Goal: Complete application form

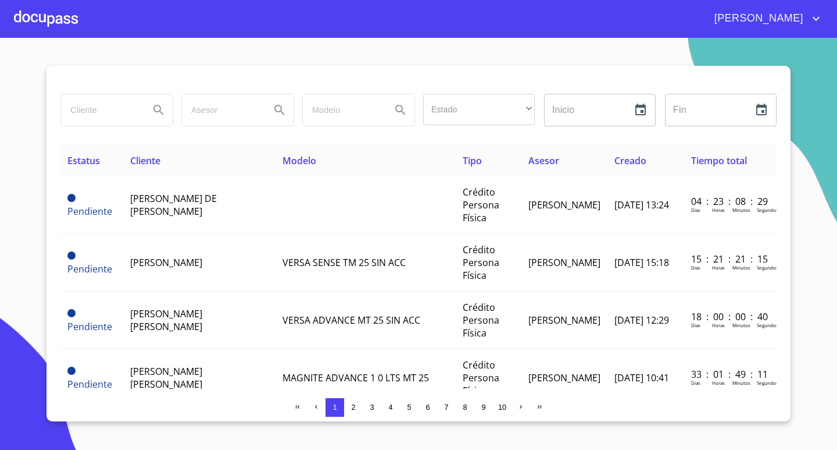
click at [48, 22] on div at bounding box center [46, 18] width 64 height 37
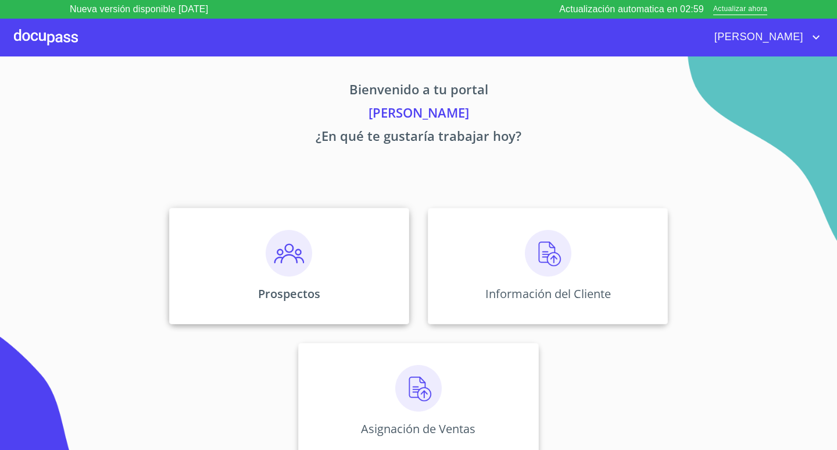
click at [252, 254] on div "Prospectos" at bounding box center [289, 266] width 240 height 116
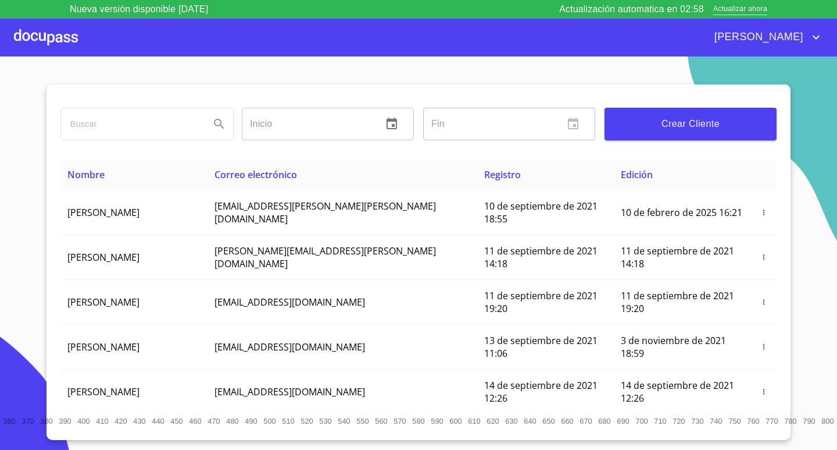
click at [112, 124] on input "search" at bounding box center [131, 123] width 140 height 31
type input "ALIZARINE ISABEL PALOMINO"
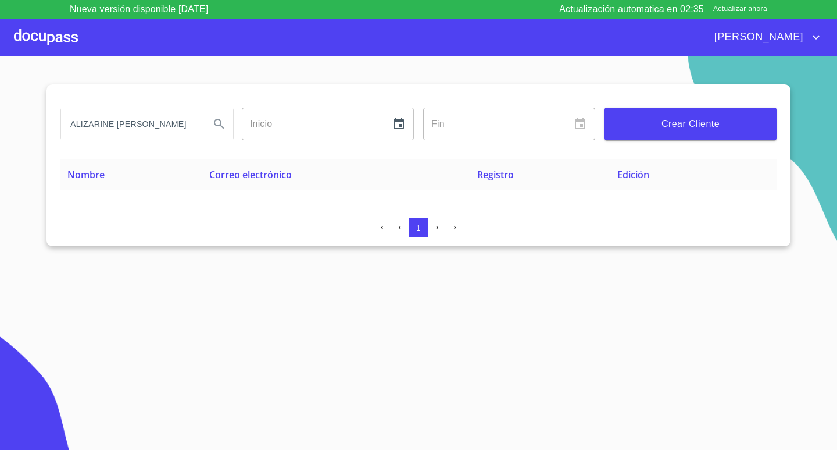
scroll to position [0, 0]
click at [698, 117] on span "Crear Cliente" at bounding box center [691, 124] width 154 height 16
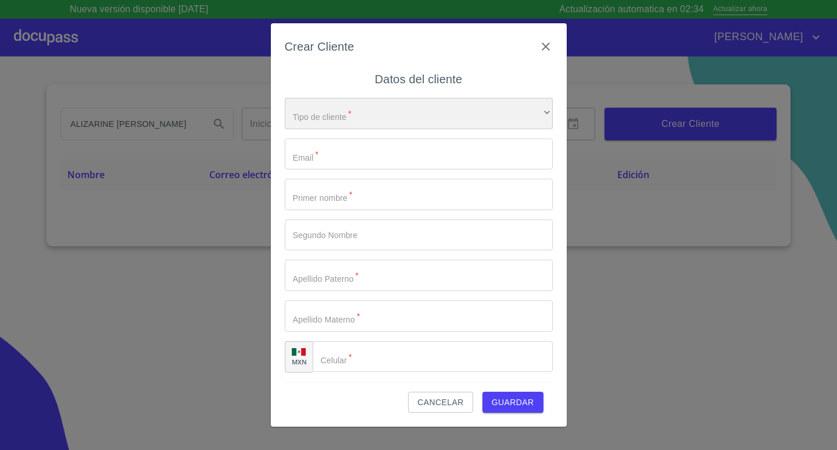
click at [429, 111] on div "​" at bounding box center [419, 113] width 268 height 31
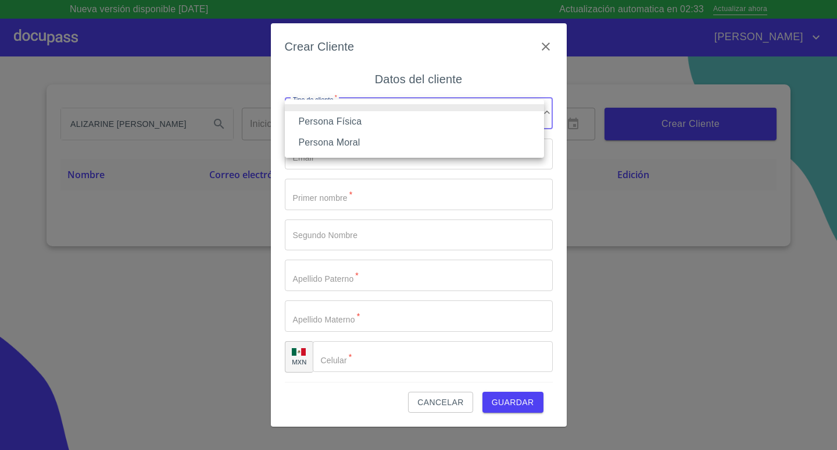
click at [394, 121] on li "Persona Física" at bounding box center [414, 121] width 259 height 21
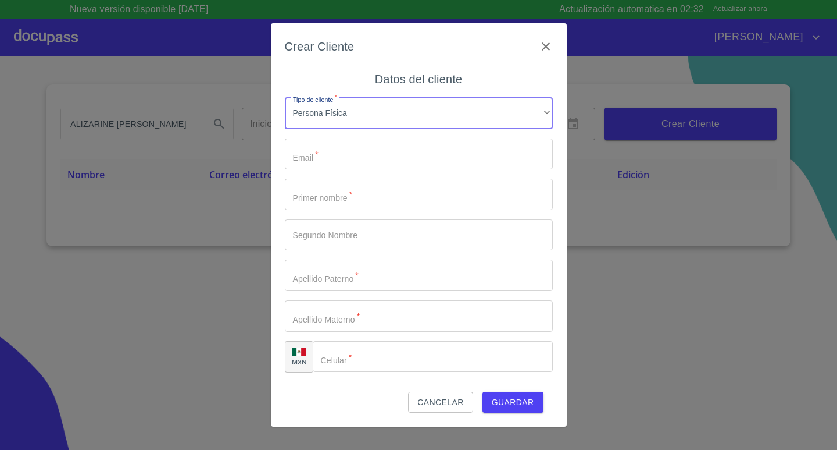
click at [348, 145] on input "Tipo de cliente   *" at bounding box center [419, 153] width 268 height 31
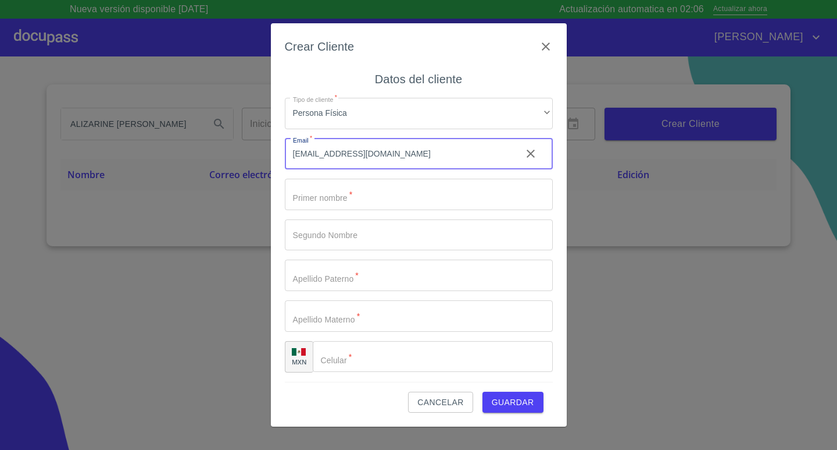
type input "ALIZARINE79@GMAIL.COM"
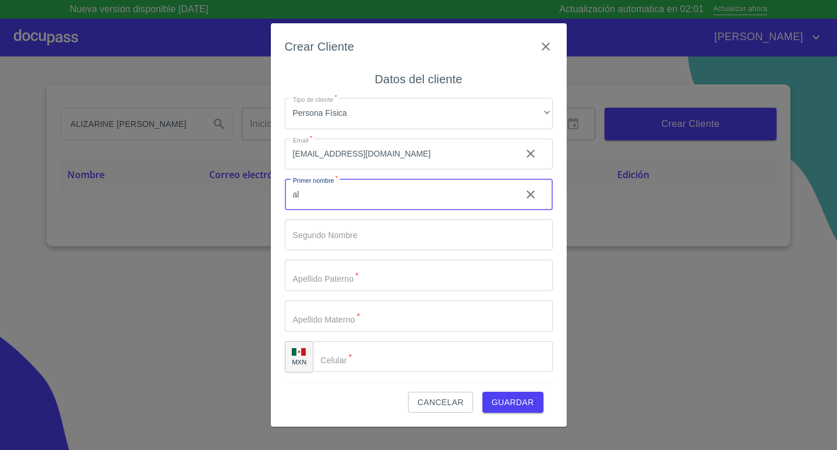
type input "a"
type input "S"
type input "ALIZARINE"
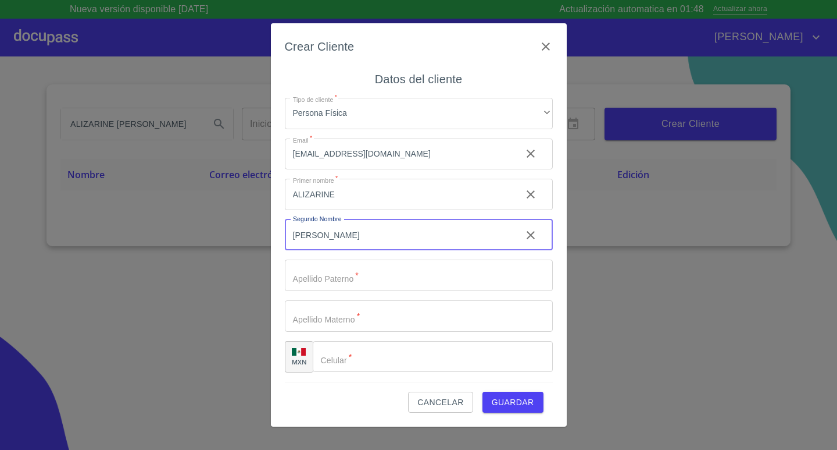
type input "[PERSON_NAME]"
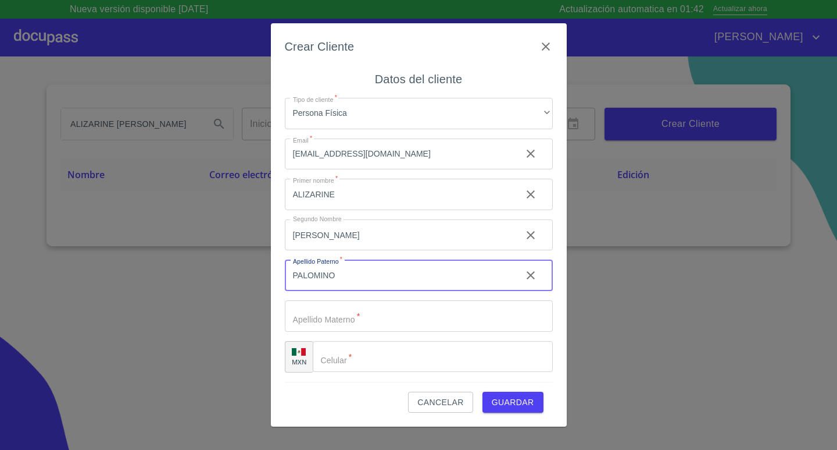
type input "PALOMINO"
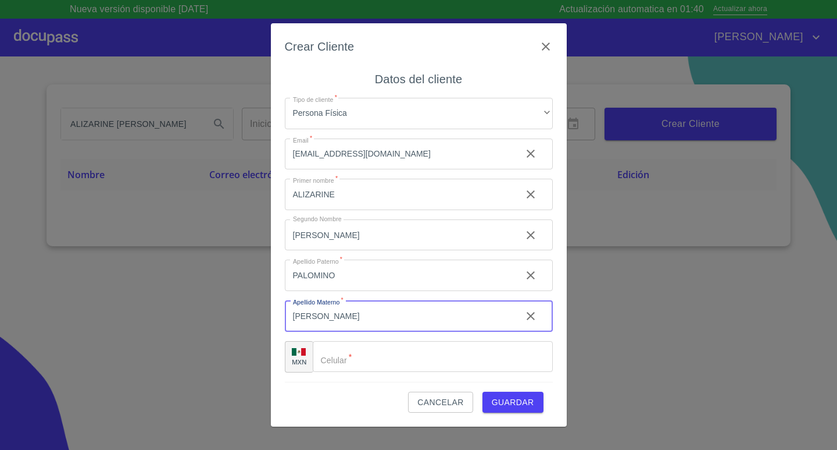
type input "[PERSON_NAME]"
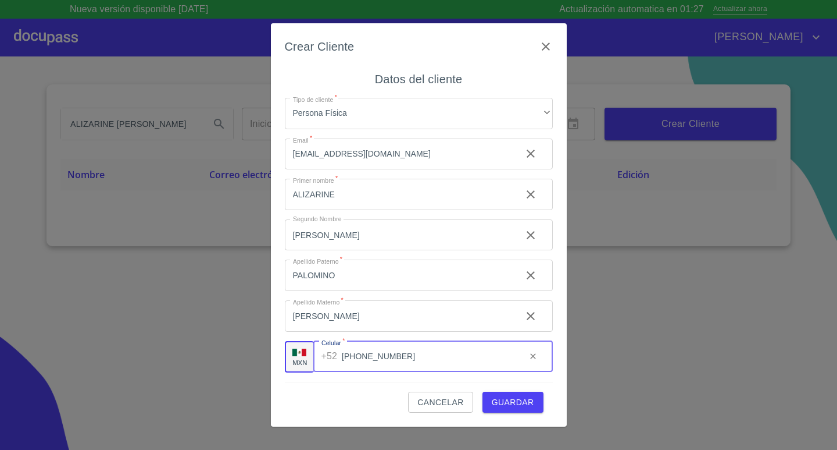
type input "[PHONE_NUMBER]"
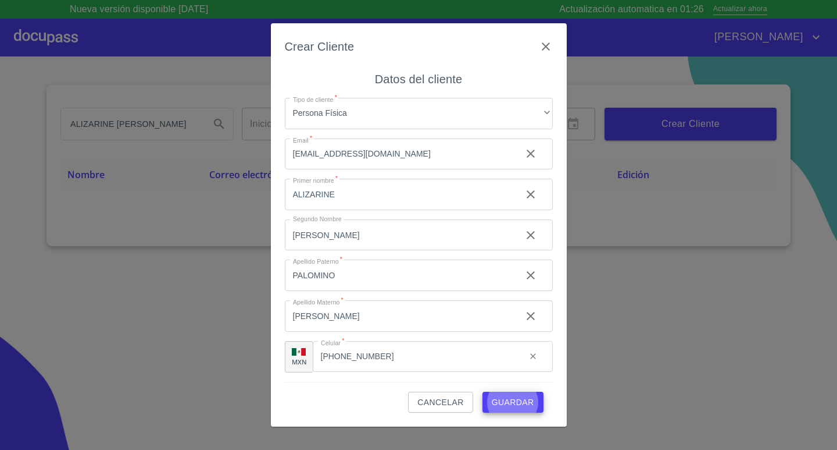
click at [483, 391] on button "Guardar" at bounding box center [513, 402] width 61 height 22
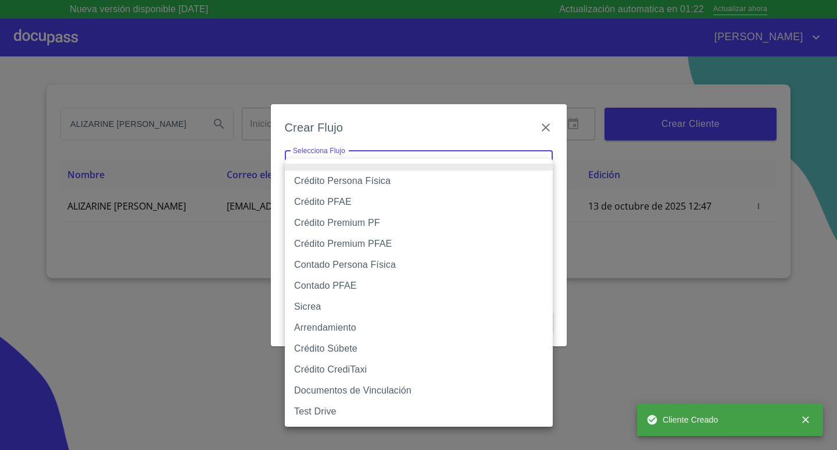
click at [352, 159] on body "Nueva versión disponible 4.02.10 Actualización automatica en 01:22 Actualizar a…" at bounding box center [418, 225] width 837 height 450
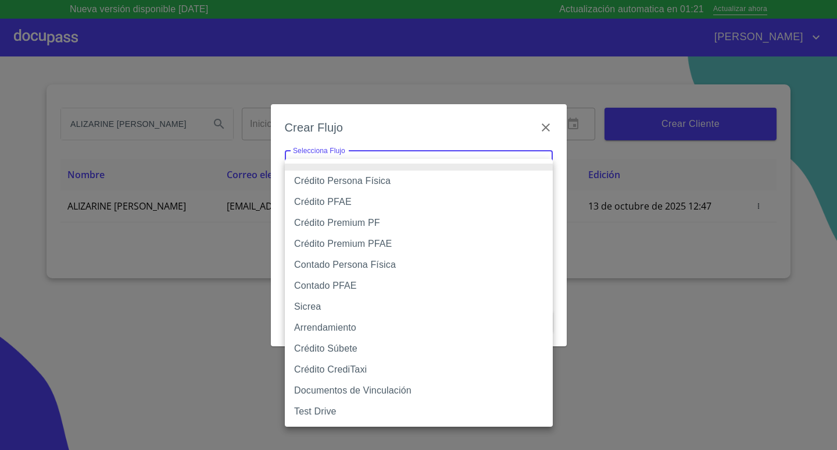
click at [348, 179] on li "Crédito Persona Física" at bounding box center [419, 180] width 268 height 21
type input "6009fb3c7d1714eb8809aa97"
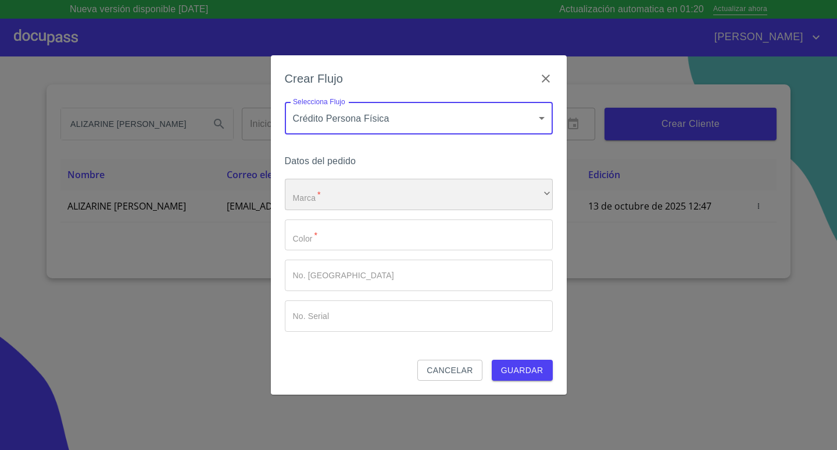
click at [345, 188] on div "​" at bounding box center [419, 194] width 268 height 31
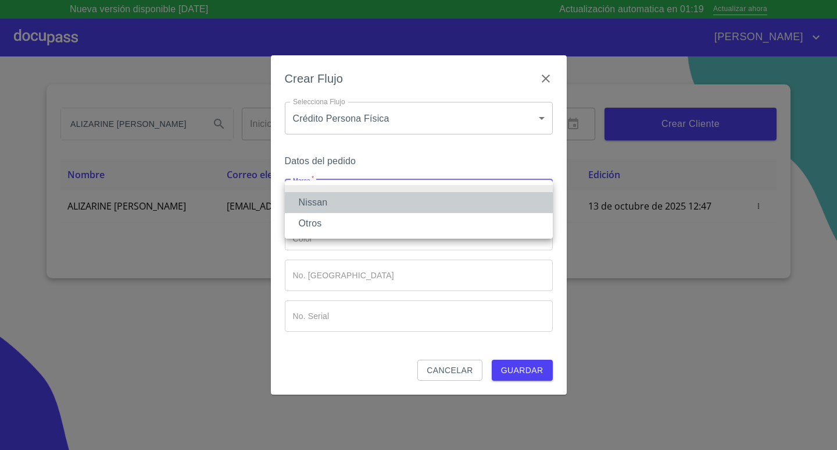
click at [339, 201] on li "Nissan" at bounding box center [419, 202] width 268 height 21
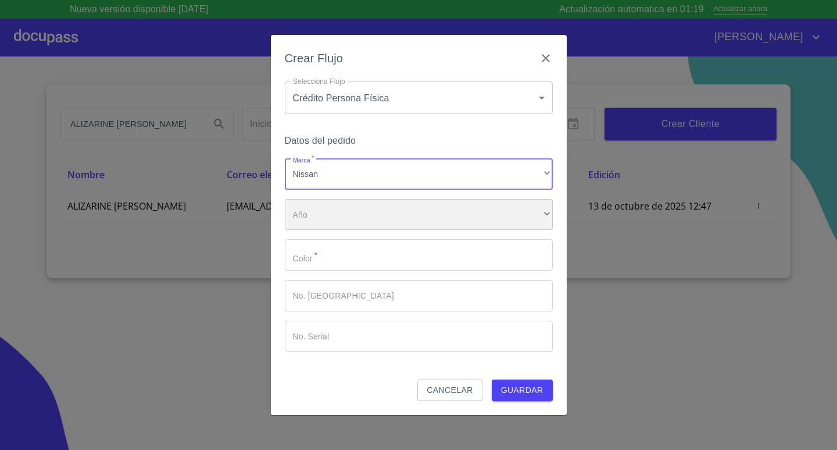
click at [338, 209] on div "​" at bounding box center [419, 214] width 268 height 31
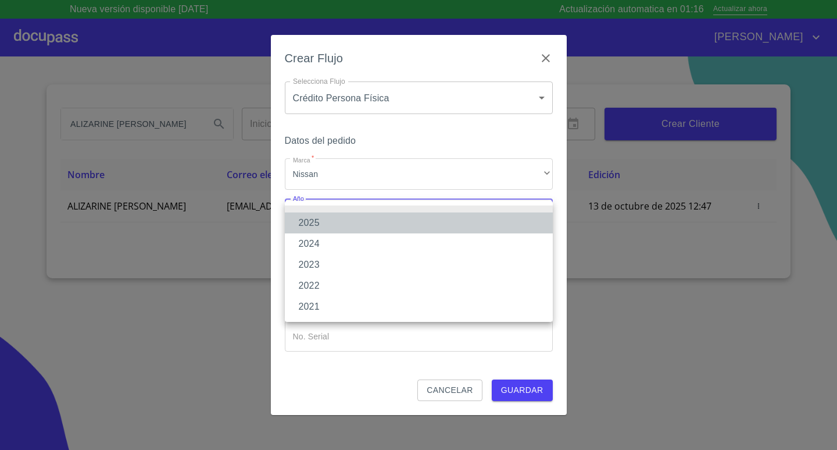
click at [334, 227] on li "2025" at bounding box center [419, 222] width 268 height 21
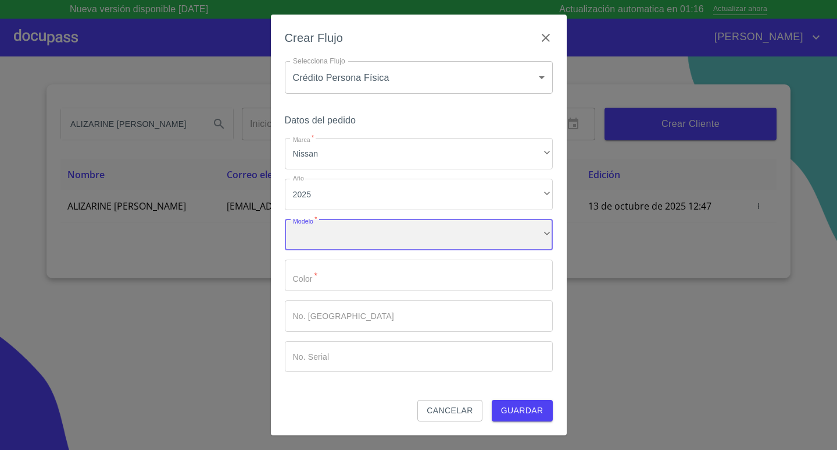
click at [336, 240] on div "​" at bounding box center [419, 234] width 268 height 31
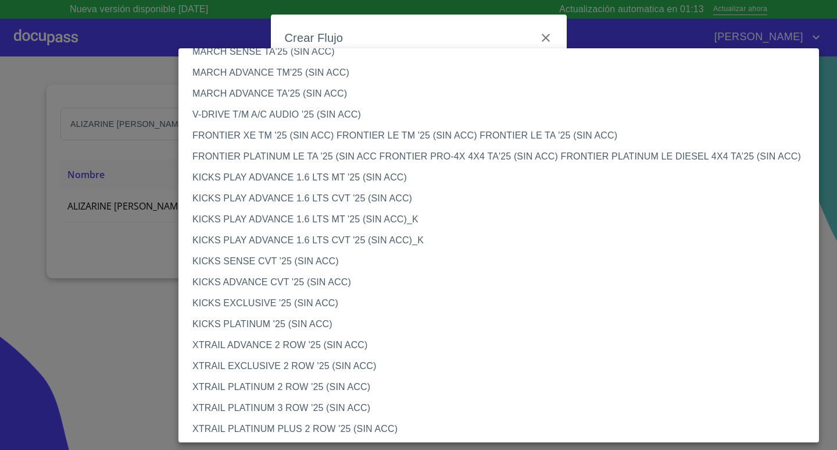
scroll to position [879, 0]
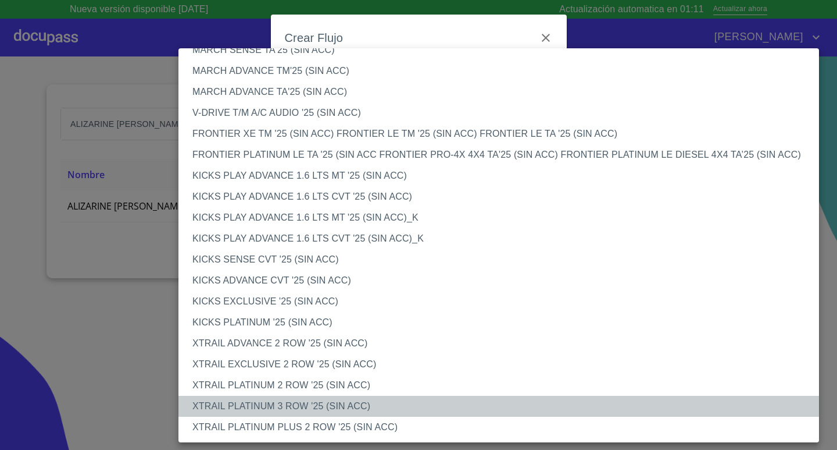
click at [299, 402] on li "XTRAIL PLATINUM 3 ROW '25 (SIN ACC)" at bounding box center [504, 405] width 650 height 21
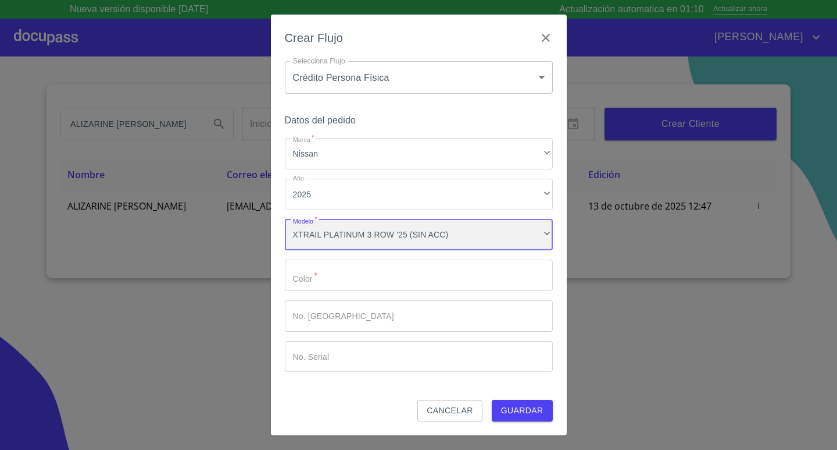
scroll to position [878, 0]
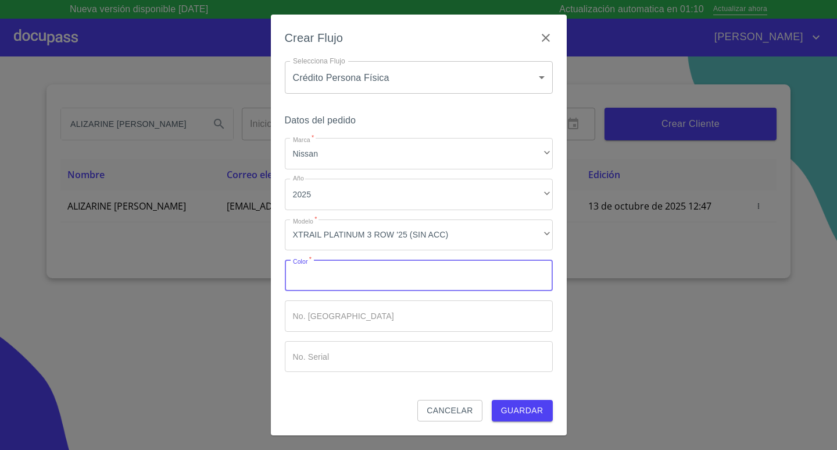
click at [337, 279] on input "Marca   *" at bounding box center [419, 274] width 268 height 31
type input "ROJA"
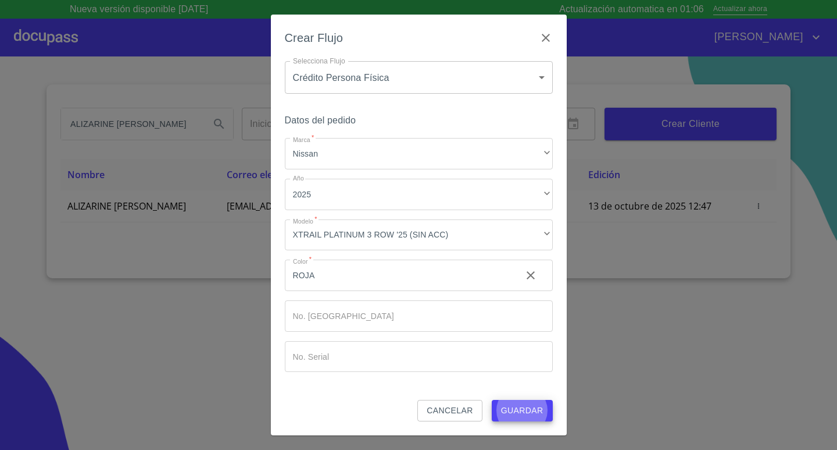
click at [492, 400] on button "Guardar" at bounding box center [522, 411] width 61 height 22
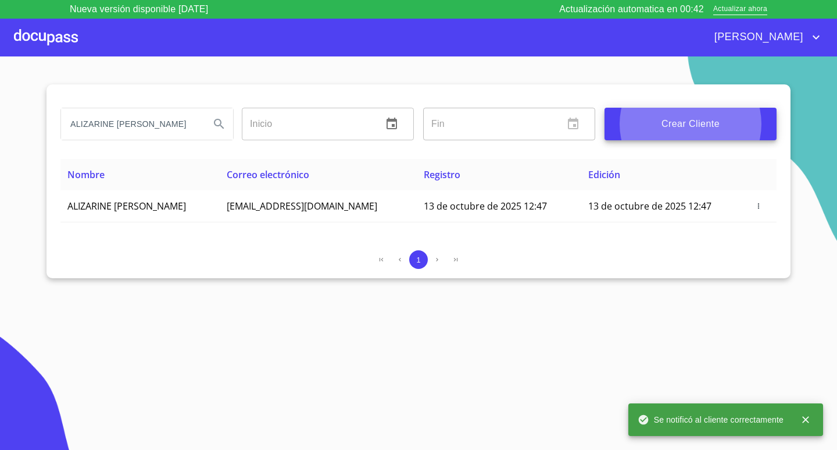
click at [36, 37] on div at bounding box center [46, 37] width 64 height 37
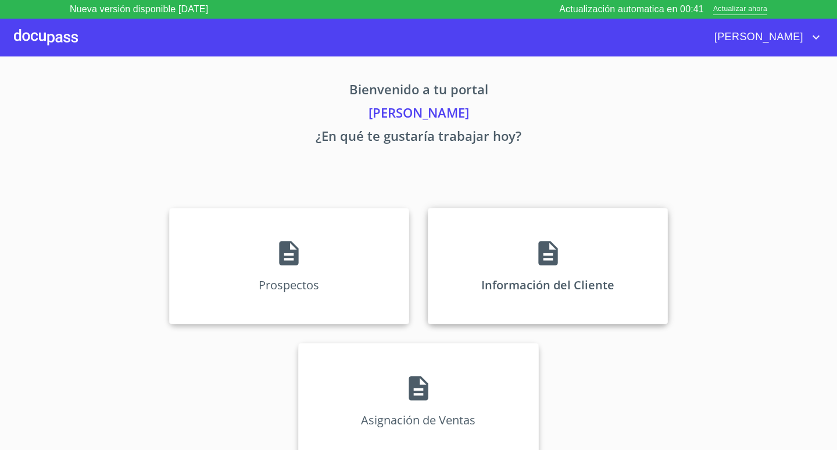
click at [564, 246] on div "Información del Cliente" at bounding box center [548, 266] width 240 height 116
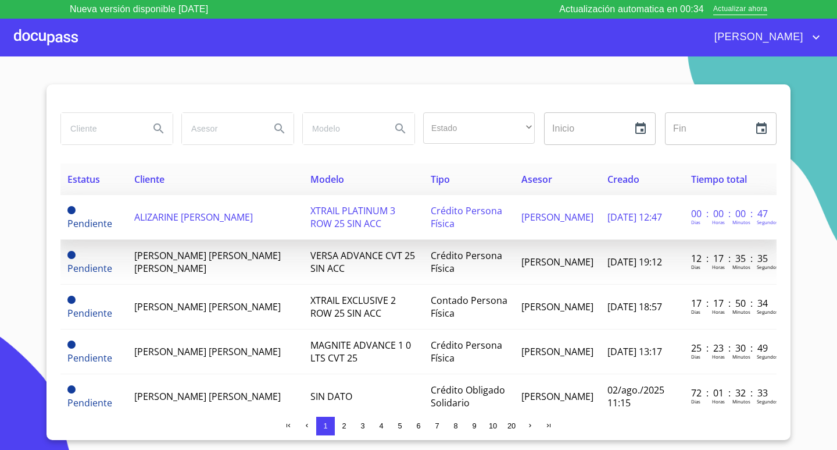
click at [362, 230] on span "XTRAIL PLATINUM 3 ROW 25 SIN ACC" at bounding box center [353, 217] width 85 height 26
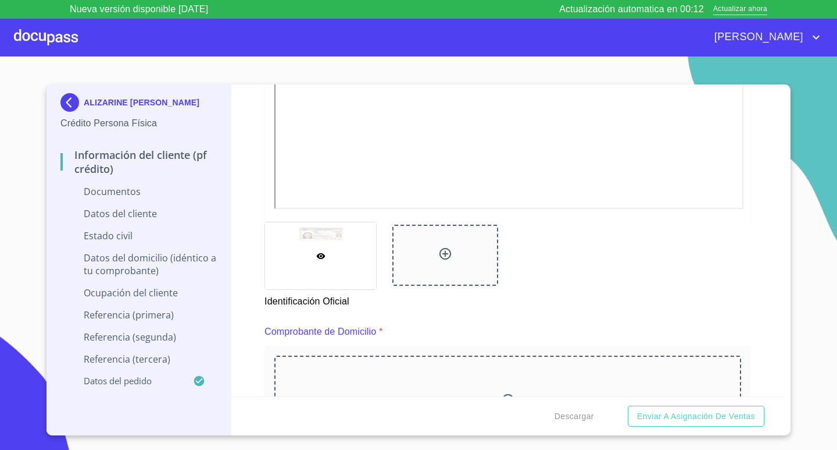
scroll to position [407, 0]
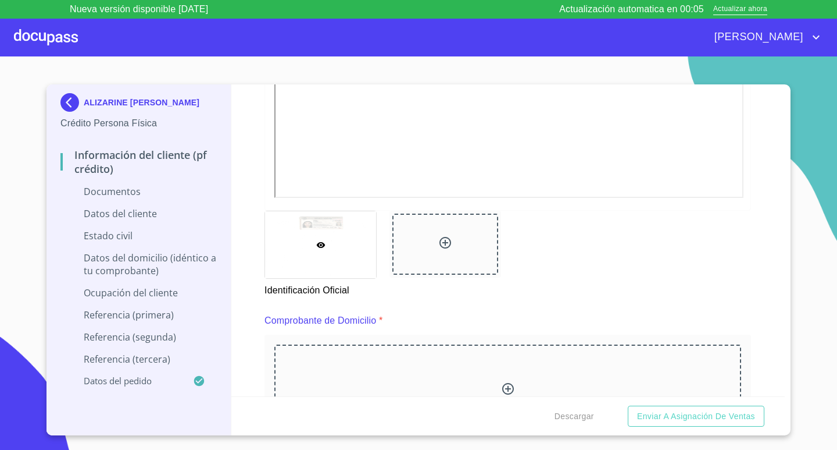
click at [754, 150] on div "Información del cliente (PF crédito) Documentos Documento de identificación.   …" at bounding box center [508, 240] width 554 height 312
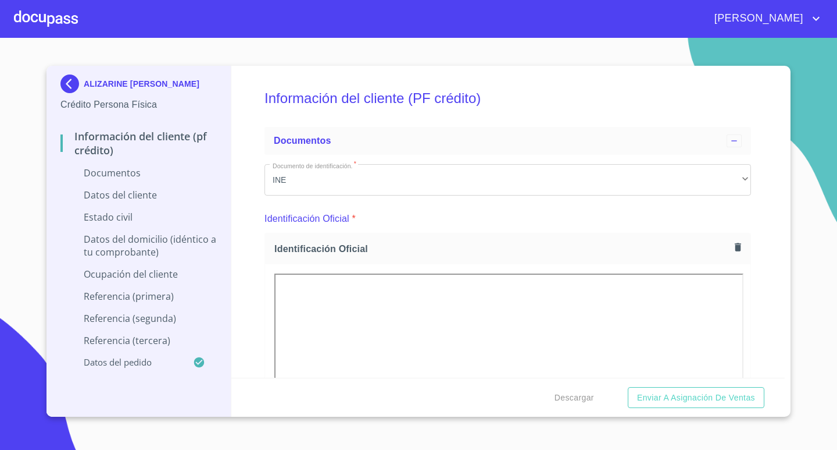
click at [765, 282] on div "Información del cliente (PF crédito) Documentos Documento de identificación.   …" at bounding box center [508, 222] width 554 height 312
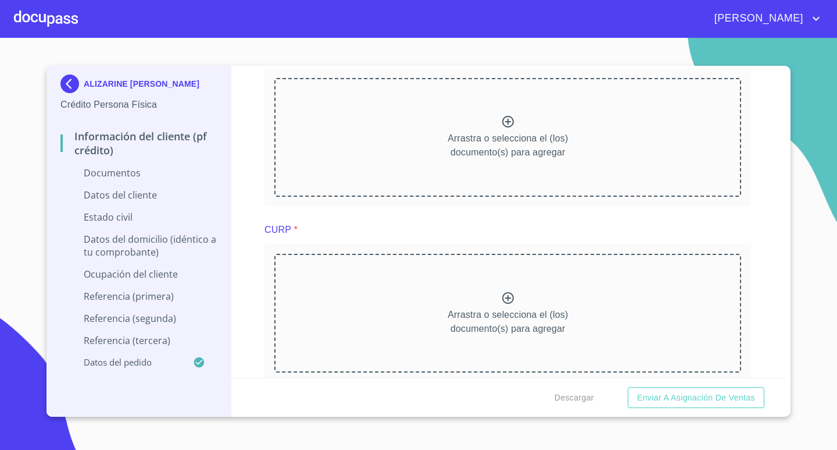
scroll to position [1279, 0]
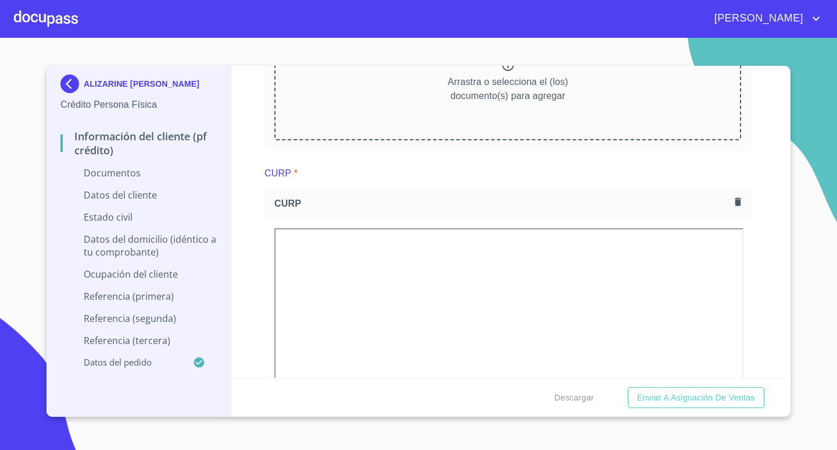
click at [751, 257] on div "Información del cliente (PF crédito) Documentos Documento de identificación.   …" at bounding box center [508, 222] width 554 height 312
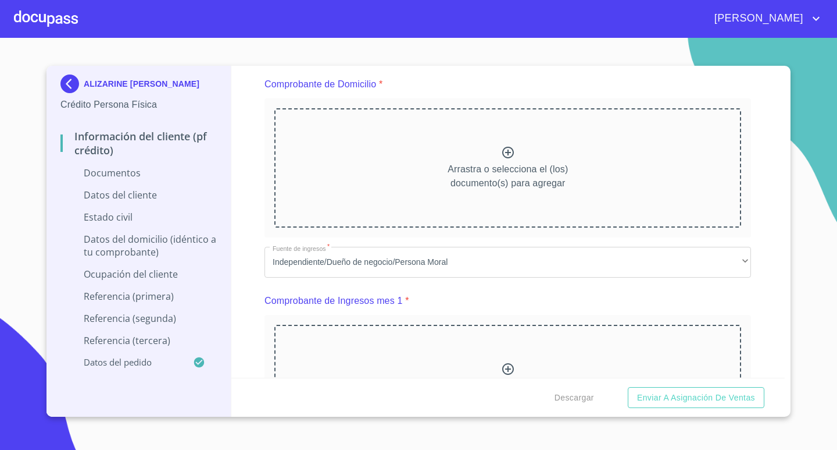
scroll to position [640, 0]
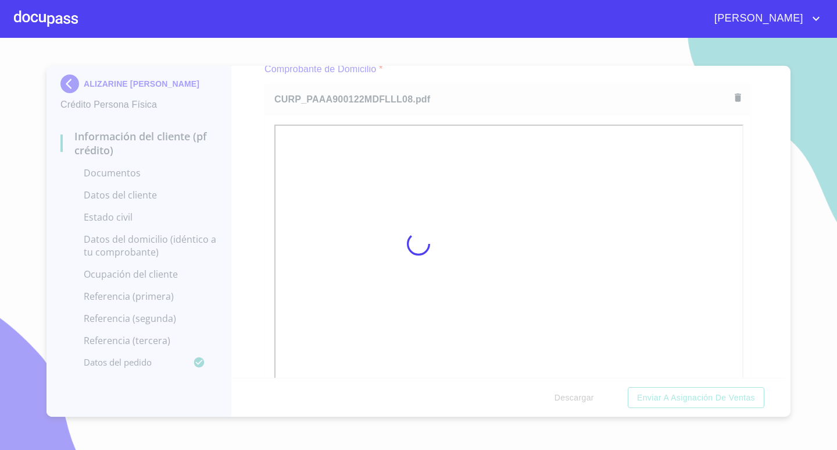
click at [754, 266] on div at bounding box center [418, 244] width 837 height 412
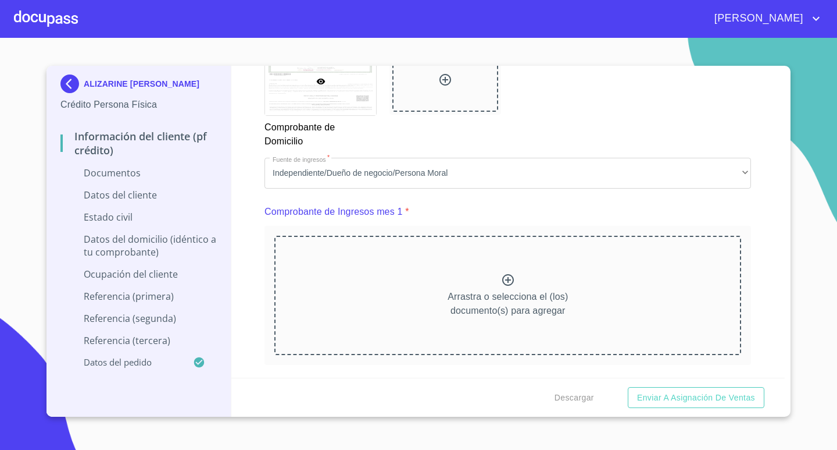
scroll to position [1047, 0]
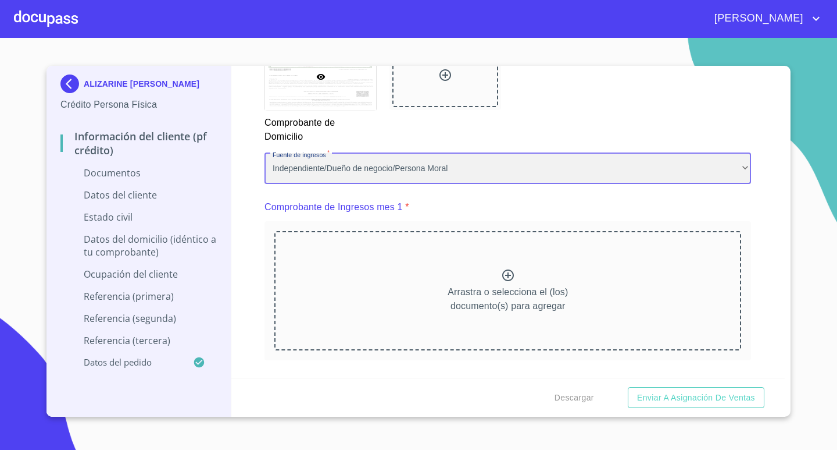
click at [726, 174] on div "Independiente/Dueño de negocio/Persona Moral" at bounding box center [508, 168] width 487 height 31
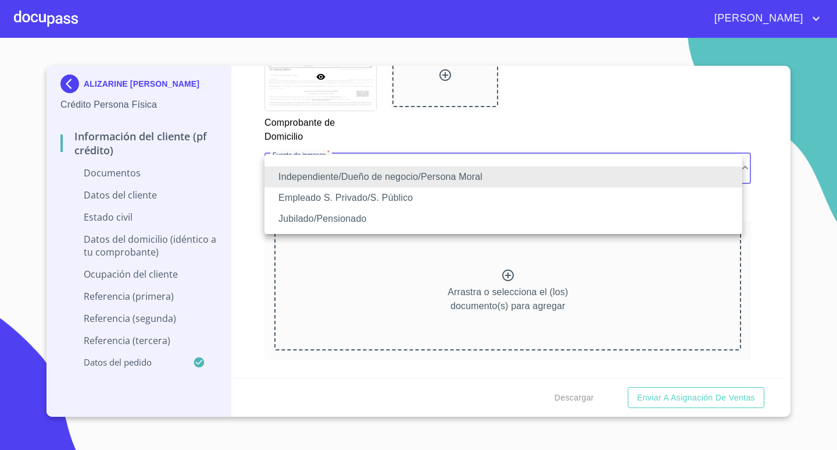
click at [453, 198] on li "Empleado S. Privado/S. Público" at bounding box center [504, 197] width 478 height 21
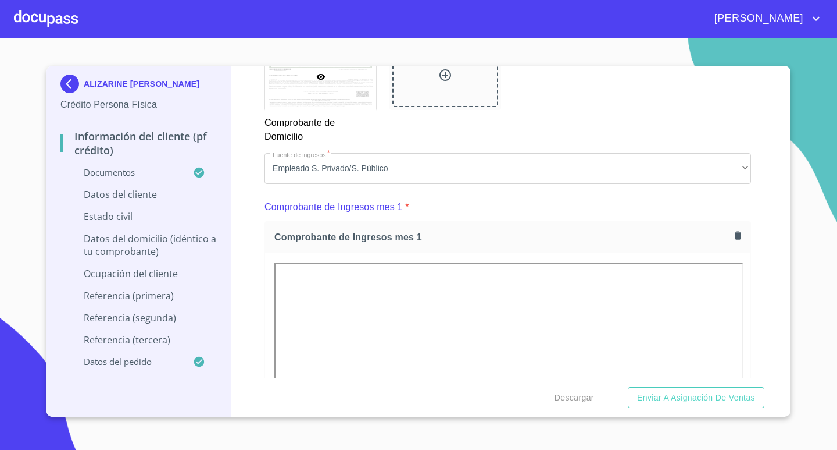
click at [751, 294] on div "Información del cliente (PF crédito) Documentos Documento de identificación.   …" at bounding box center [508, 222] width 554 height 312
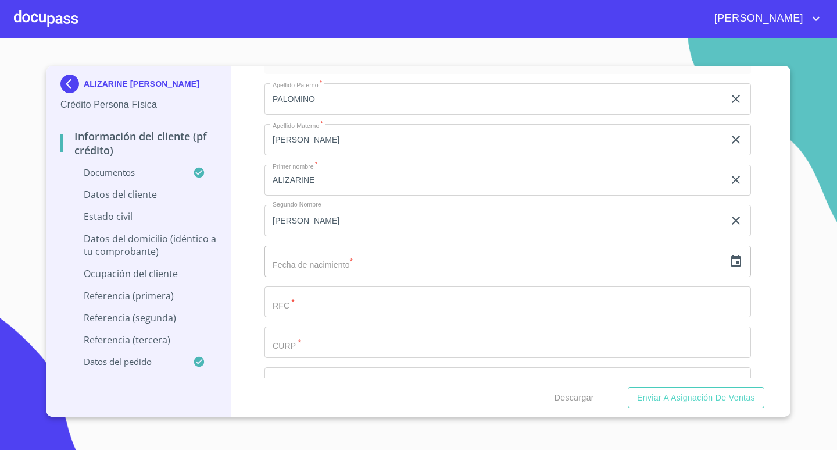
scroll to position [2733, 0]
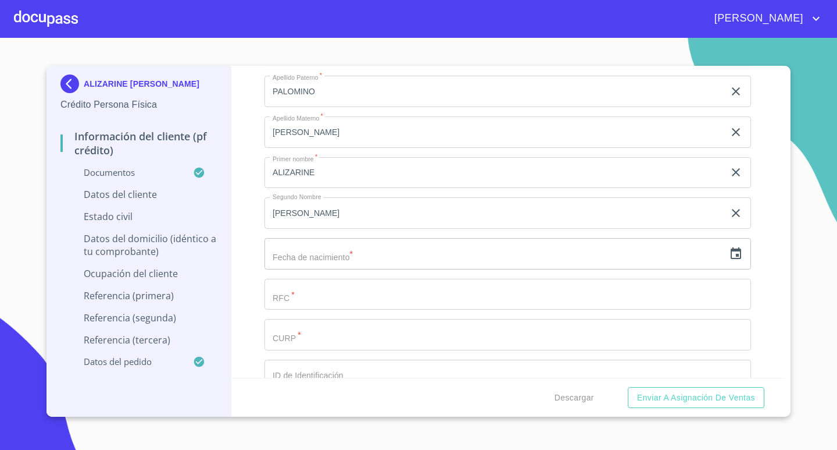
click at [731, 254] on icon "button" at bounding box center [736, 253] width 10 height 12
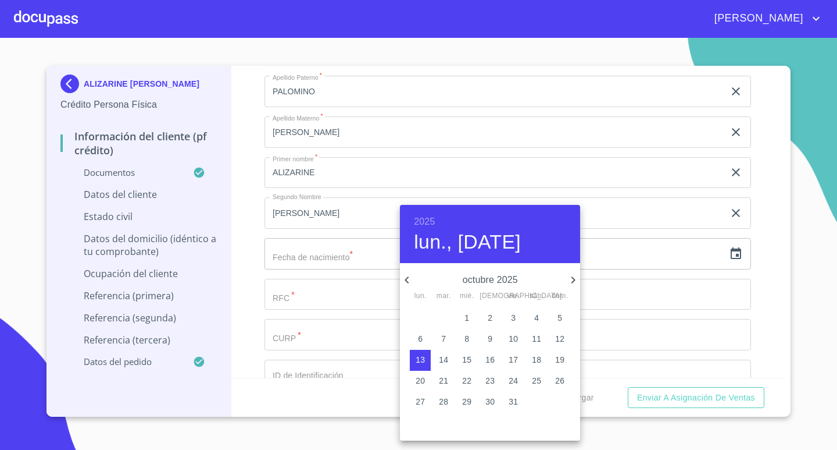
click at [425, 218] on h6 "2025" at bounding box center [424, 221] width 21 height 16
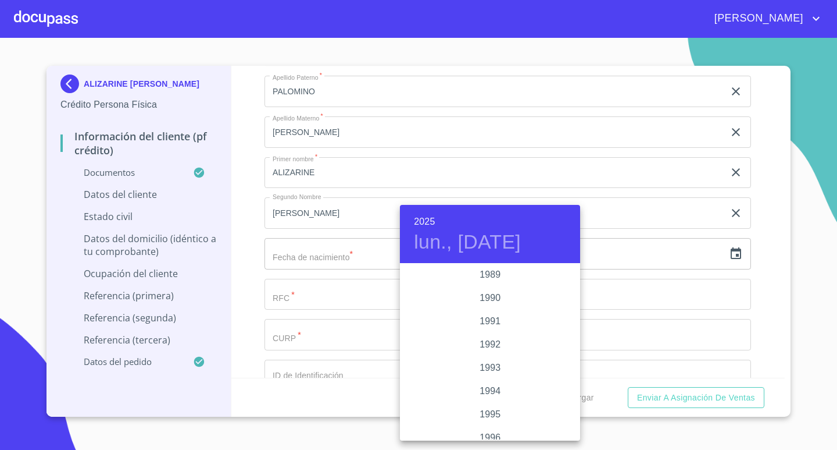
scroll to position [1488, 0]
click at [492, 299] on div "1990" at bounding box center [490, 300] width 180 height 23
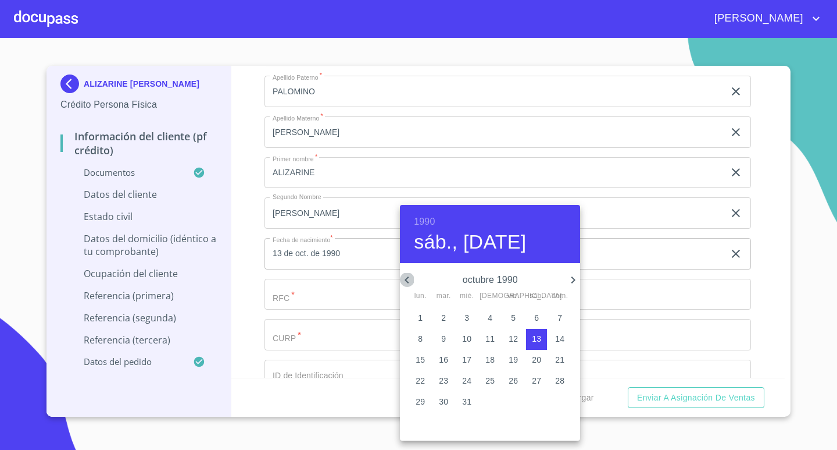
click at [409, 279] on icon "button" at bounding box center [407, 280] width 14 height 14
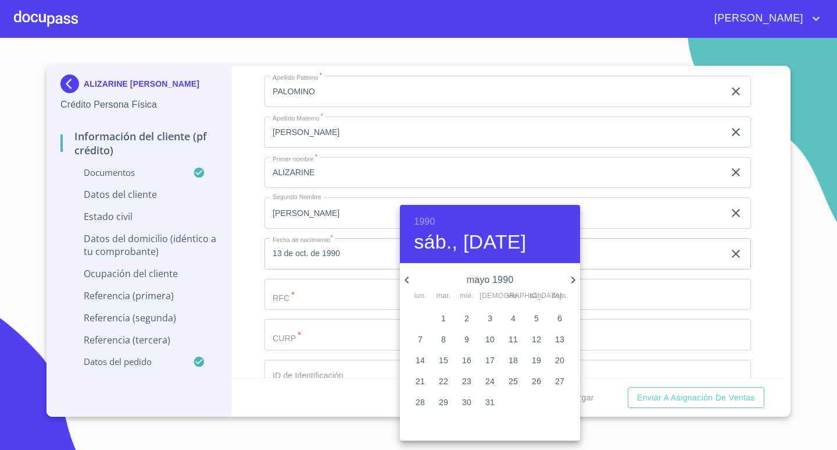
click at [409, 279] on icon "button" at bounding box center [407, 280] width 14 height 14
click at [418, 381] on p "22" at bounding box center [420, 381] width 9 height 12
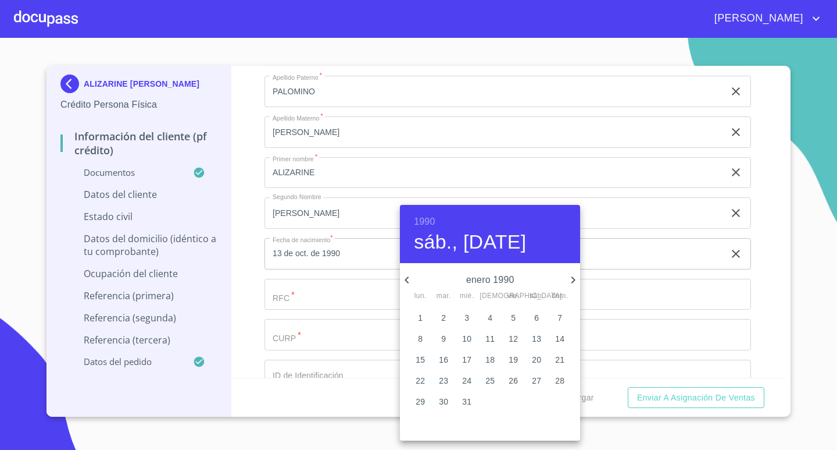
type input "22 de ene. de 1990"
click at [762, 323] on div at bounding box center [418, 225] width 837 height 450
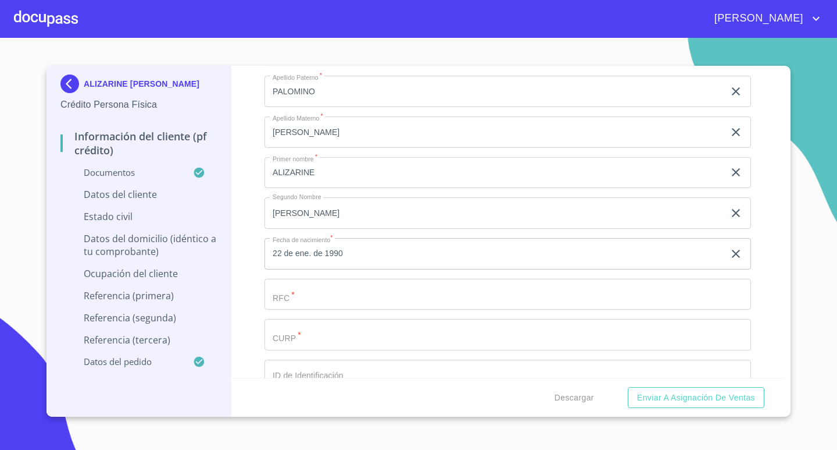
click at [353, 294] on input "Documento de identificación.   *" at bounding box center [508, 294] width 487 height 31
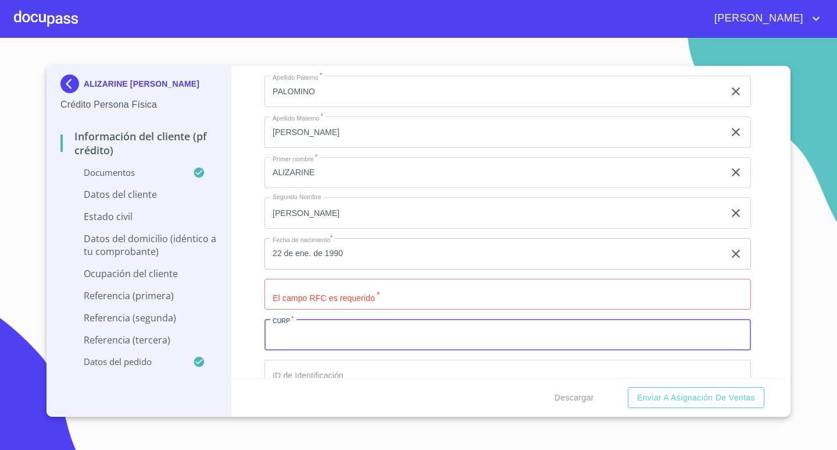
click at [343, 343] on input "Documento de identificación.   *" at bounding box center [508, 334] width 487 height 31
drag, startPoint x: 387, startPoint y: 330, endPoint x: 227, endPoint y: 337, distance: 160.7
click at [227, 337] on div "ALIZARINE [PERSON_NAME] Persona Física Información del cliente (PF crédito) Doc…" at bounding box center [416, 241] width 739 height 351
type input "PAAA900122MDFLLL08"
click at [341, 299] on input "Documento de identificación.   *" at bounding box center [508, 294] width 487 height 31
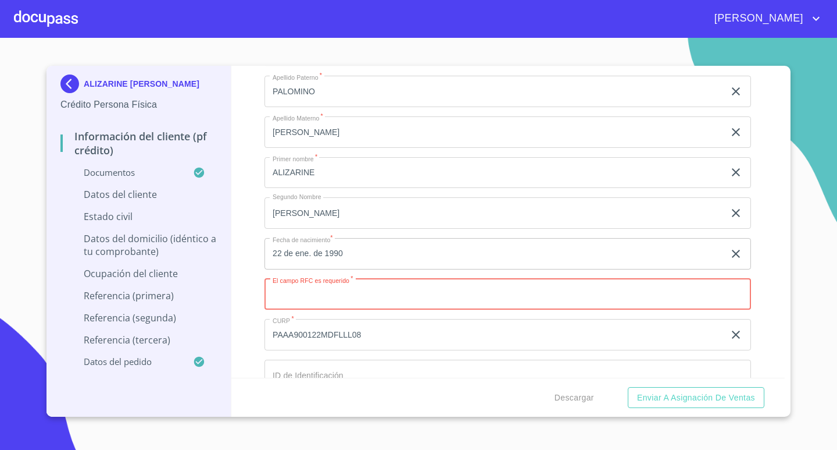
paste input "PAAA900122MDFLLL08"
type input "PAAA900122RE6"
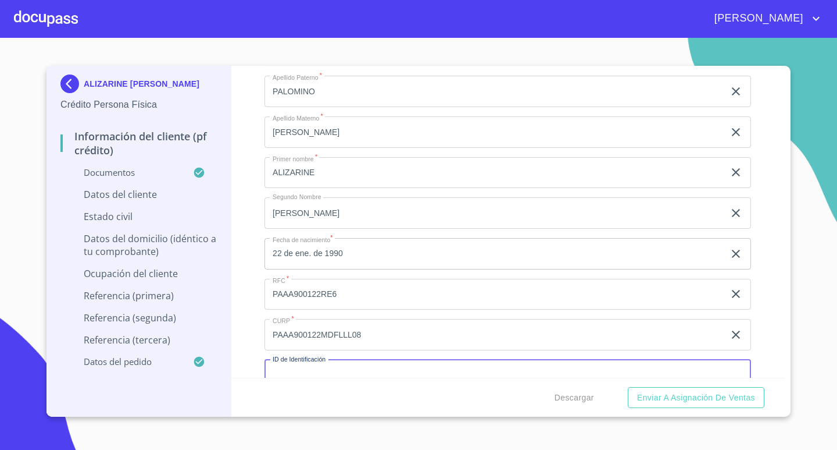
scroll to position [2747, 0]
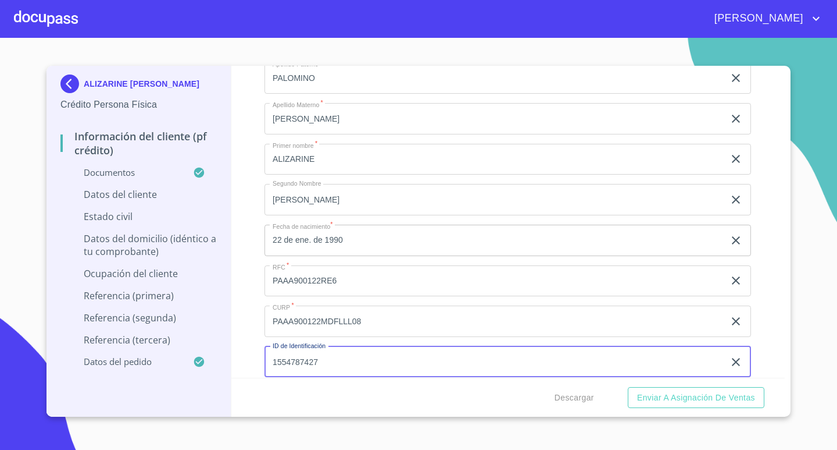
type input "1554787427"
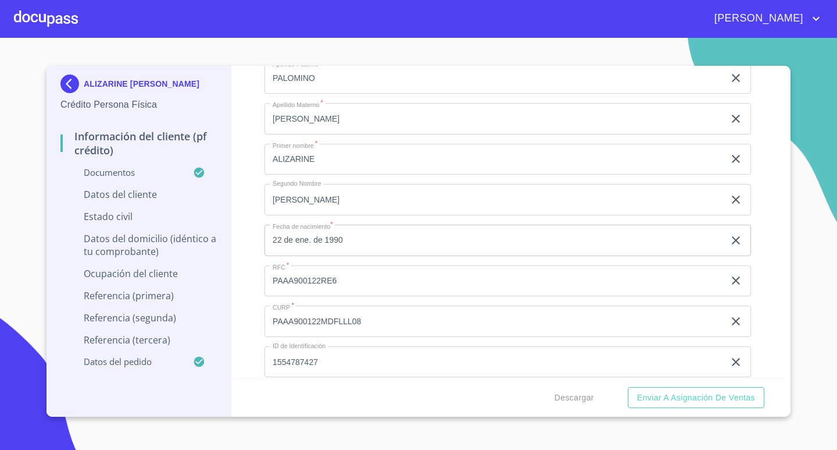
scroll to position [2927, 0]
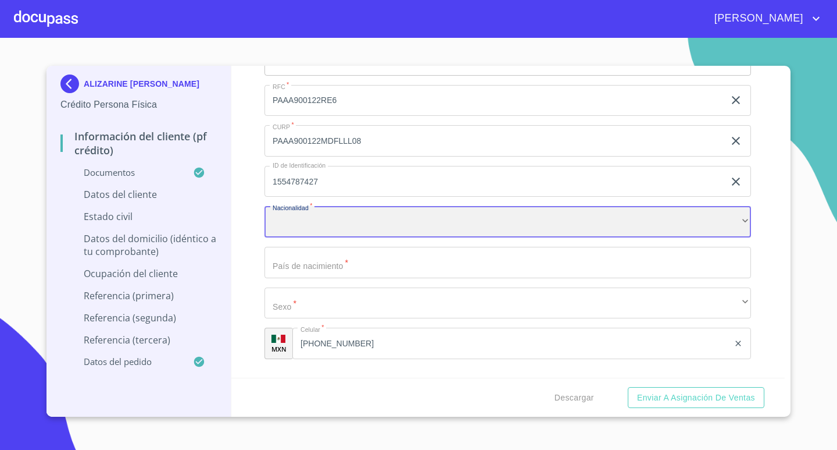
click at [418, 211] on div "​" at bounding box center [508, 221] width 487 height 31
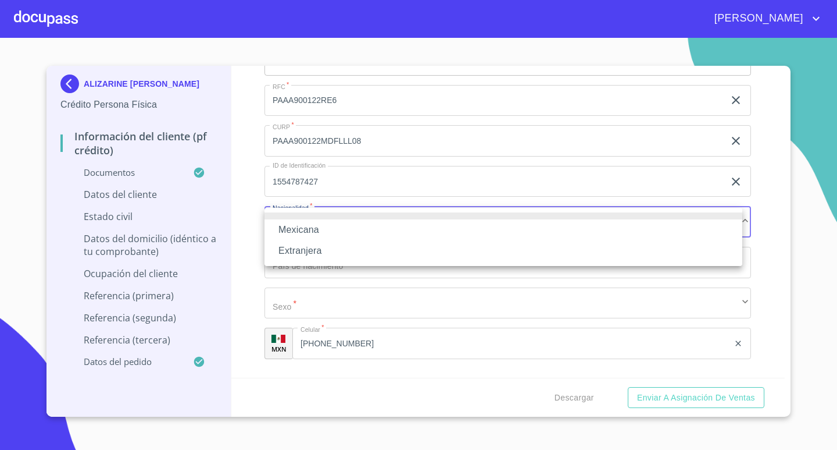
click at [359, 223] on li "Mexicana" at bounding box center [504, 229] width 478 height 21
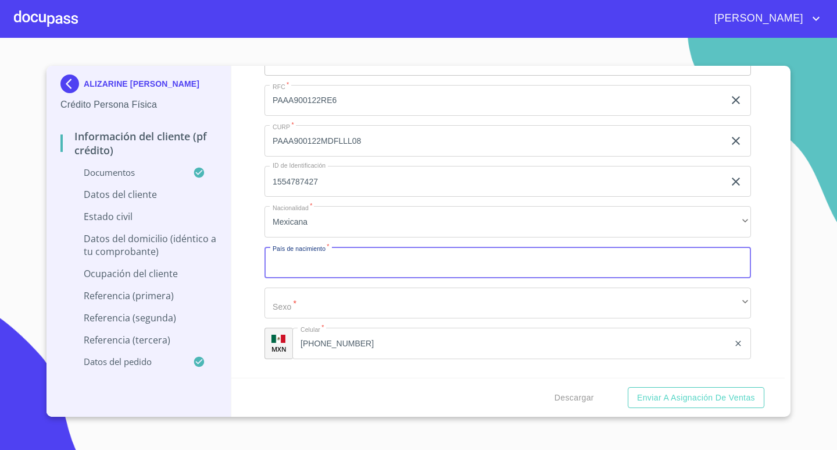
click at [350, 258] on input "Documento de identificación.   *" at bounding box center [508, 262] width 487 height 31
type input "[GEOGRAPHIC_DATA]"
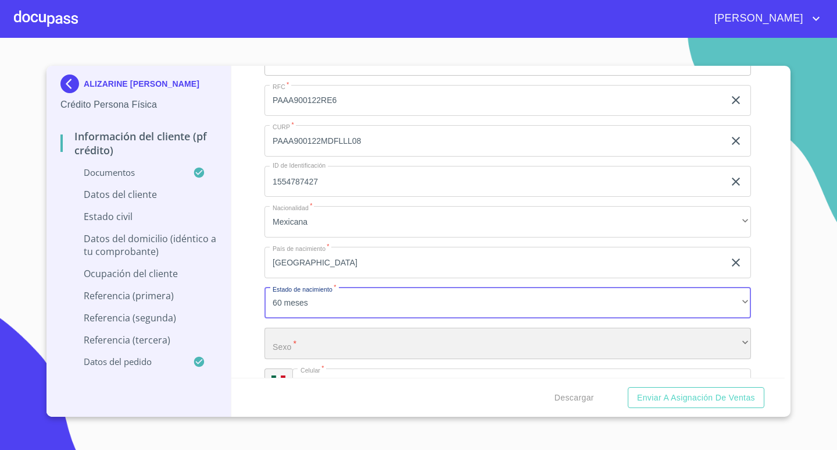
click at [395, 347] on div "​" at bounding box center [508, 342] width 487 height 31
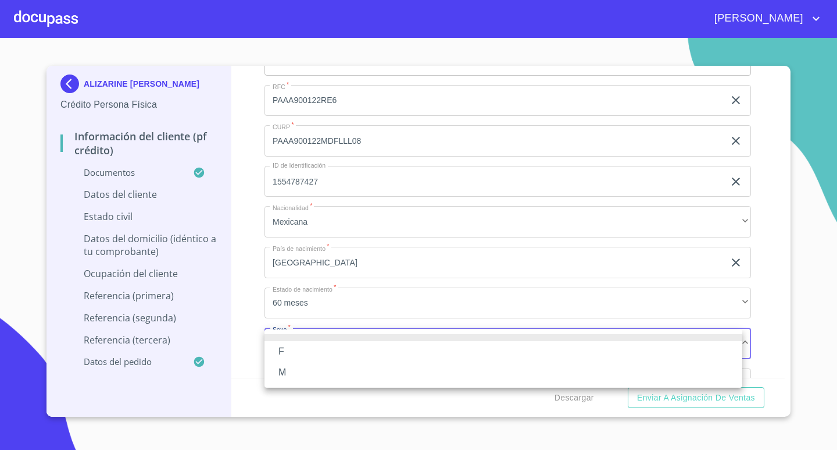
click at [329, 349] on li "F" at bounding box center [504, 351] width 478 height 21
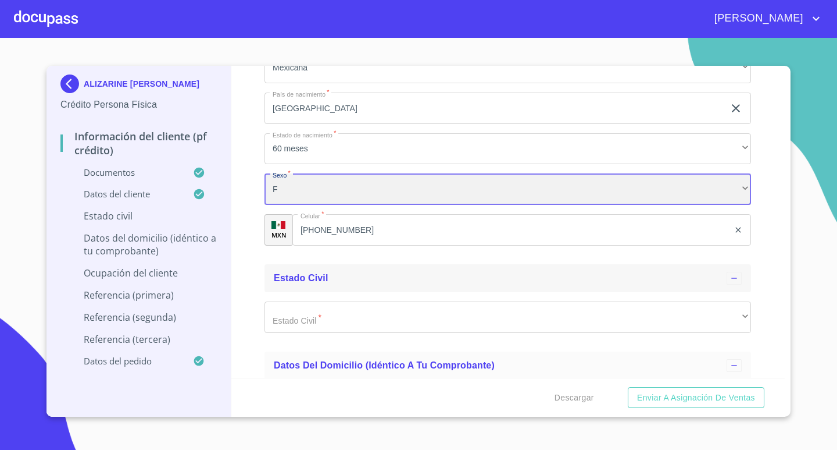
scroll to position [3101, 0]
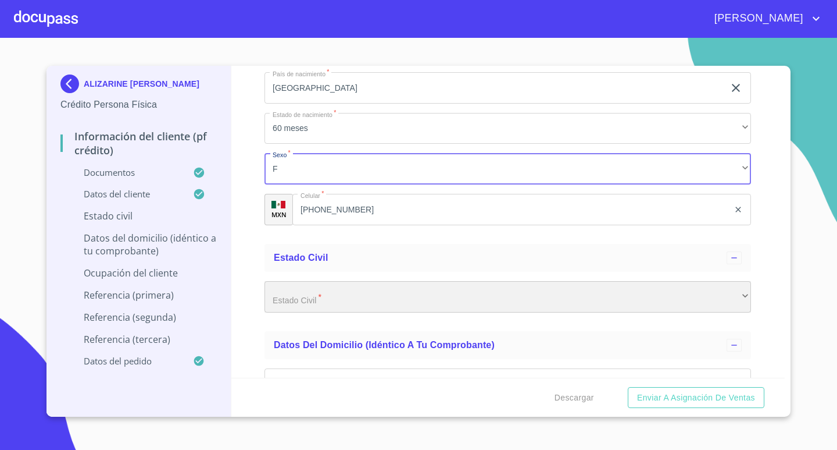
click at [418, 295] on div "​" at bounding box center [508, 296] width 487 height 31
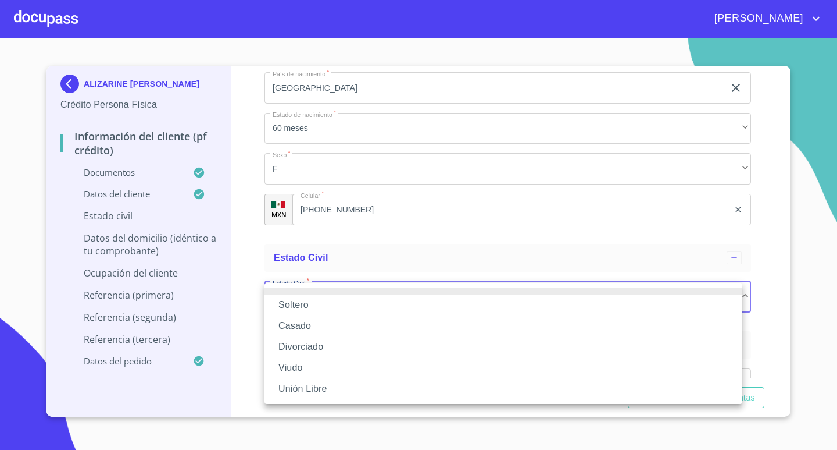
click at [380, 386] on li "Unión Libre" at bounding box center [504, 388] width 478 height 21
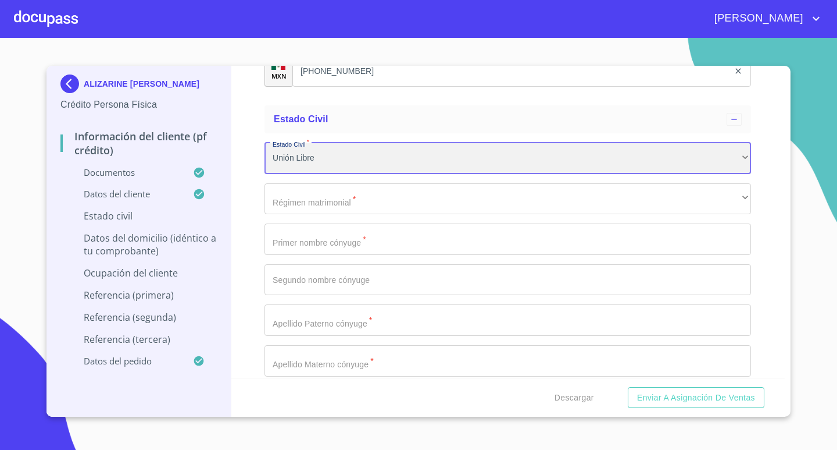
scroll to position [3276, 0]
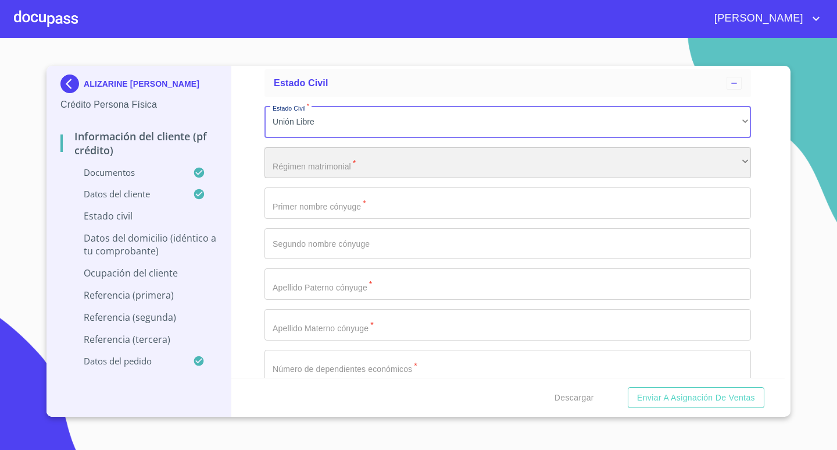
click at [336, 163] on div "​" at bounding box center [508, 162] width 487 height 31
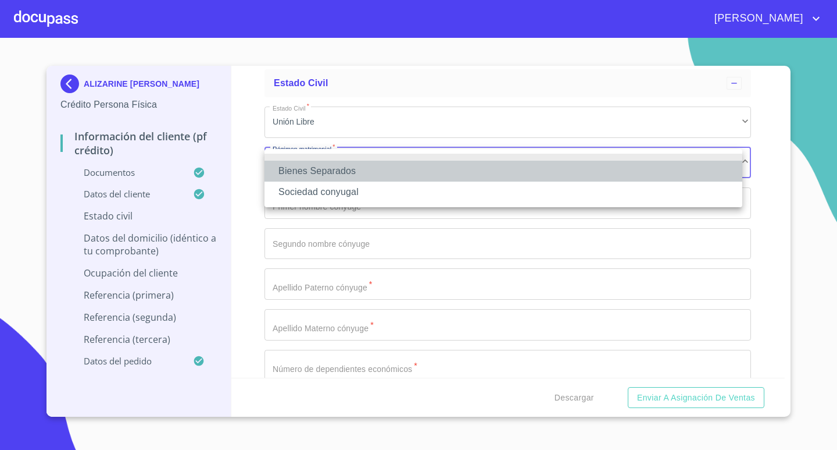
click at [377, 166] on li "Bienes Separados" at bounding box center [504, 171] width 478 height 21
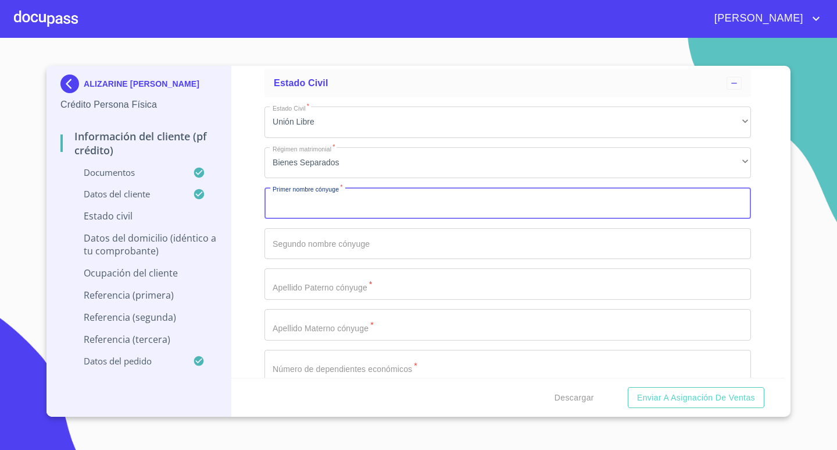
click at [376, 195] on input "Documento de identificación.   *" at bounding box center [508, 202] width 487 height 31
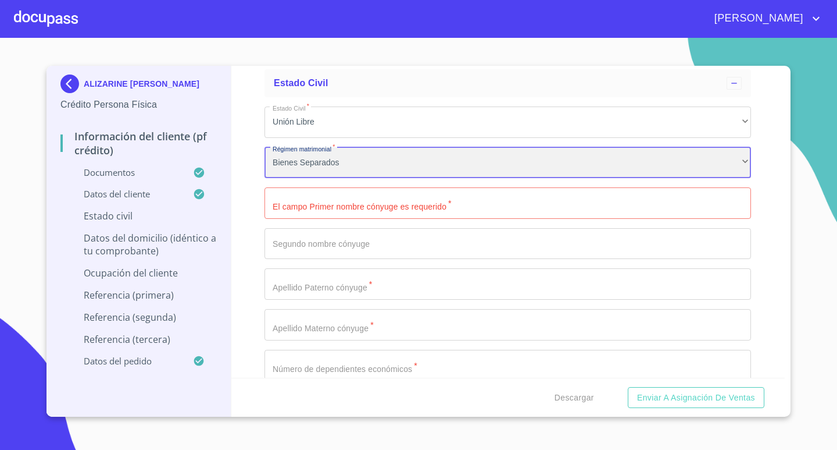
click at [403, 155] on div "Bienes Separados" at bounding box center [508, 162] width 487 height 31
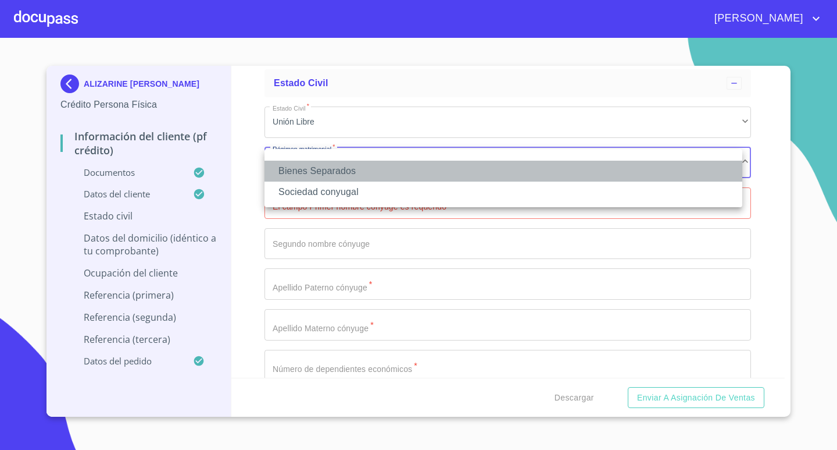
click at [394, 171] on li "Bienes Separados" at bounding box center [504, 171] width 478 height 21
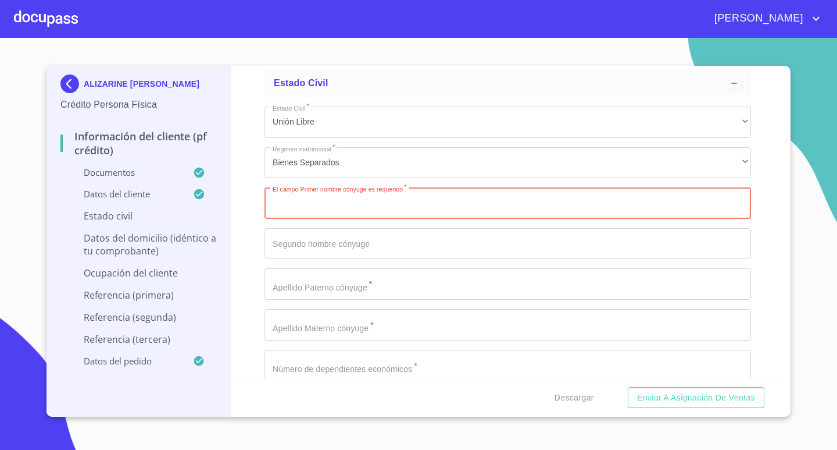
click at [375, 206] on input "Documento de identificación.   *" at bounding box center [508, 202] width 487 height 31
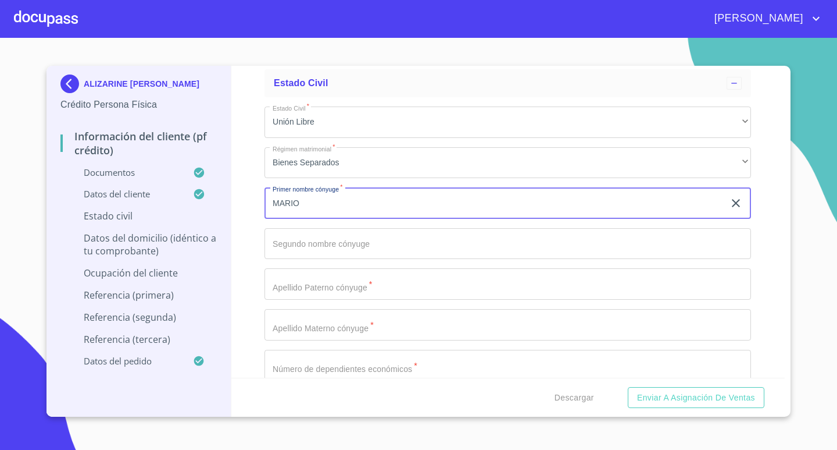
type input "MARIO"
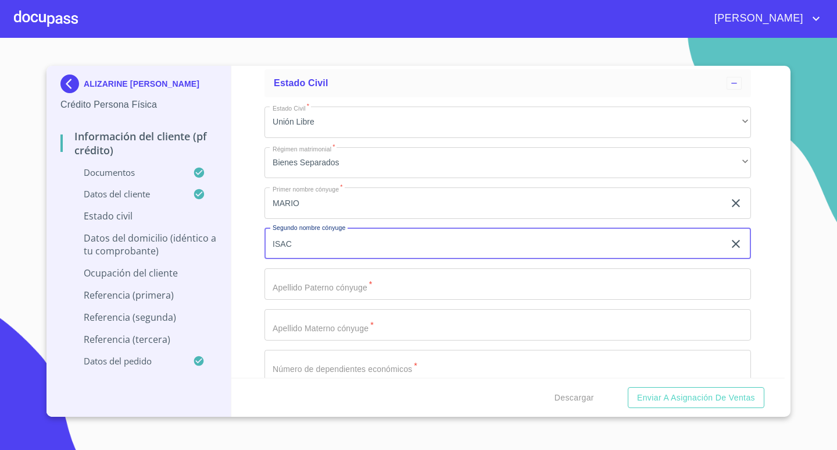
type input "ISAC"
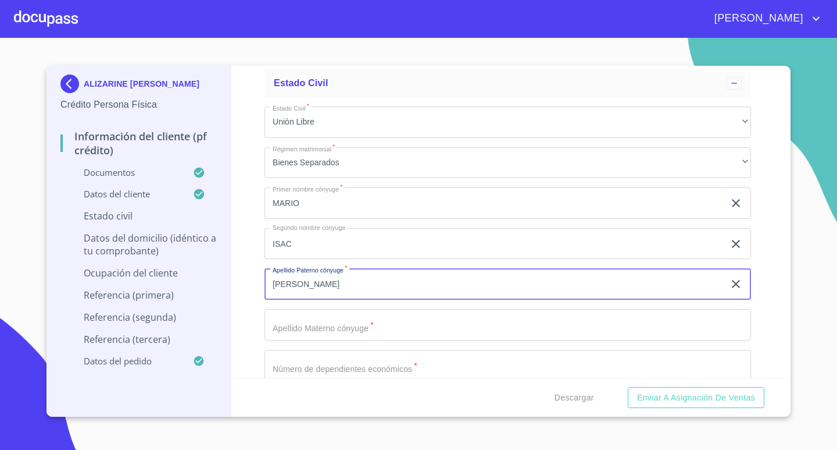
type input "[PERSON_NAME]"
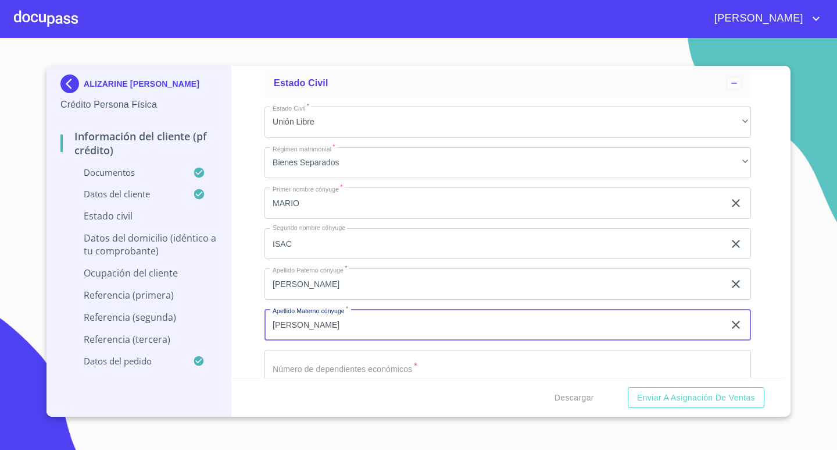
type input "[PERSON_NAME]"
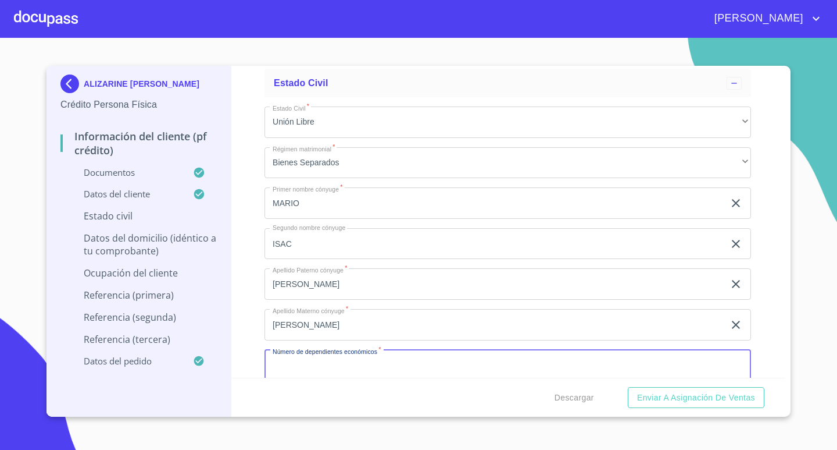
scroll to position [3279, 0]
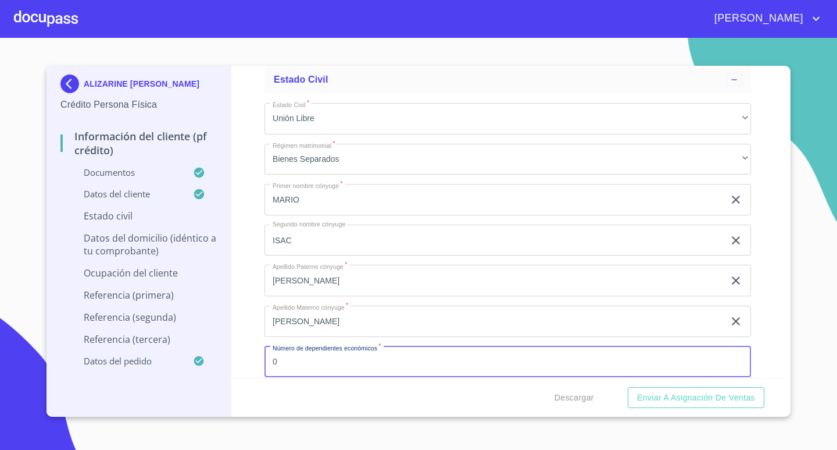
type input "0"
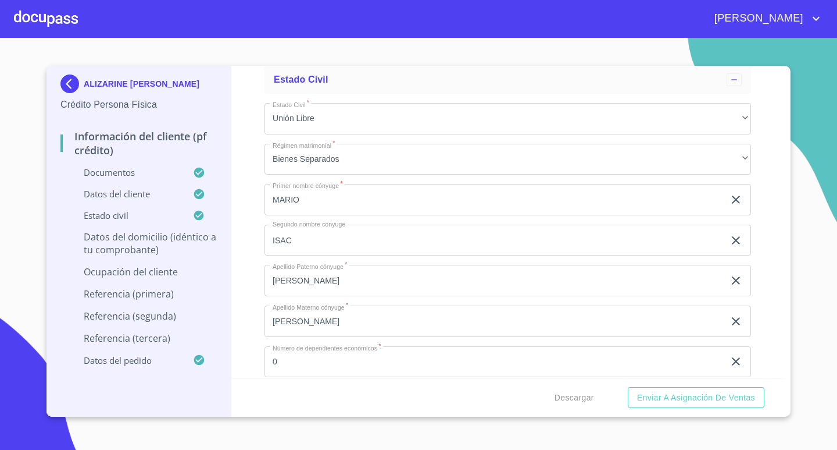
scroll to position [3460, 0]
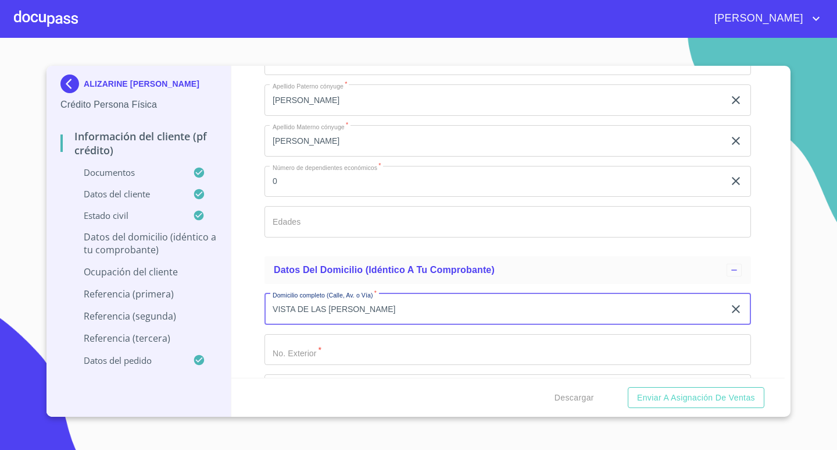
type input "VISTA DE LAS [PERSON_NAME]"
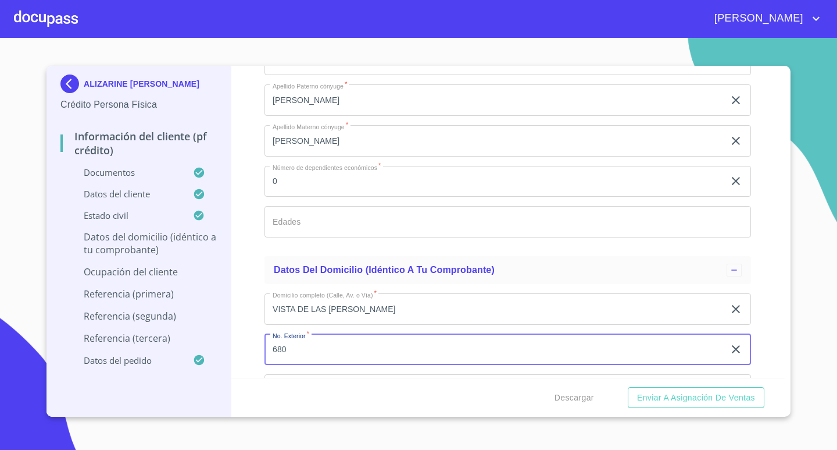
type input "680"
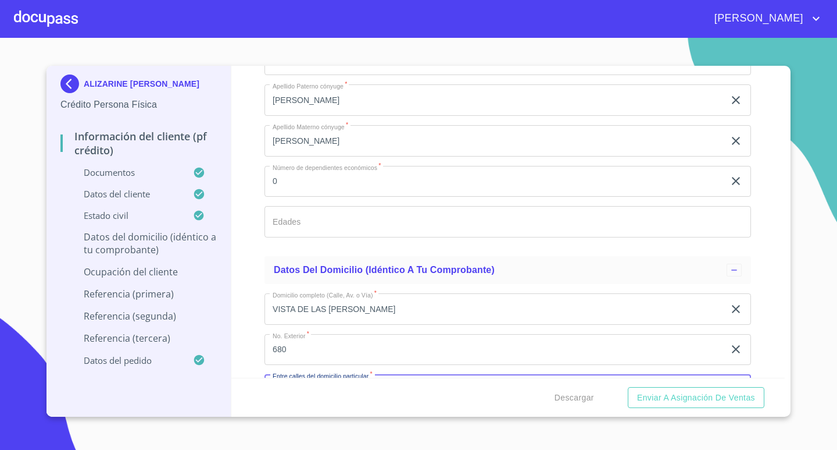
scroll to position [3488, 0]
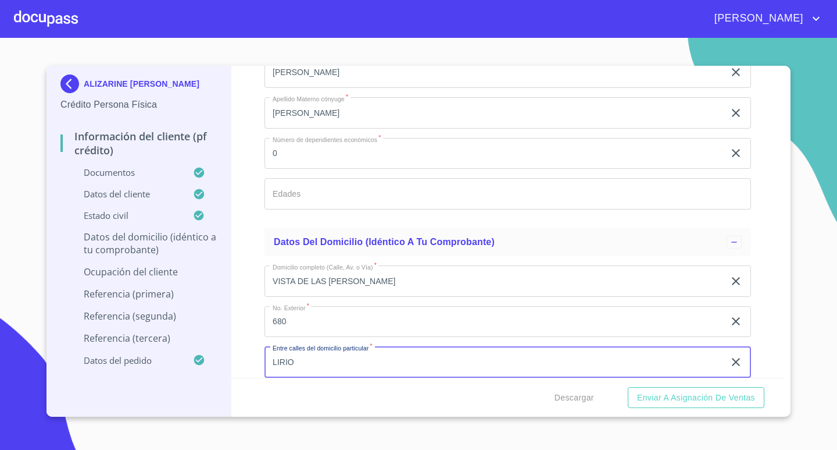
type input "LIRIO"
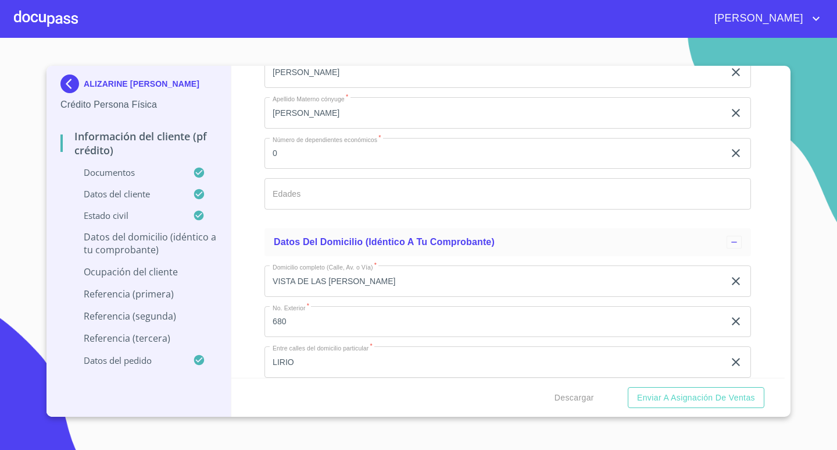
scroll to position [3668, 0]
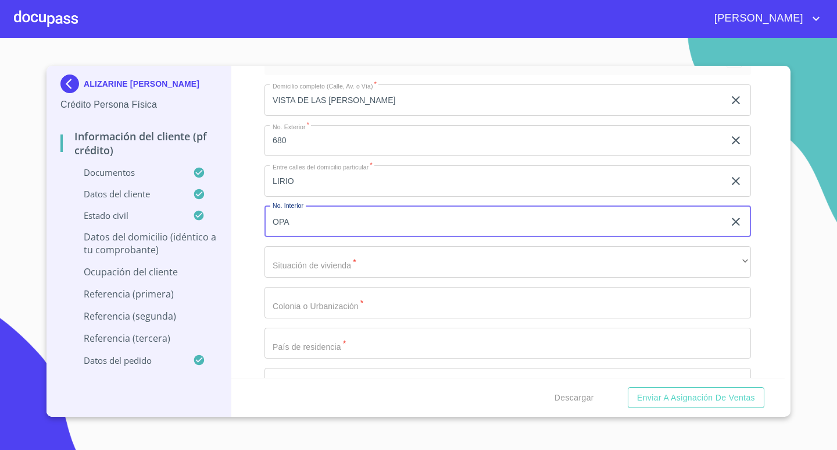
type input "OPA"
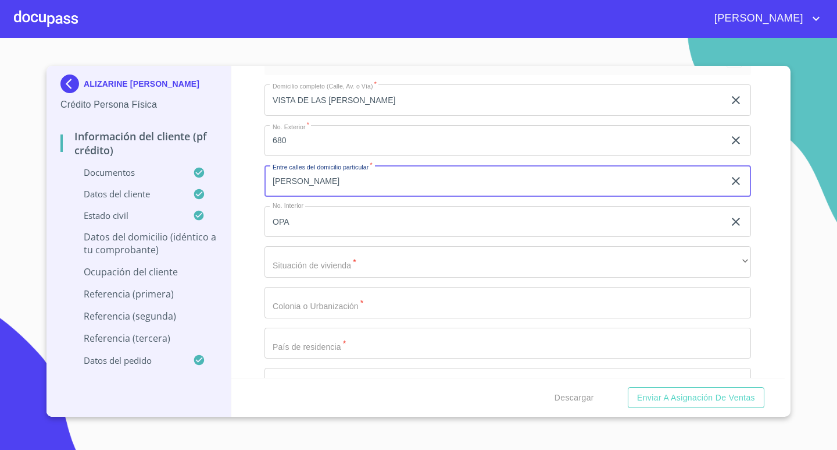
type input "[PERSON_NAME]"
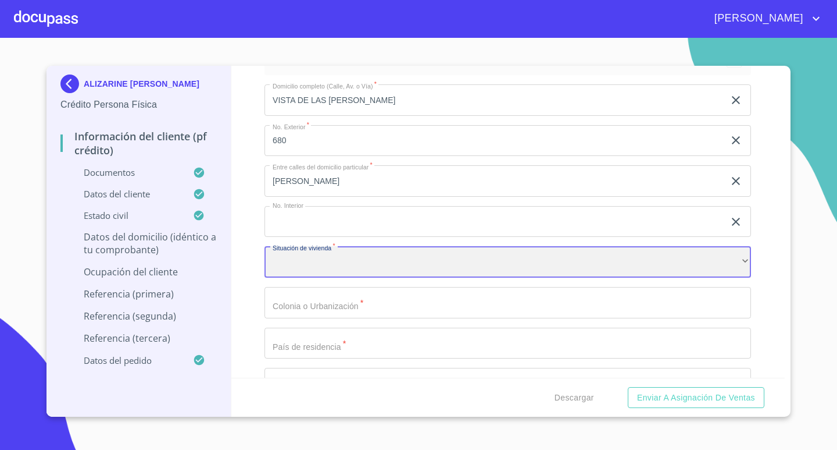
click at [388, 269] on div "​" at bounding box center [508, 261] width 487 height 31
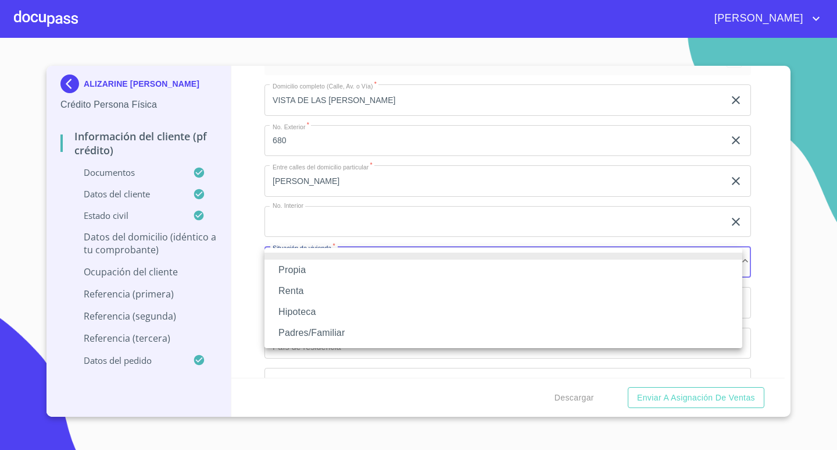
click at [363, 328] on li "Padres/Familiar" at bounding box center [504, 332] width 478 height 21
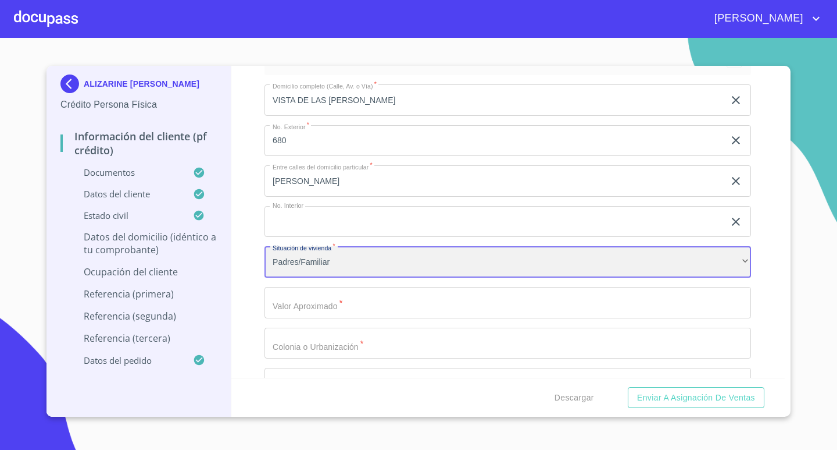
click at [410, 264] on div "Padres/Familiar" at bounding box center [508, 261] width 487 height 31
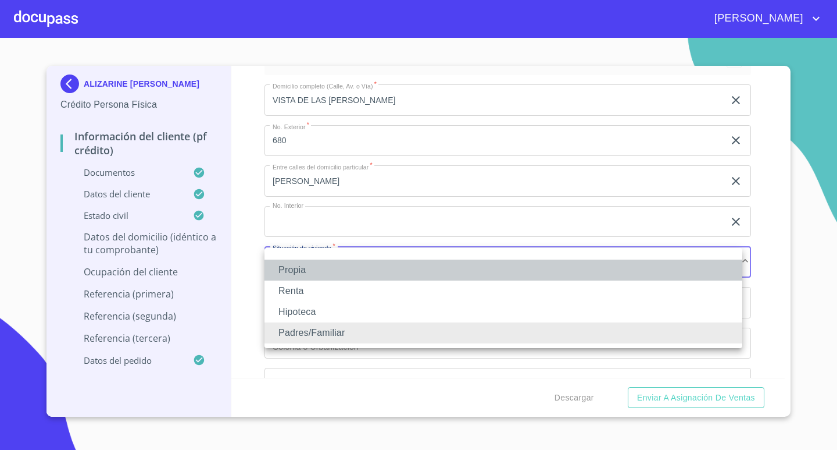
click at [372, 265] on li "Propia" at bounding box center [504, 269] width 478 height 21
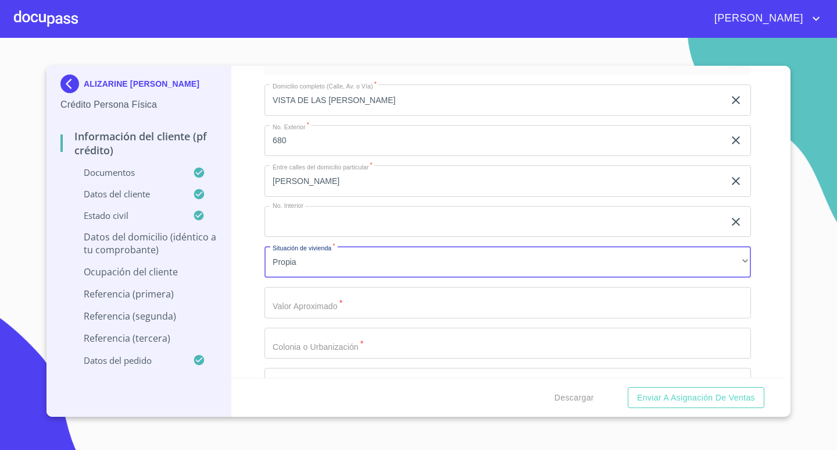
click at [364, 301] on input "Documento de identificación.   *" at bounding box center [508, 302] width 487 height 31
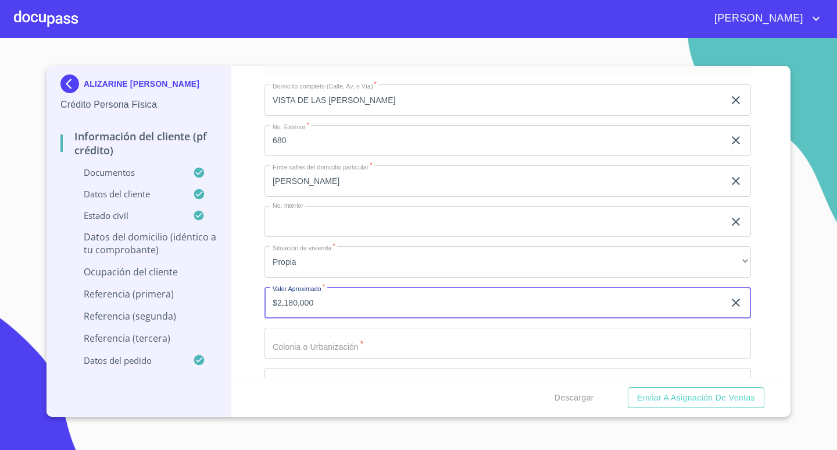
type input "$2,180,000"
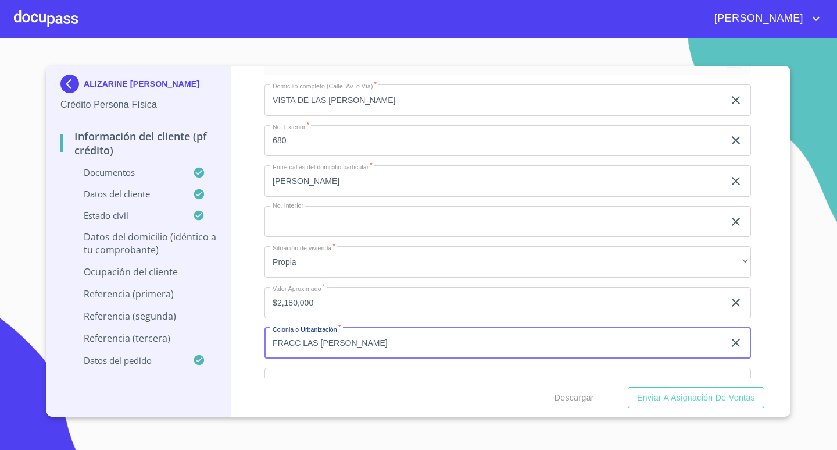
type input "FRACC LAS [PERSON_NAME]"
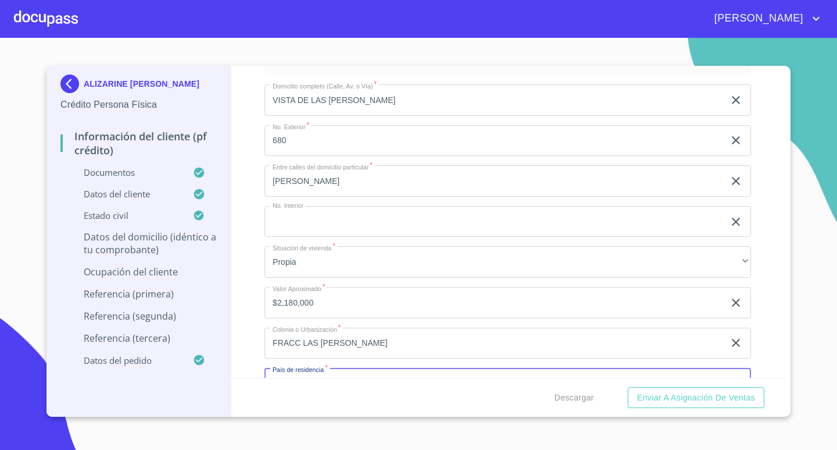
scroll to position [3690, 0]
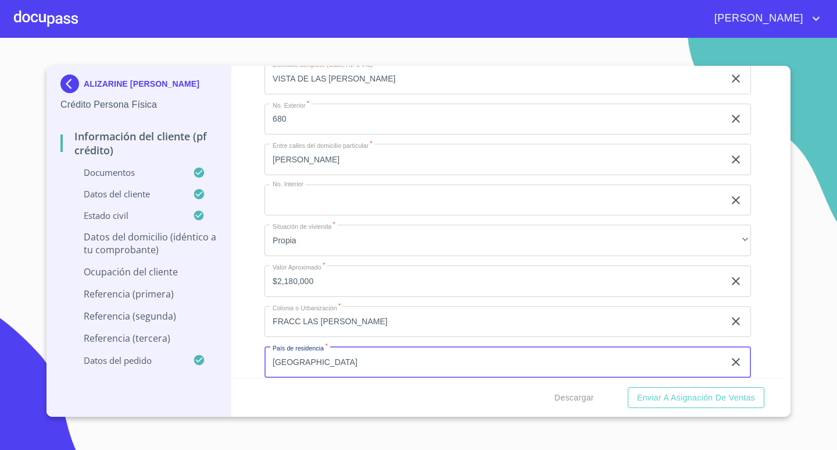
type input "[GEOGRAPHIC_DATA]"
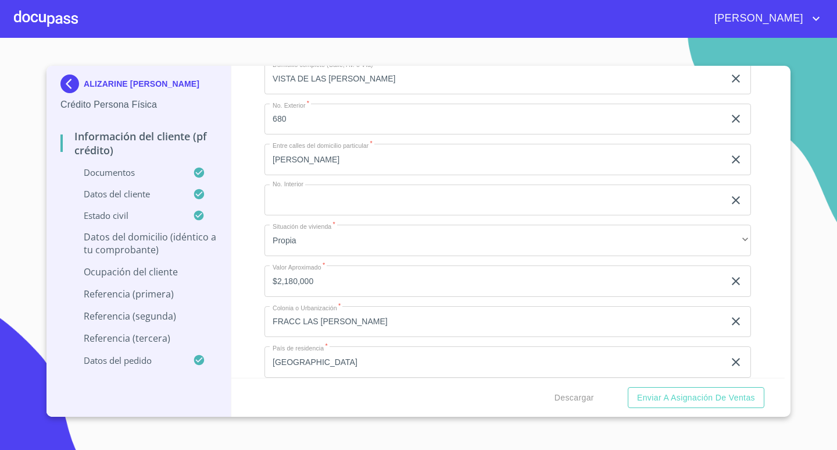
scroll to position [3871, 0]
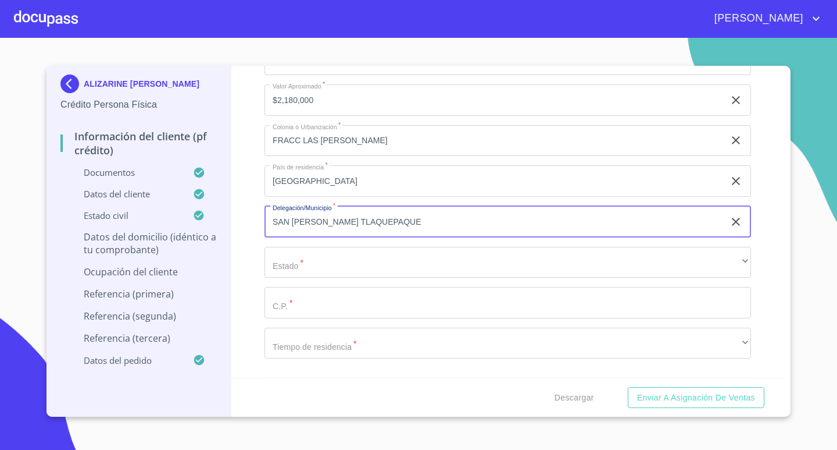
type input "SAN [PERSON_NAME] TLAQUEPAQUE"
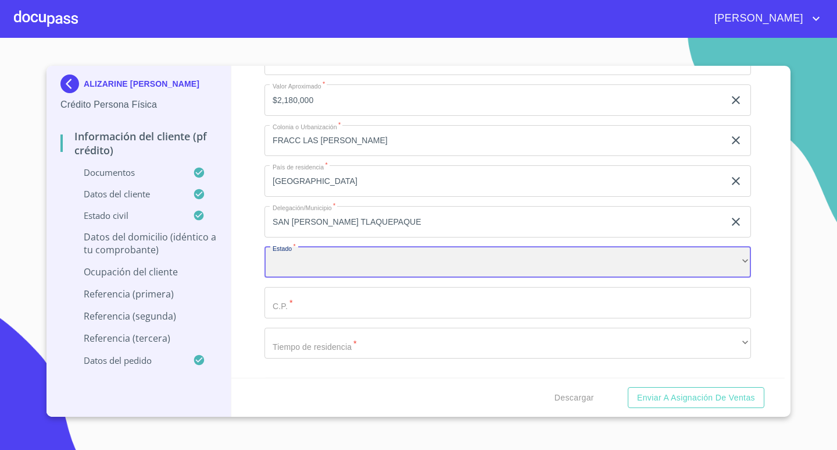
click at [366, 252] on div "​" at bounding box center [508, 262] width 487 height 31
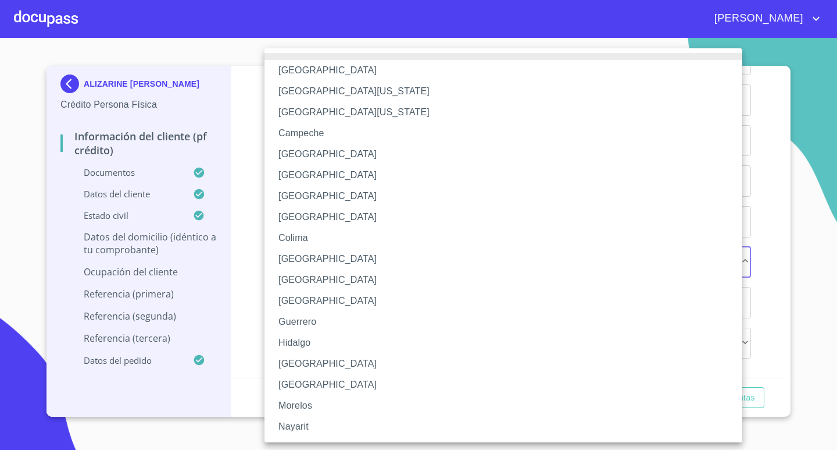
click at [323, 360] on li "[GEOGRAPHIC_DATA]" at bounding box center [508, 363] width 487 height 21
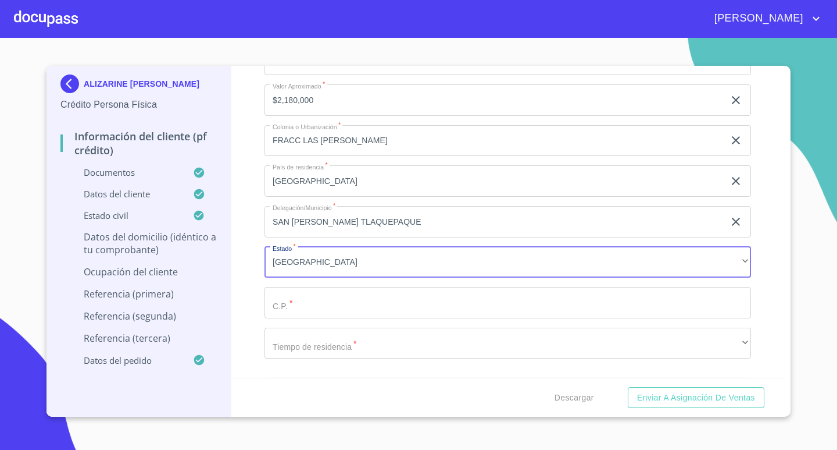
click at [363, 295] on input "Documento de identificación.   *" at bounding box center [508, 302] width 487 height 31
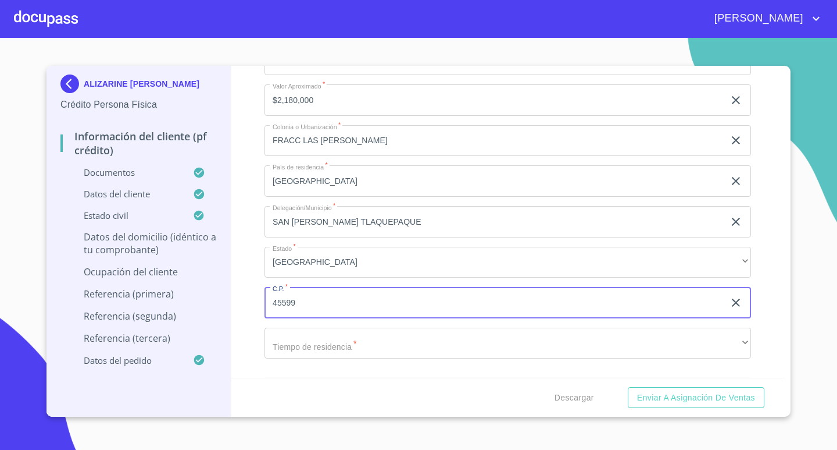
type input "45599"
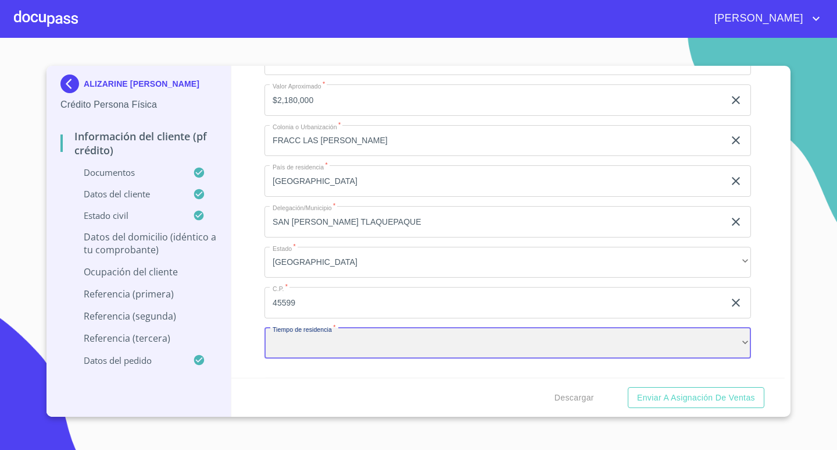
click at [350, 335] on div "​" at bounding box center [508, 342] width 487 height 31
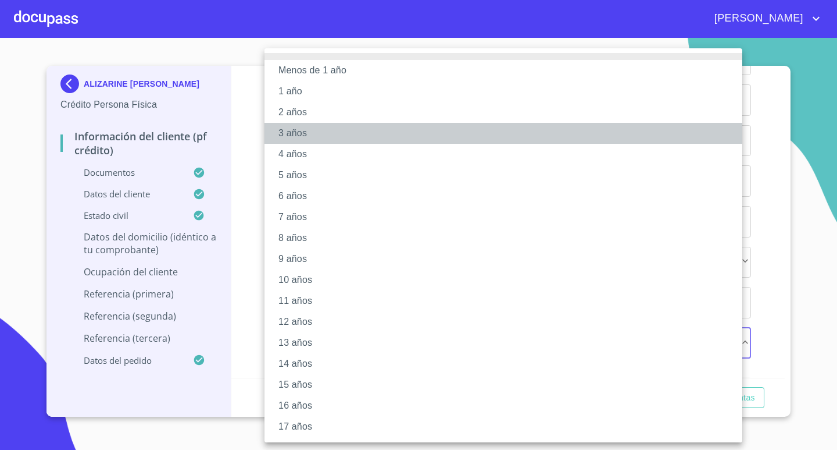
click at [319, 131] on li "3 años" at bounding box center [508, 133] width 487 height 21
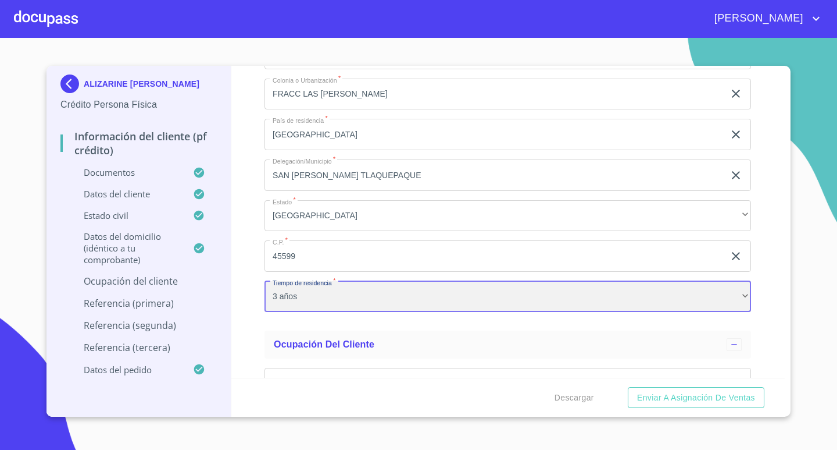
scroll to position [3987, 0]
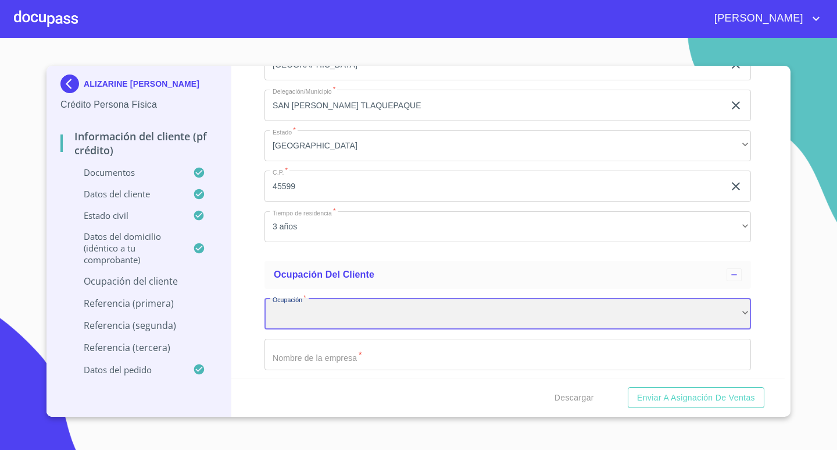
click at [361, 309] on div "​" at bounding box center [508, 313] width 487 height 31
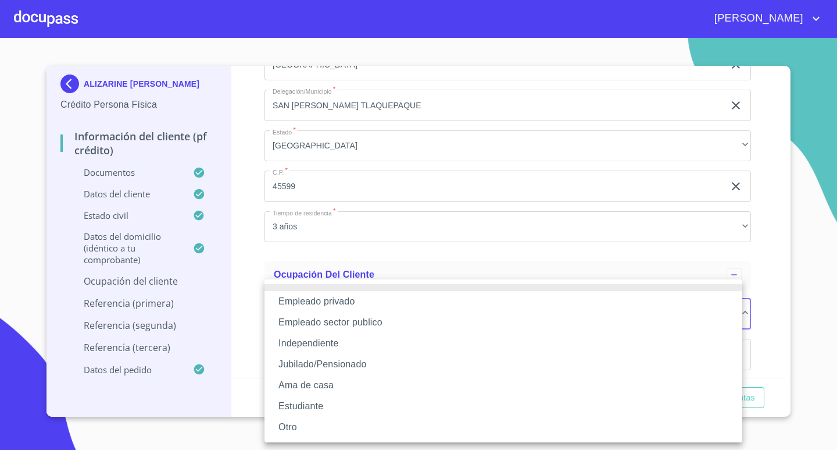
click at [354, 299] on li "Empleado privado" at bounding box center [504, 301] width 478 height 21
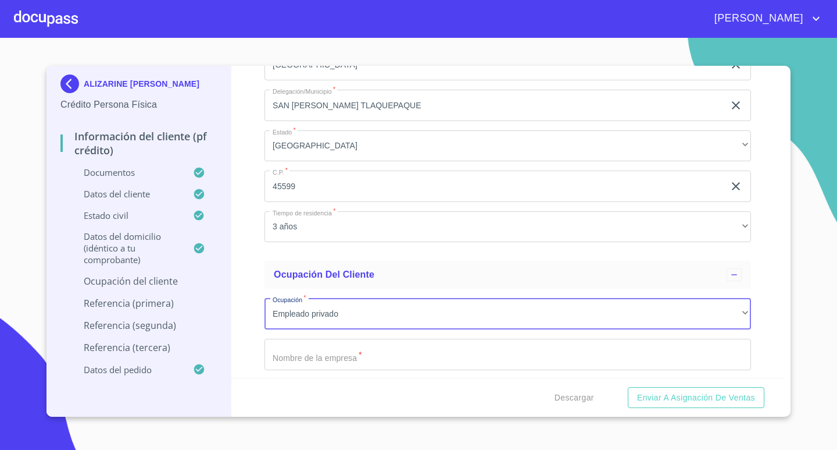
click at [352, 352] on input "Documento de identificación.   *" at bounding box center [508, 353] width 487 height 31
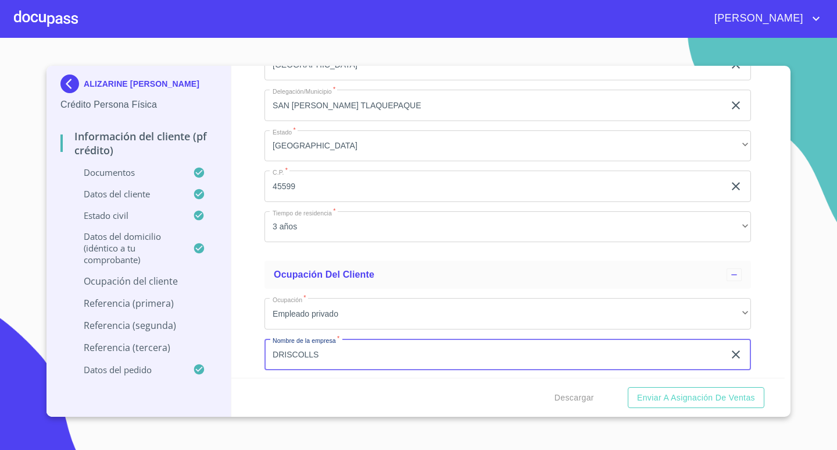
type input "DRISCOLLS"
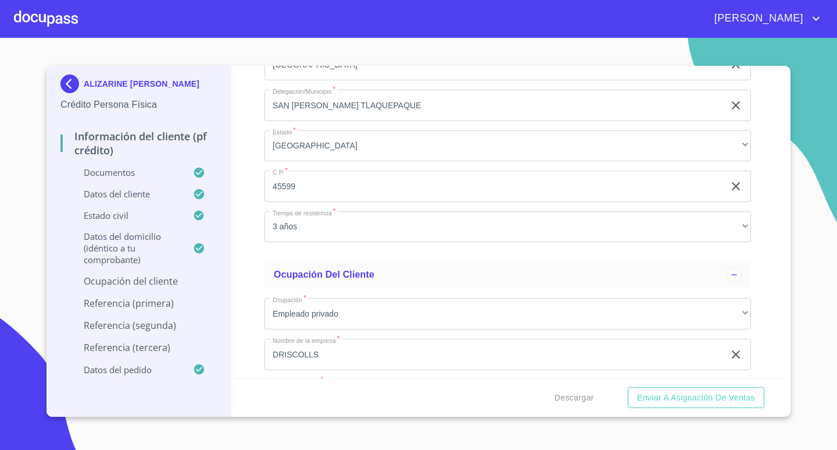
scroll to position [4160, 0]
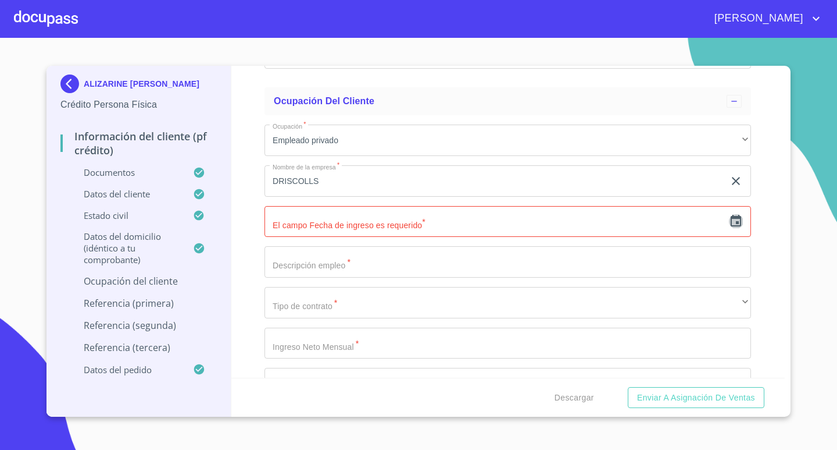
click at [729, 222] on icon "button" at bounding box center [736, 221] width 14 height 14
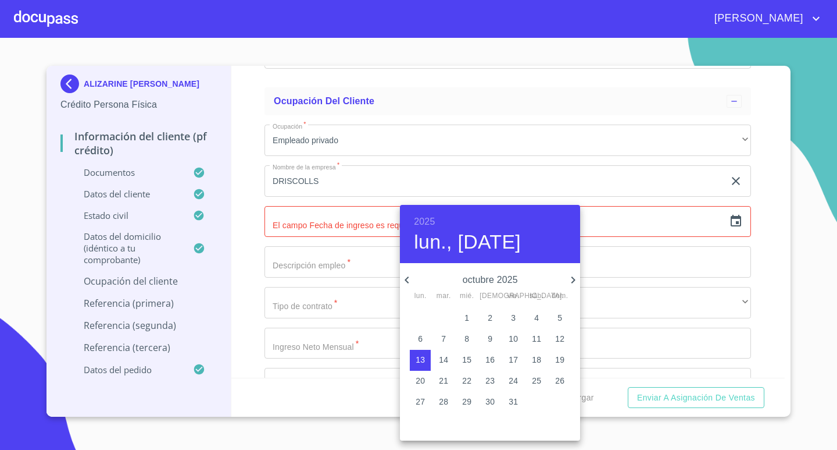
click at [424, 222] on h6 "2025" at bounding box center [424, 221] width 21 height 16
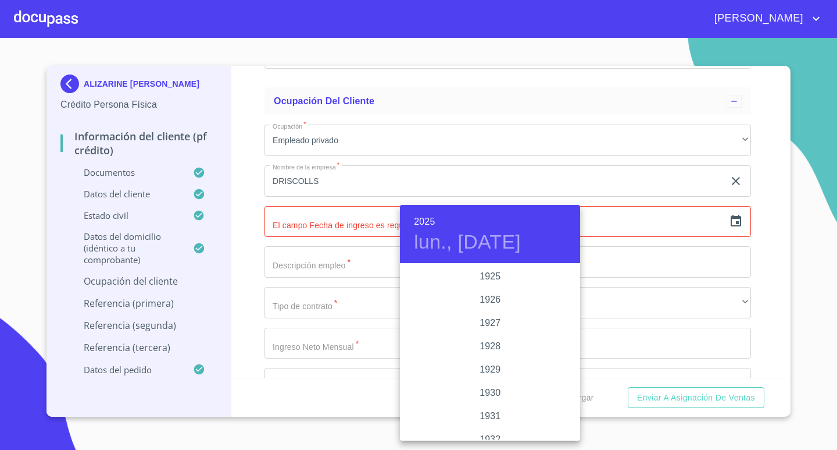
scroll to position [2256, 0]
click at [479, 274] on div "2022" at bounding box center [490, 276] width 180 height 23
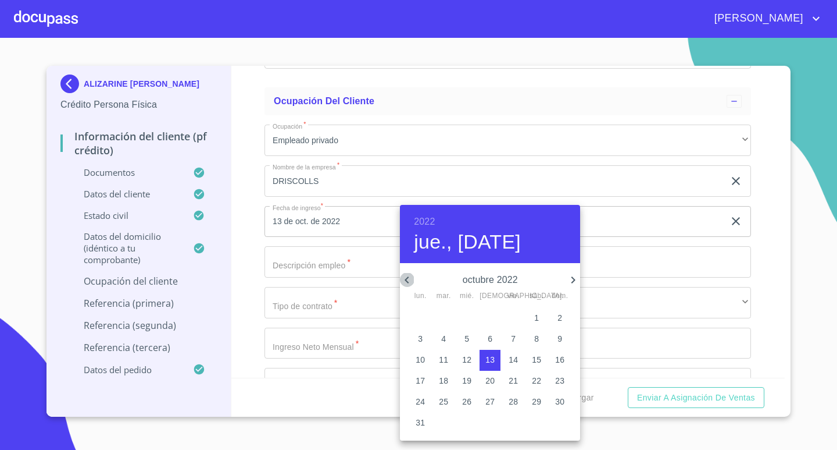
click at [411, 279] on icon "button" at bounding box center [407, 280] width 14 height 14
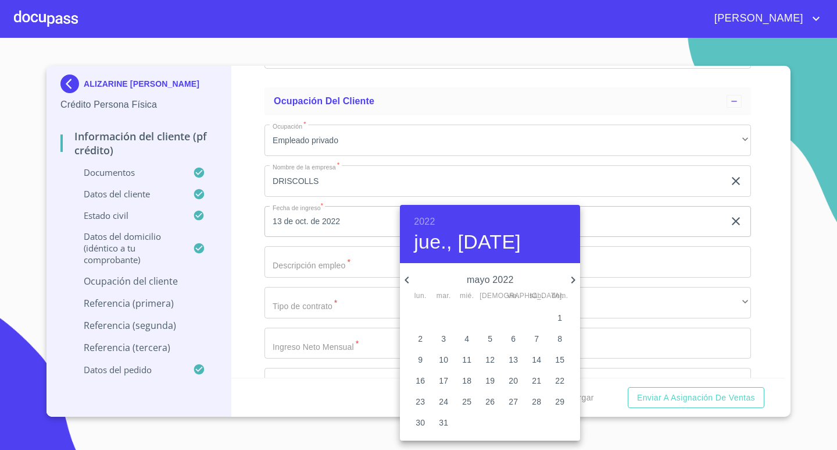
click at [411, 279] on icon "button" at bounding box center [407, 280] width 14 height 14
click at [445, 316] on p "1" at bounding box center [443, 318] width 5 height 12
type input "1 de mar. de 2022"
click at [329, 268] on div at bounding box center [418, 225] width 837 height 450
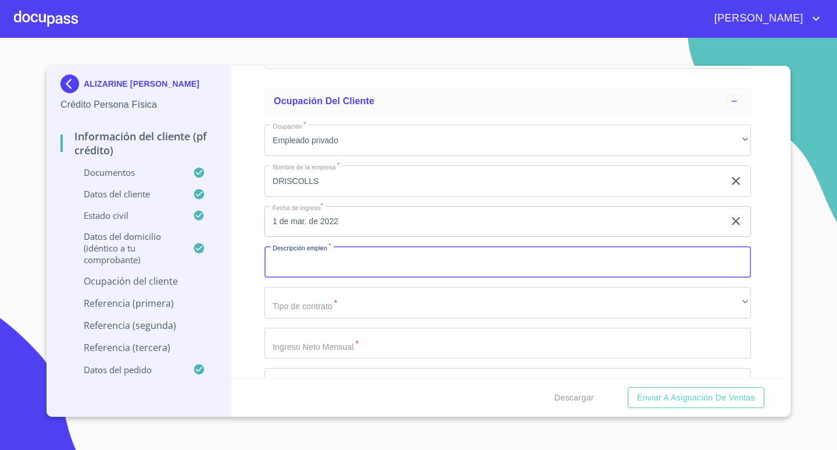
click at [331, 262] on input "Documento de identificación.   *" at bounding box center [508, 261] width 487 height 31
type input "ESPECIALISTA SALUD OCUPACIONAL"
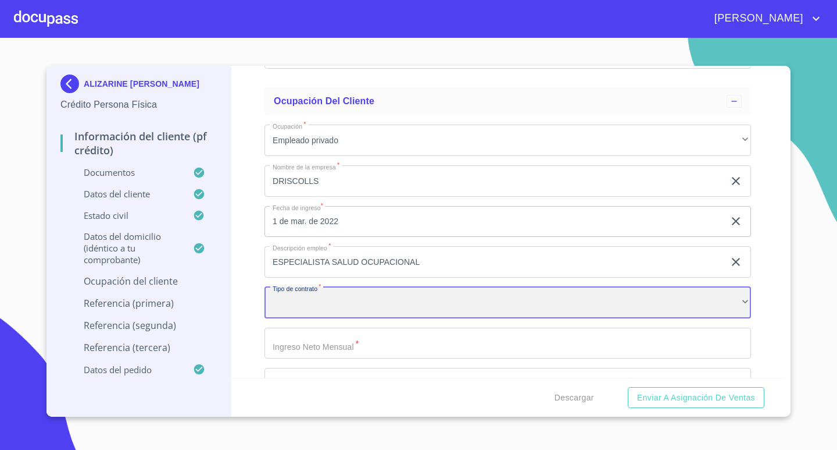
click at [337, 312] on div "​" at bounding box center [508, 302] width 487 height 31
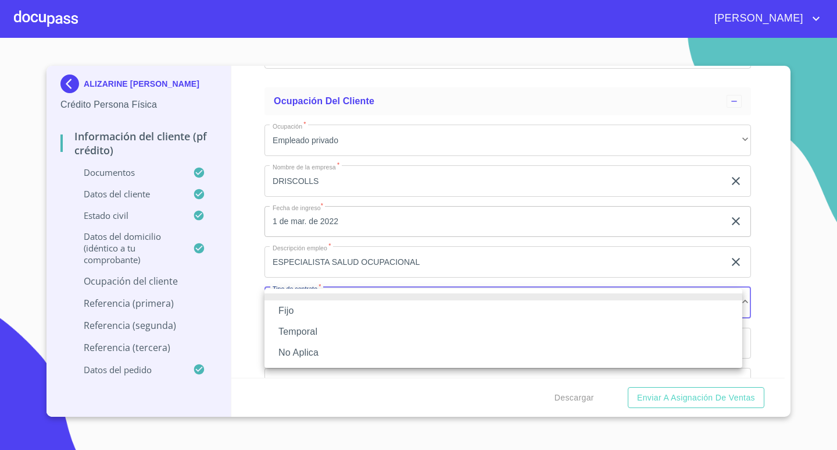
click at [319, 315] on li "Fijo" at bounding box center [504, 310] width 478 height 21
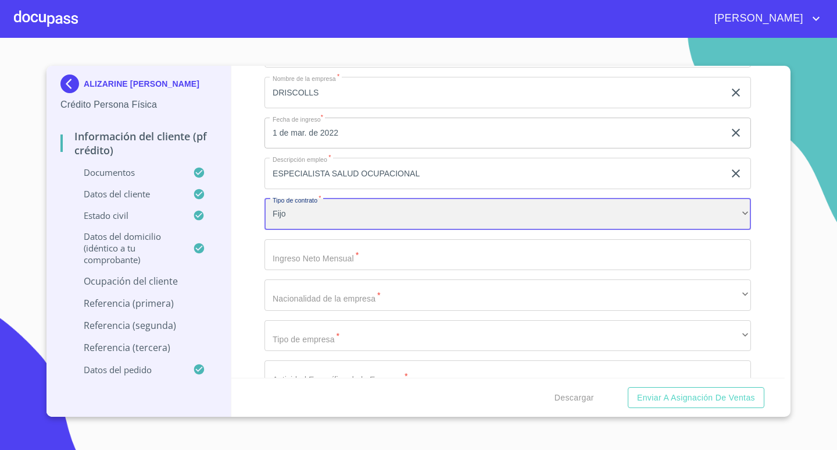
scroll to position [4277, 0]
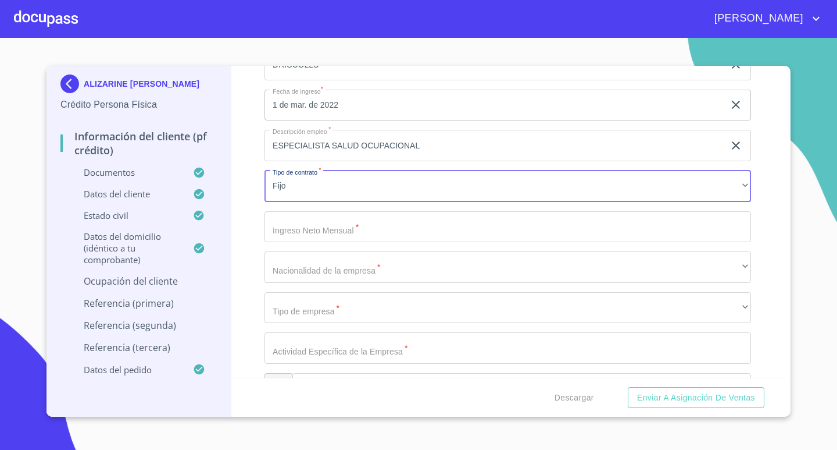
click at [354, 234] on input "Documento de identificación.   *" at bounding box center [508, 226] width 487 height 31
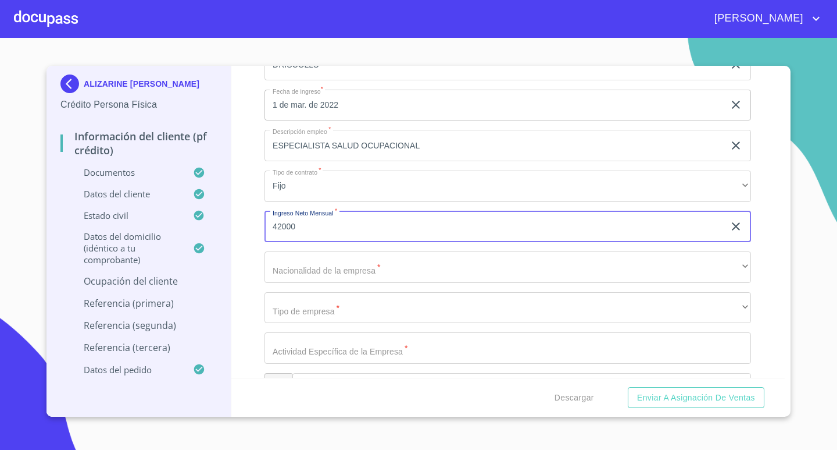
type input "42000"
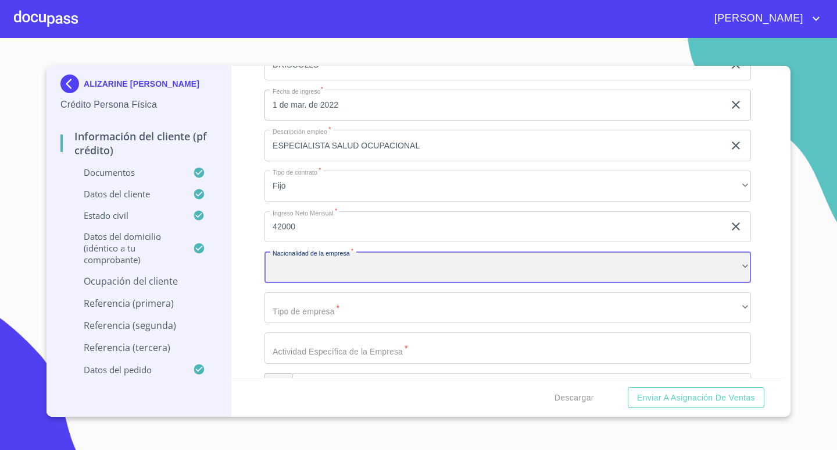
click at [353, 261] on div "​" at bounding box center [508, 266] width 487 height 31
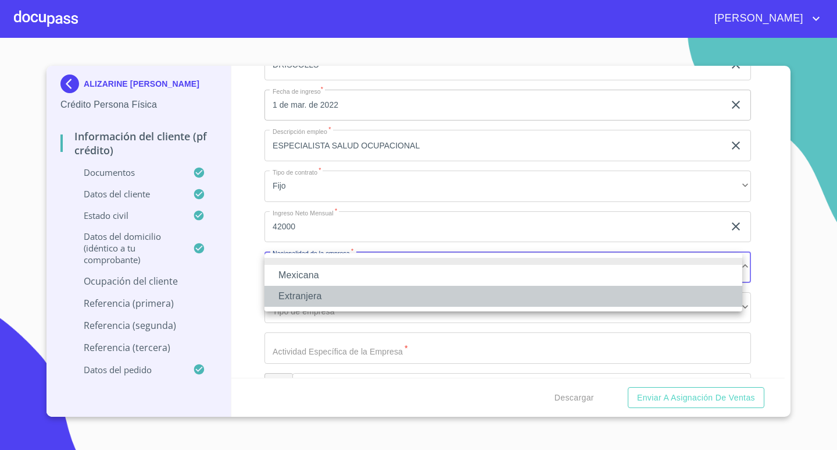
click at [341, 291] on li "Extranjera" at bounding box center [504, 296] width 478 height 21
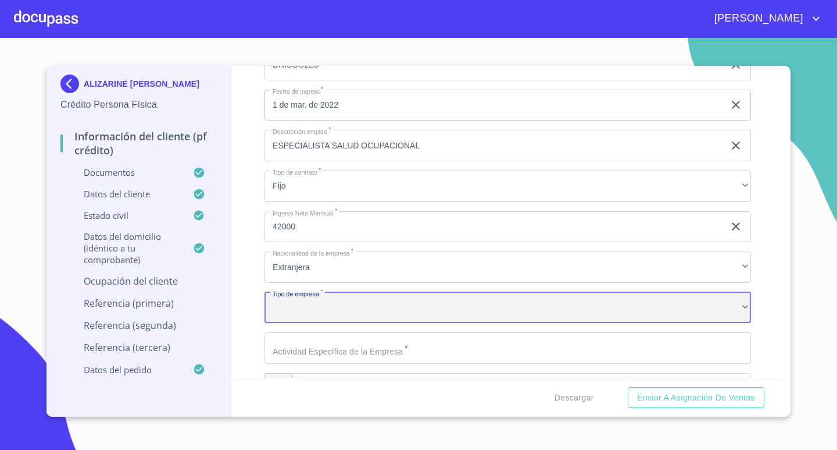
click at [345, 309] on div "​" at bounding box center [508, 307] width 487 height 31
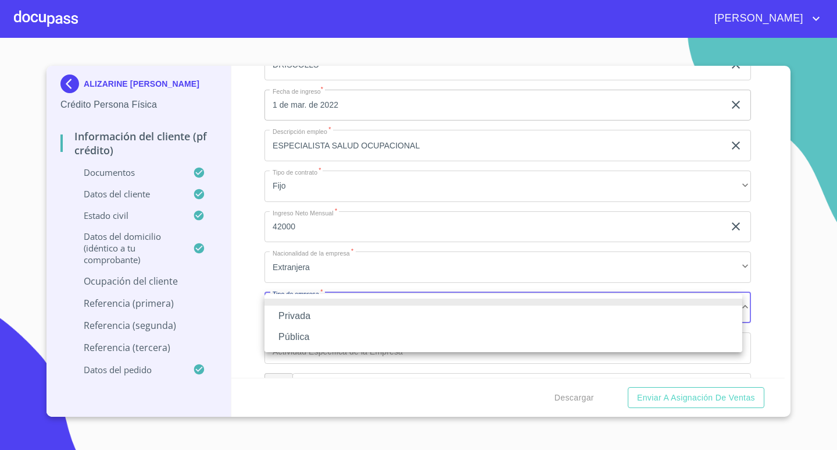
click at [321, 316] on li "Privada" at bounding box center [504, 315] width 478 height 21
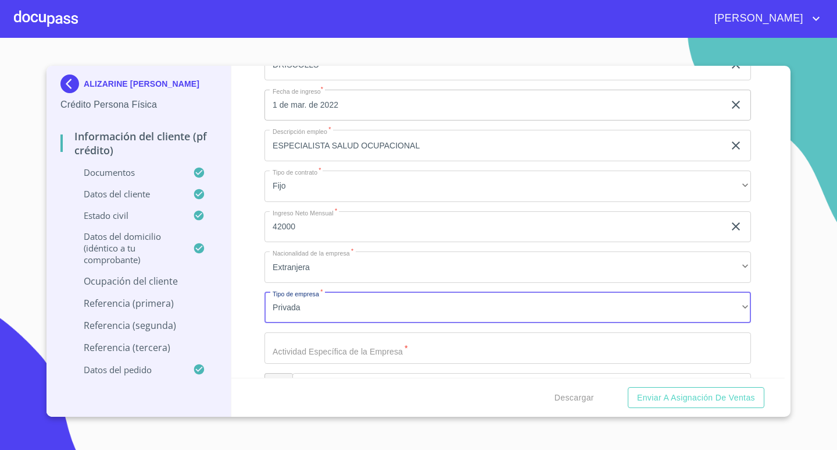
click at [345, 351] on input "Documento de identificación.   *" at bounding box center [508, 347] width 487 height 31
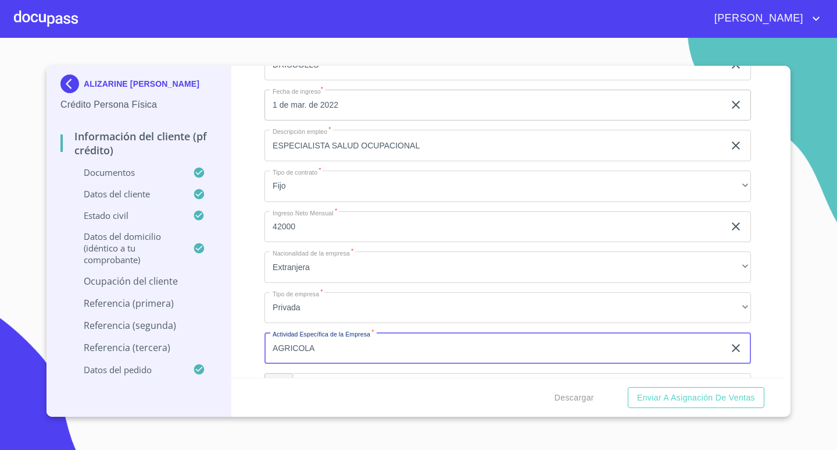
type input "AGRICOLA"
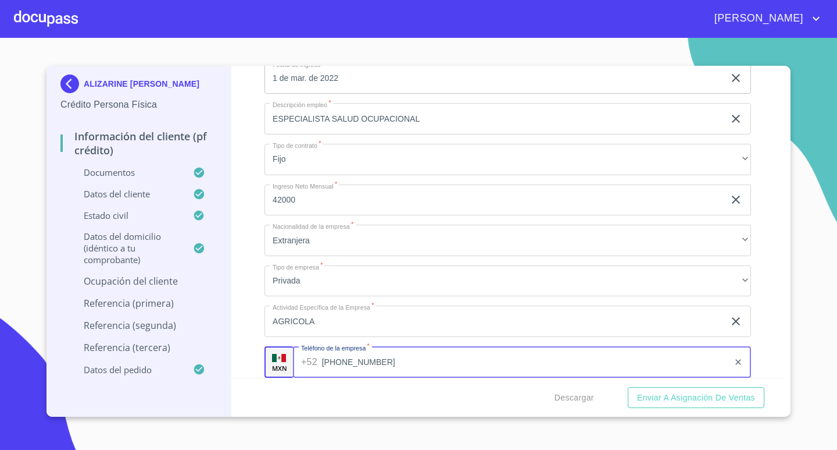
type input "[PHONE_NUMBER]"
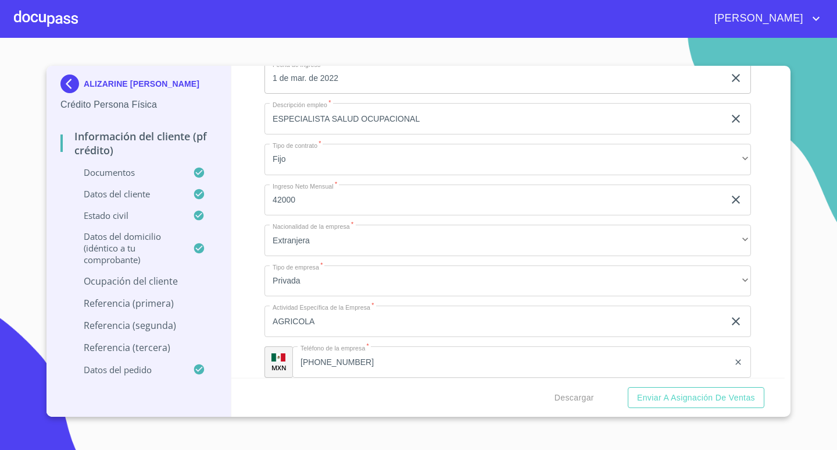
scroll to position [4484, 0]
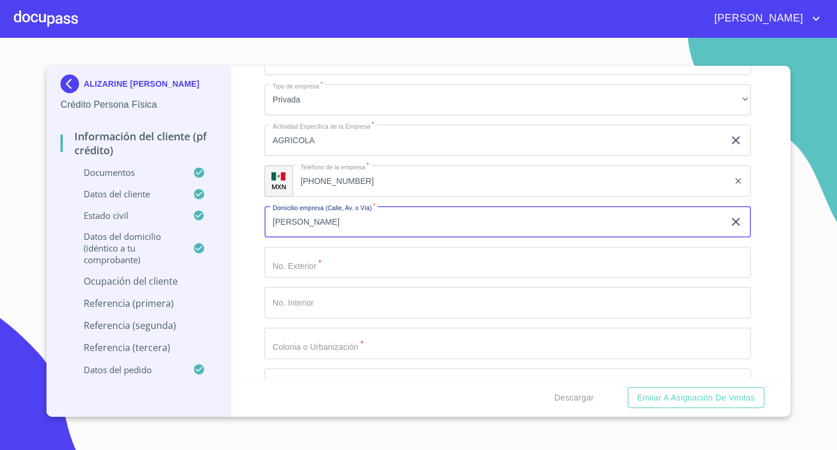
type input "[PERSON_NAME]"
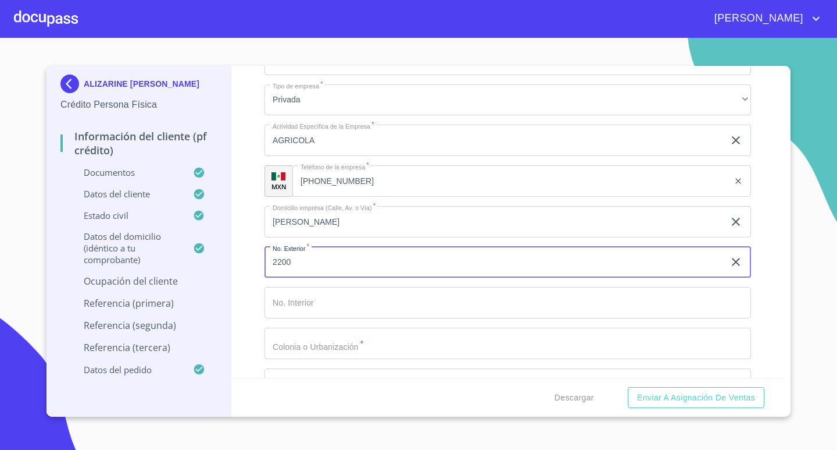
type input "2200"
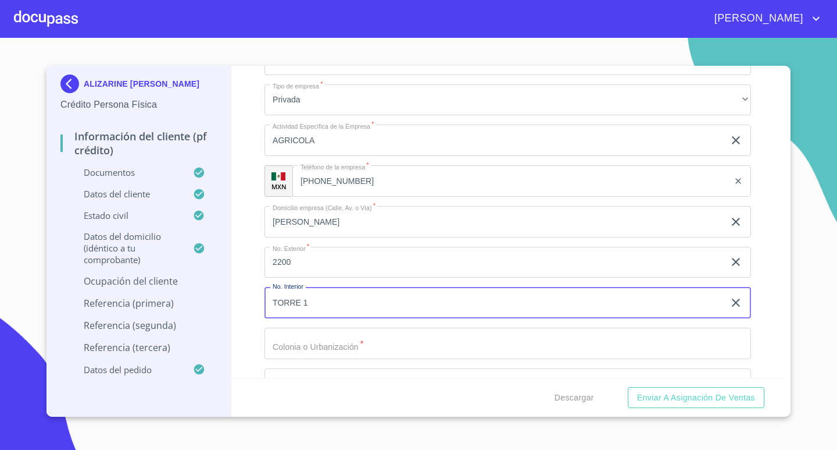
type input "TORRE 1"
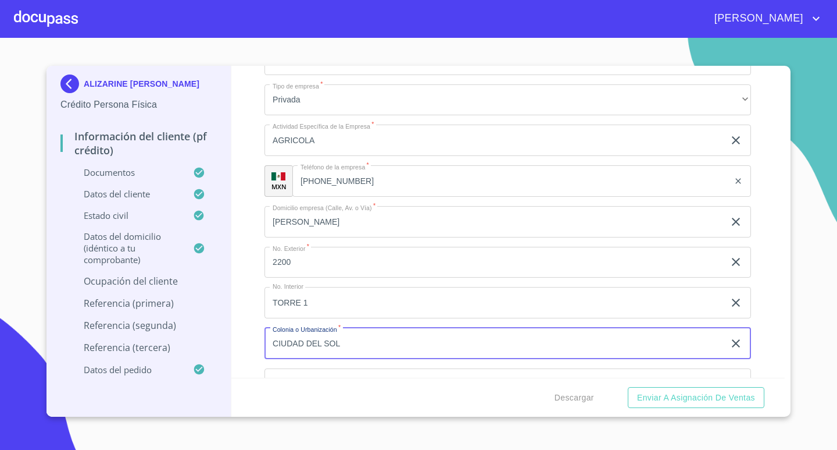
type input "CIUDAD DEL SOL"
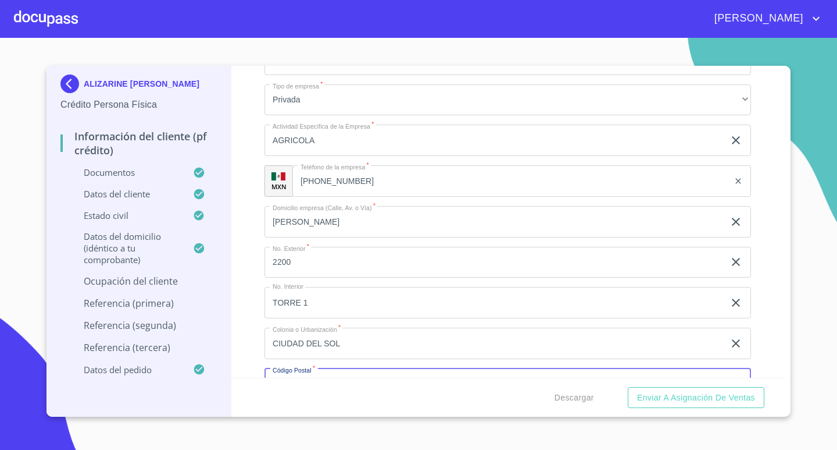
scroll to position [4506, 0]
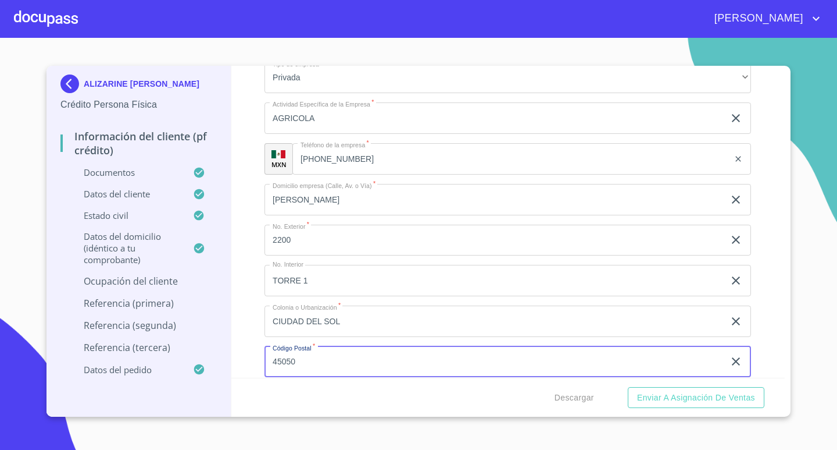
type input "45050"
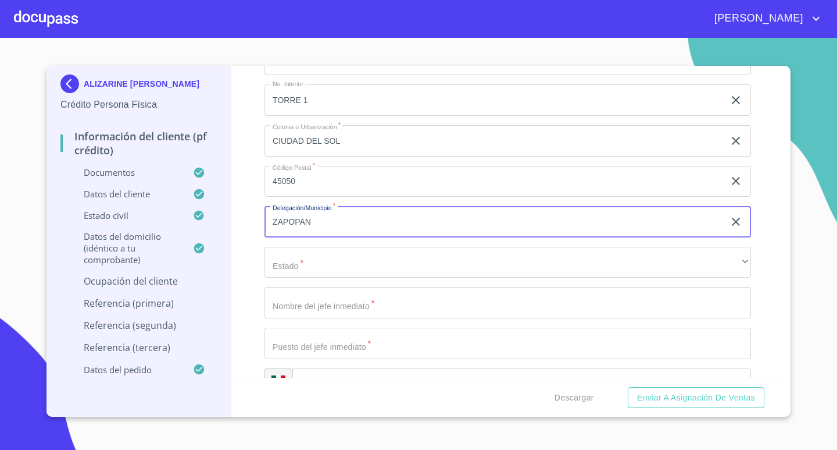
type input "ZAPOPAN"
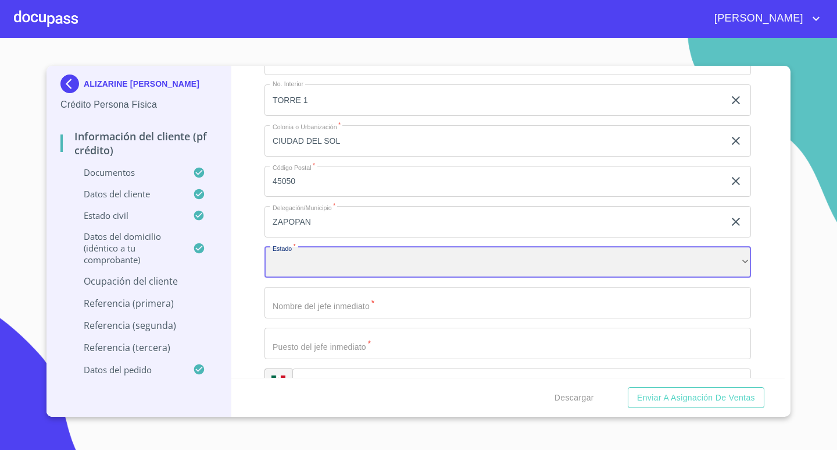
click at [390, 252] on div "​" at bounding box center [508, 262] width 487 height 31
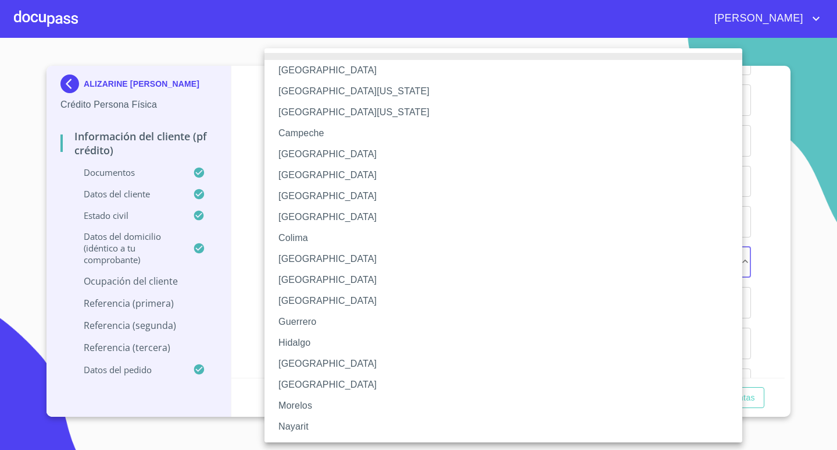
click at [317, 365] on li "[GEOGRAPHIC_DATA]" at bounding box center [508, 363] width 487 height 21
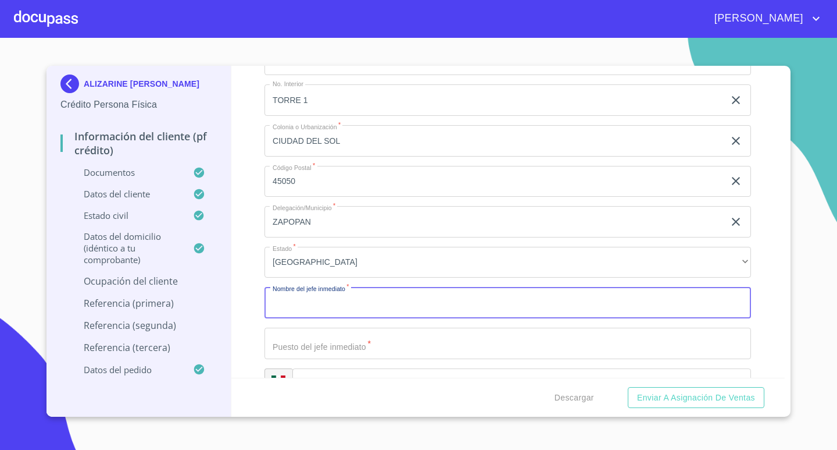
click at [347, 302] on input "Documento de identificación.   *" at bounding box center [508, 302] width 487 height 31
type input "[PERSON_NAME] [PERSON_NAME]"
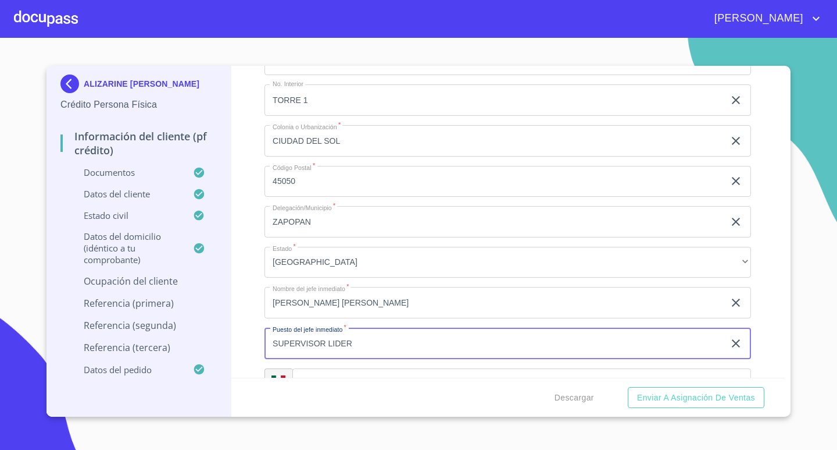
type input "SUPERVISOR LIDER"
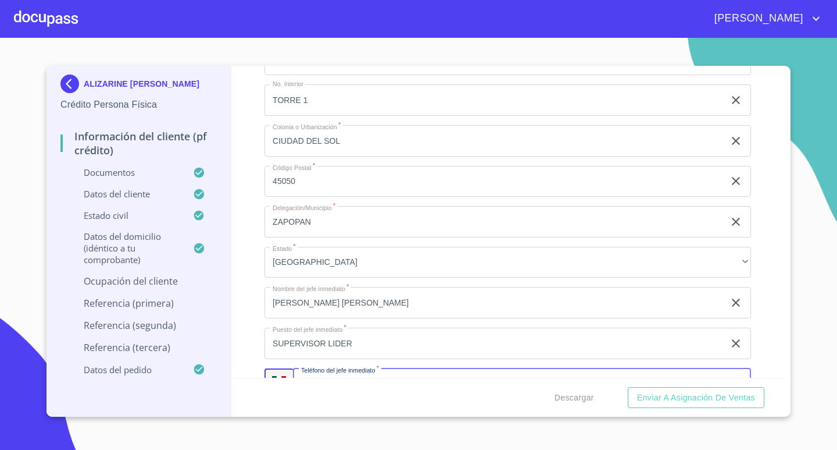
scroll to position [4709, 0]
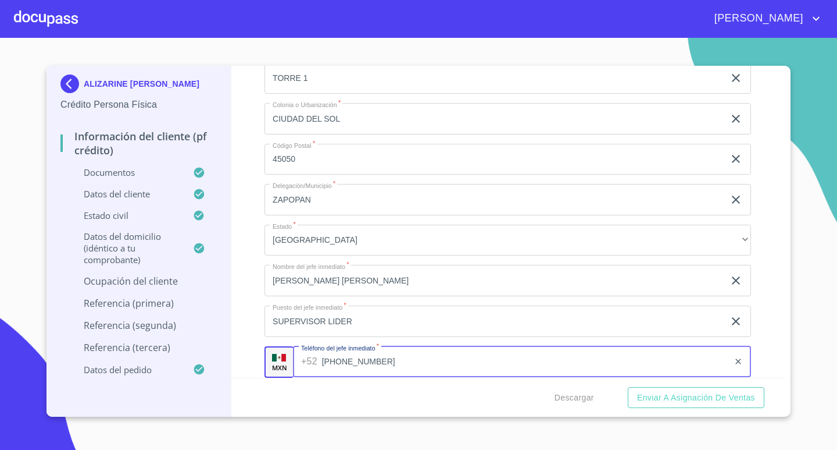
type input "[PHONE_NUMBER]"
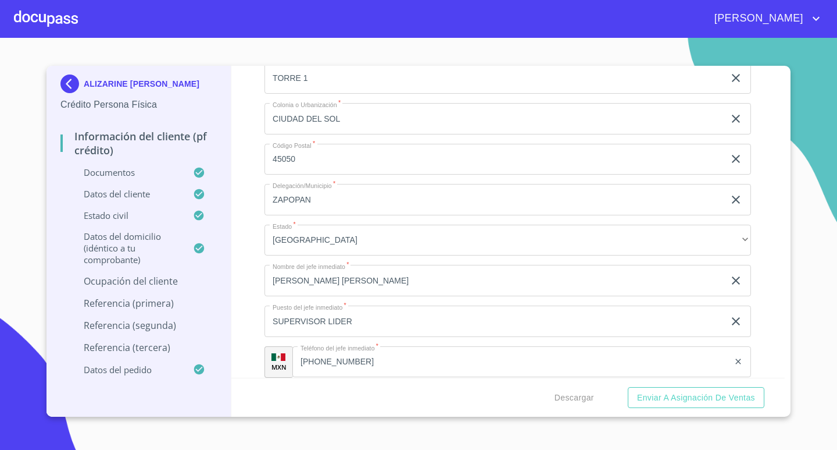
scroll to position [4890, 0]
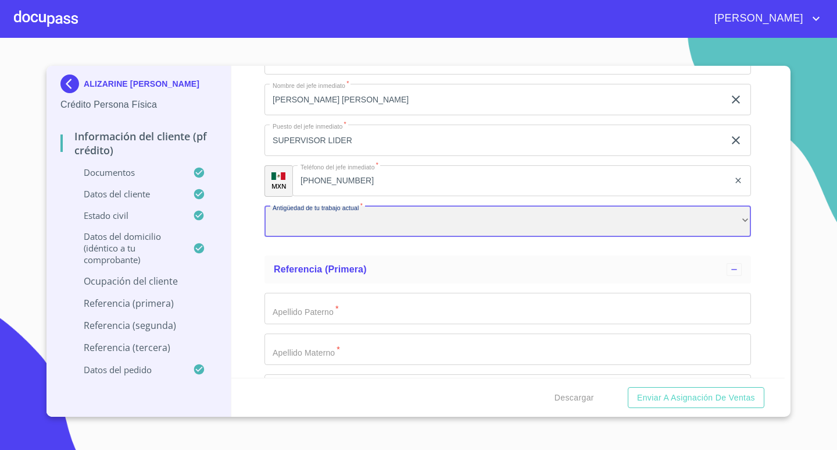
click at [402, 207] on div "​" at bounding box center [508, 221] width 487 height 31
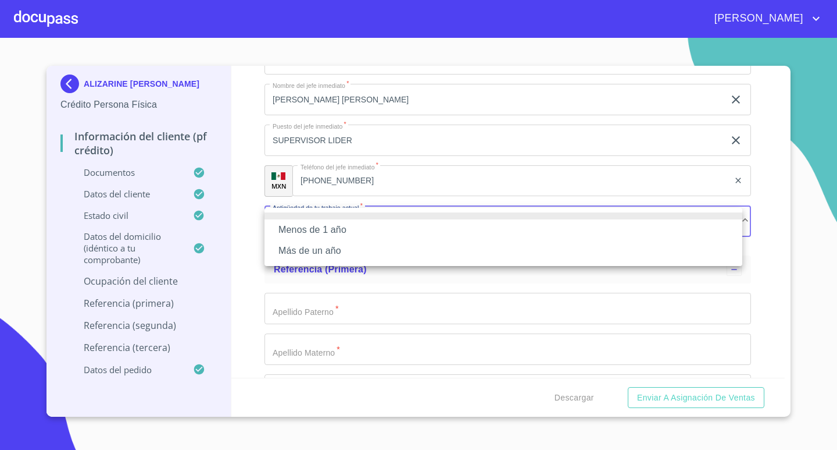
click at [363, 247] on li "Más de un año" at bounding box center [504, 250] width 478 height 21
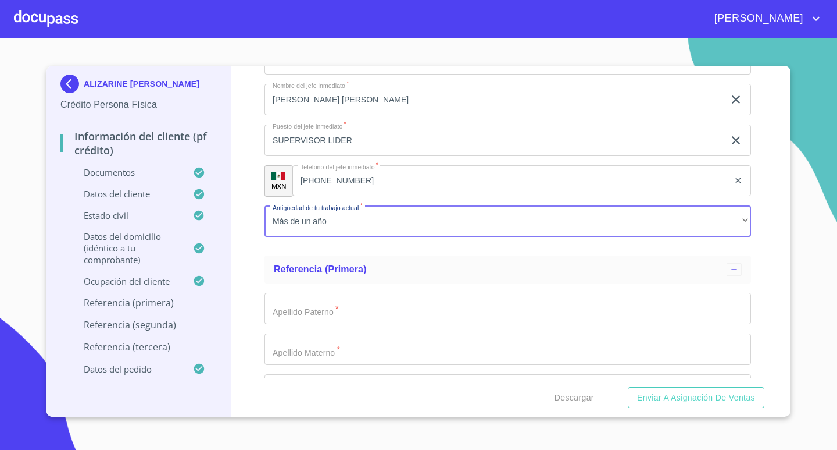
click at [373, 306] on input "Documento de identificación.   *" at bounding box center [508, 308] width 487 height 31
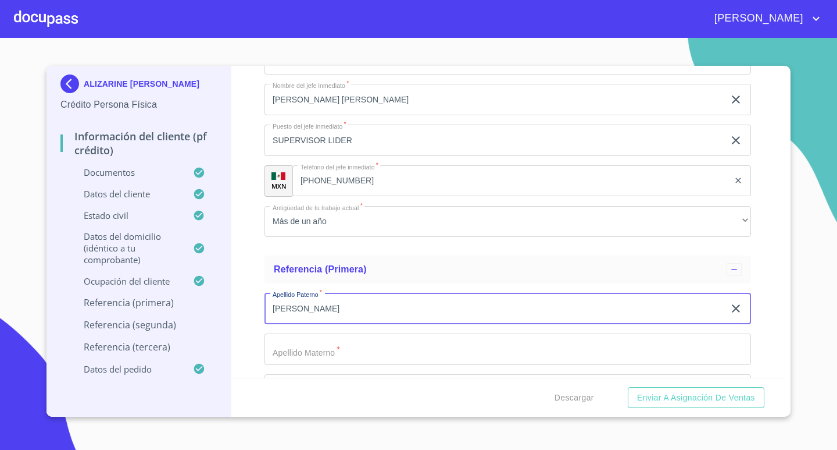
type input "[PERSON_NAME]"
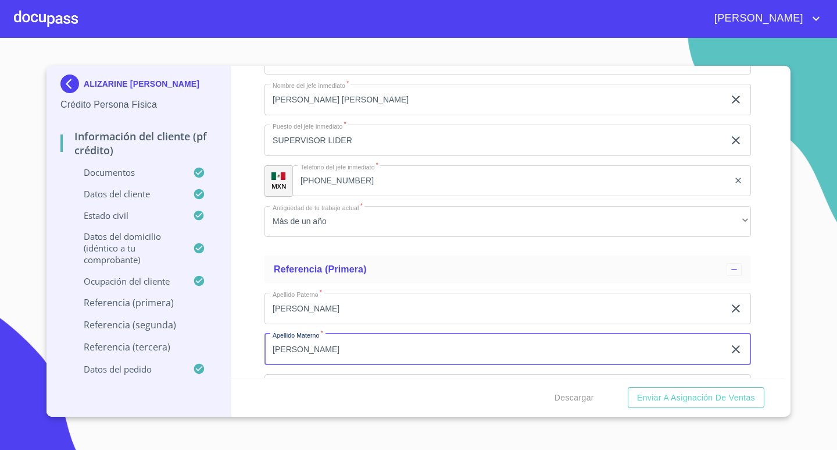
type input "[PERSON_NAME]"
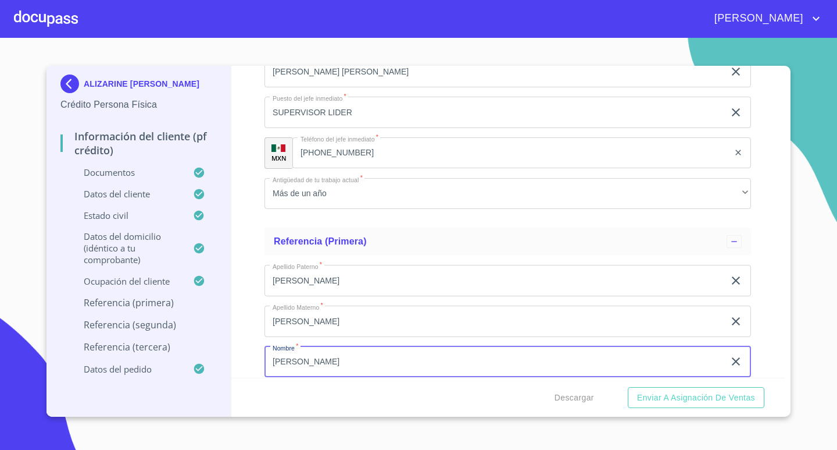
type input "[PERSON_NAME]"
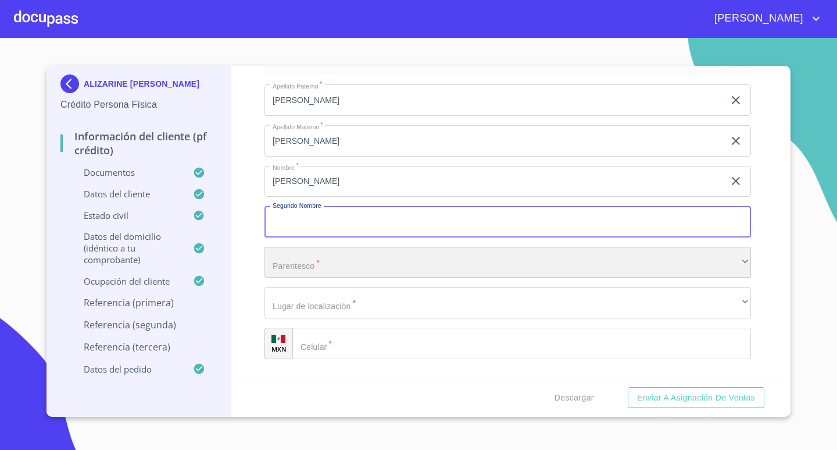
click at [377, 264] on div "​" at bounding box center [508, 262] width 487 height 31
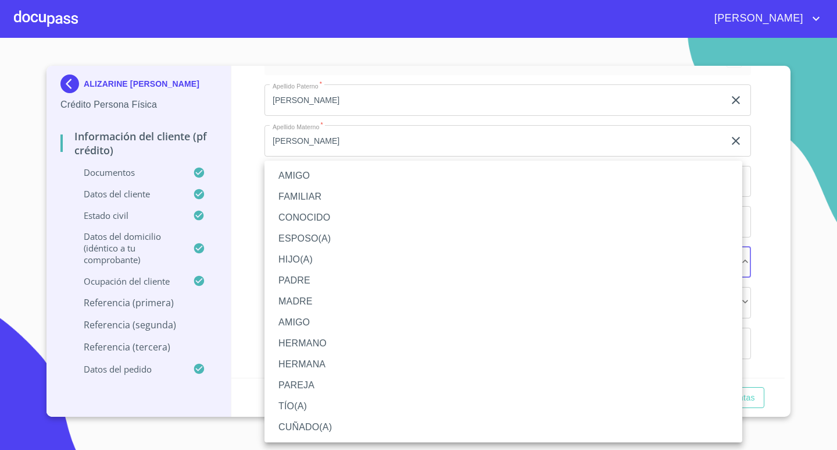
click at [320, 300] on li "MADRE" at bounding box center [504, 301] width 478 height 21
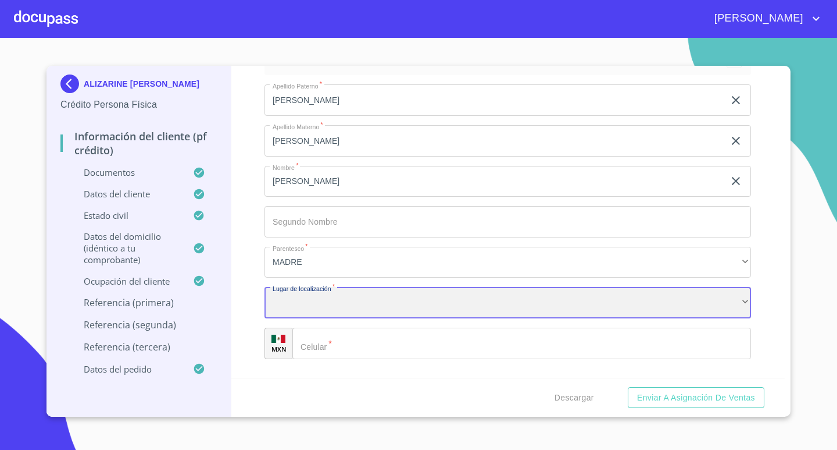
click at [320, 300] on div "​" at bounding box center [508, 302] width 487 height 31
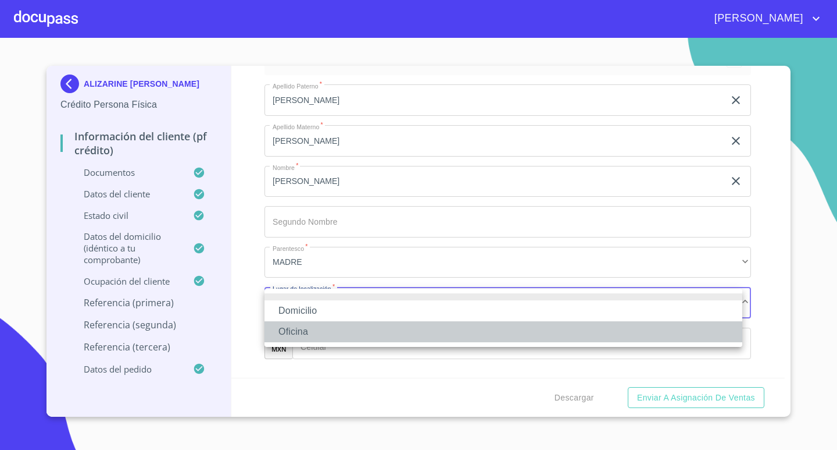
click at [315, 328] on li "Oficina" at bounding box center [504, 331] width 478 height 21
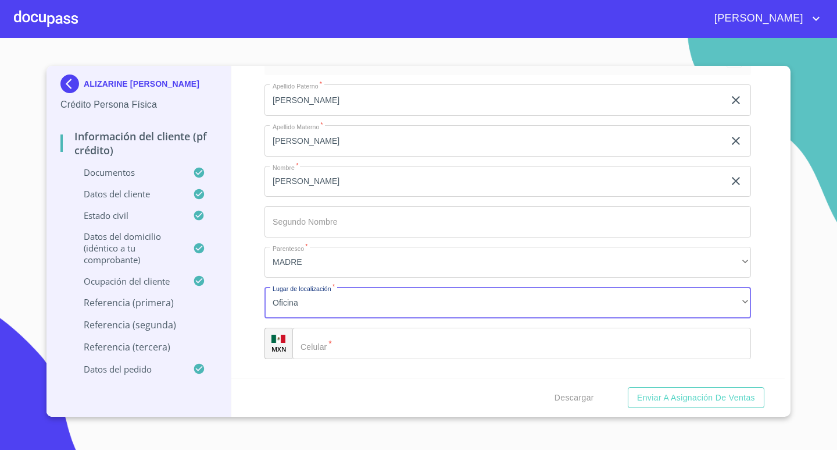
click at [344, 343] on input "Documento de identificación.   *" at bounding box center [522, 342] width 459 height 31
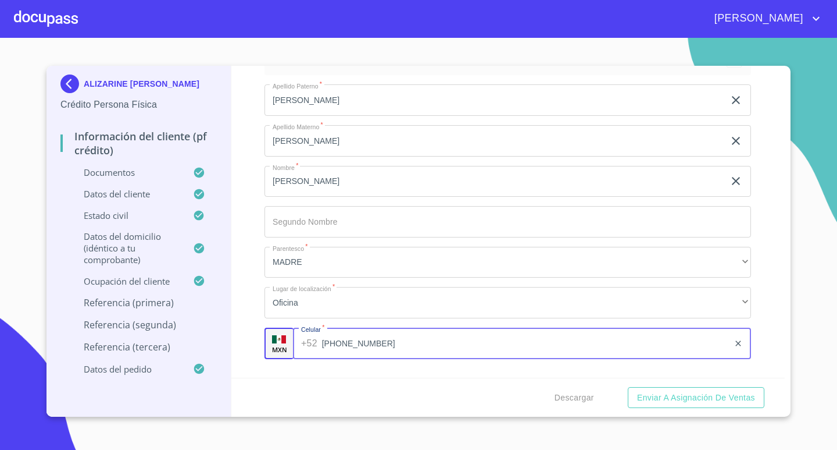
type input "[PHONE_NUMBER]"
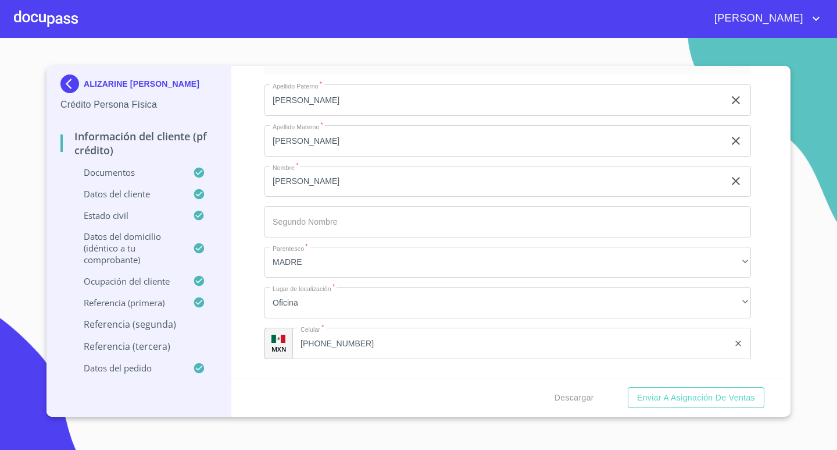
scroll to position [5268, 0]
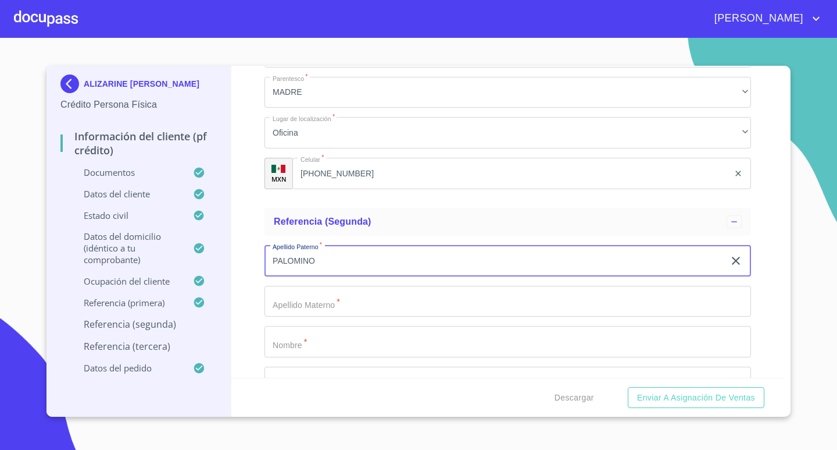
type input "PALOMINO"
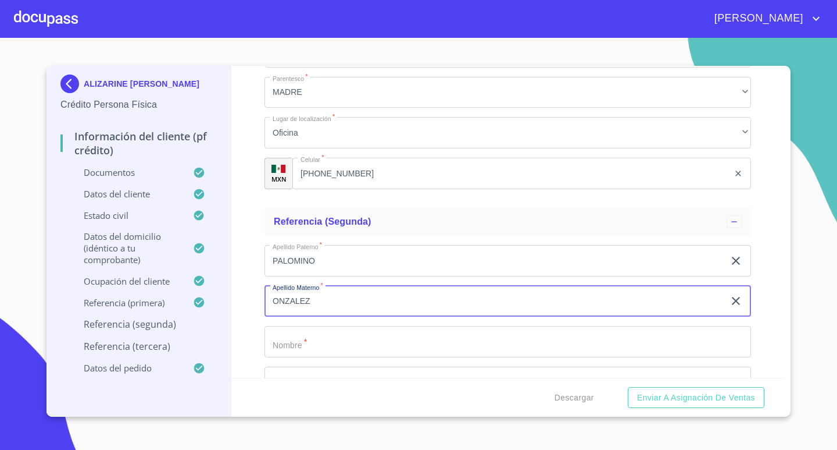
type input "ONZALEZ"
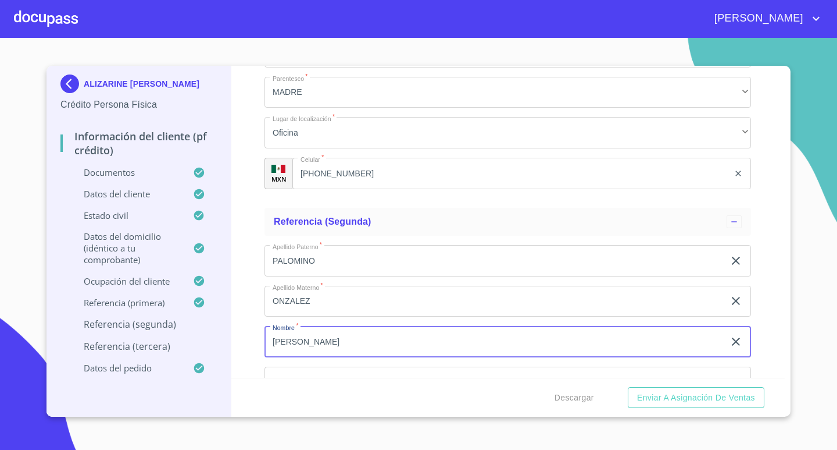
type input "[PERSON_NAME]"
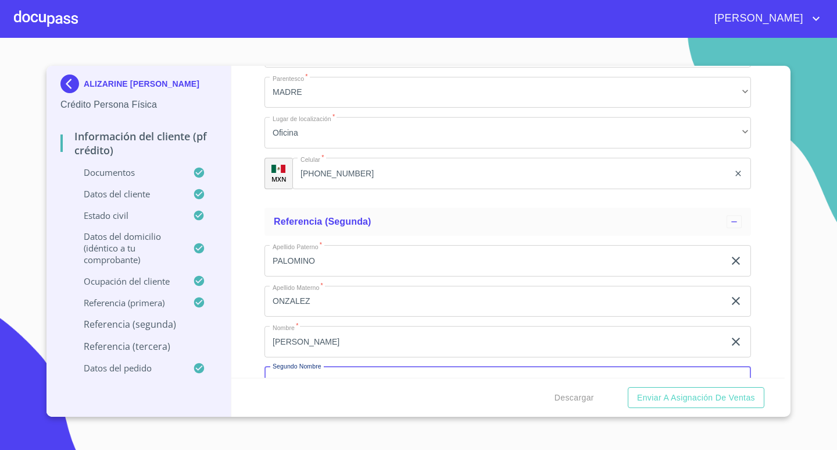
scroll to position [5288, 0]
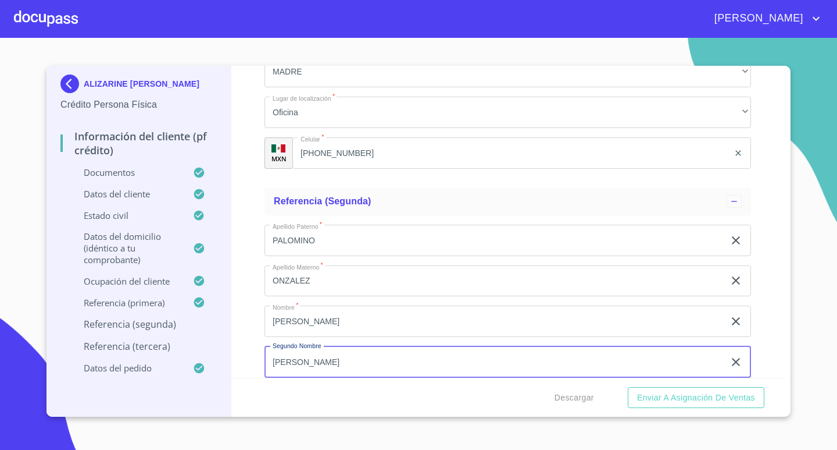
type input "[PERSON_NAME]"
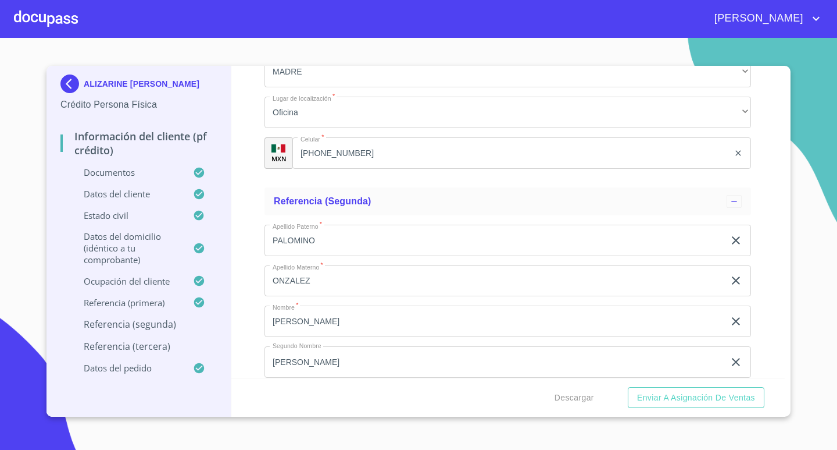
scroll to position [5469, 0]
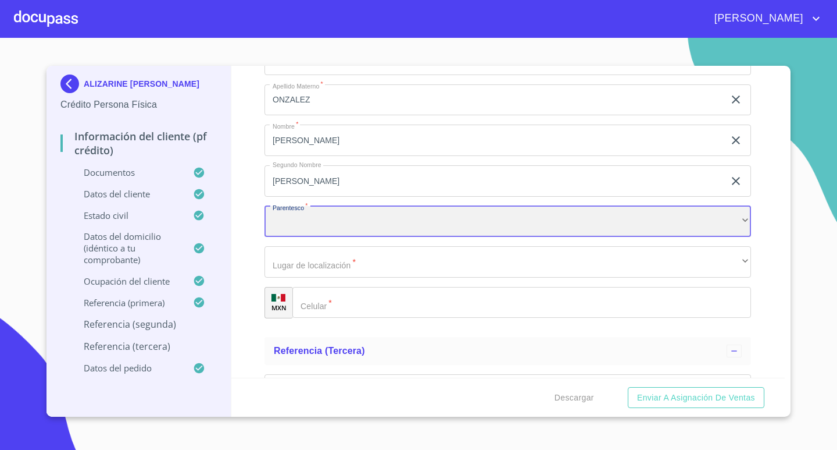
click at [369, 232] on div "​" at bounding box center [508, 221] width 487 height 31
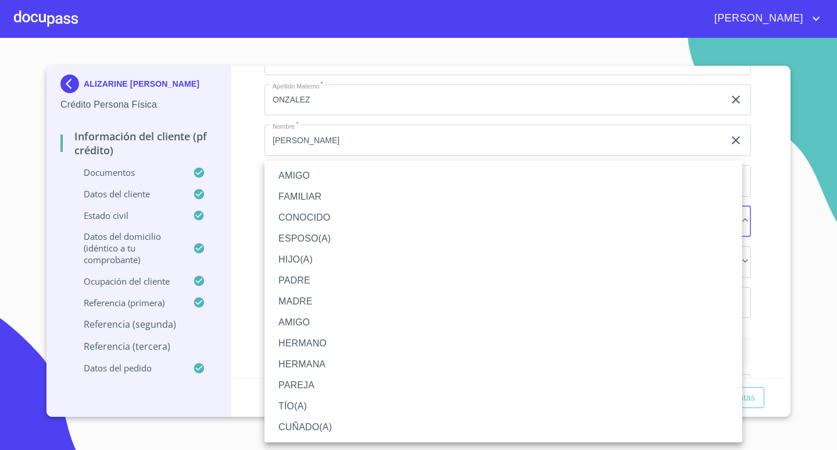
click at [331, 284] on li "PADRE" at bounding box center [504, 280] width 478 height 21
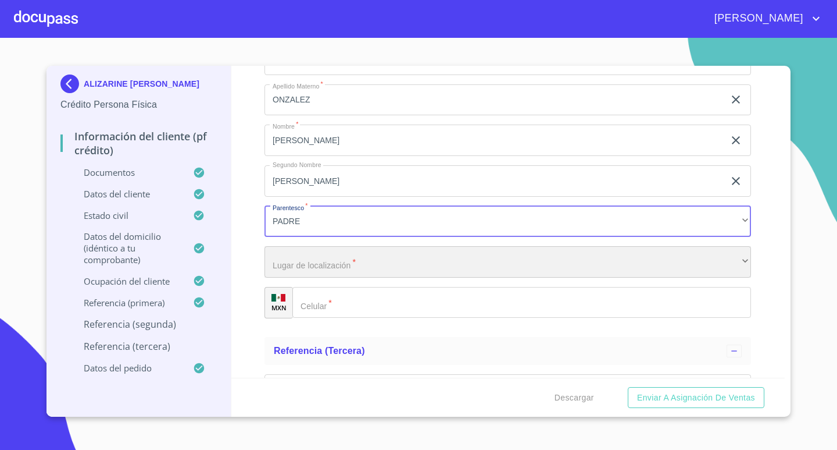
click at [339, 259] on div "​" at bounding box center [508, 261] width 487 height 31
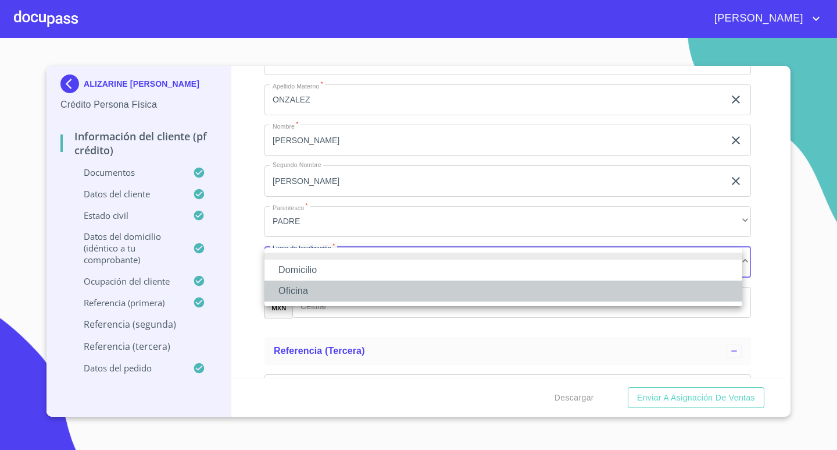
click at [325, 289] on li "Oficina" at bounding box center [504, 290] width 478 height 21
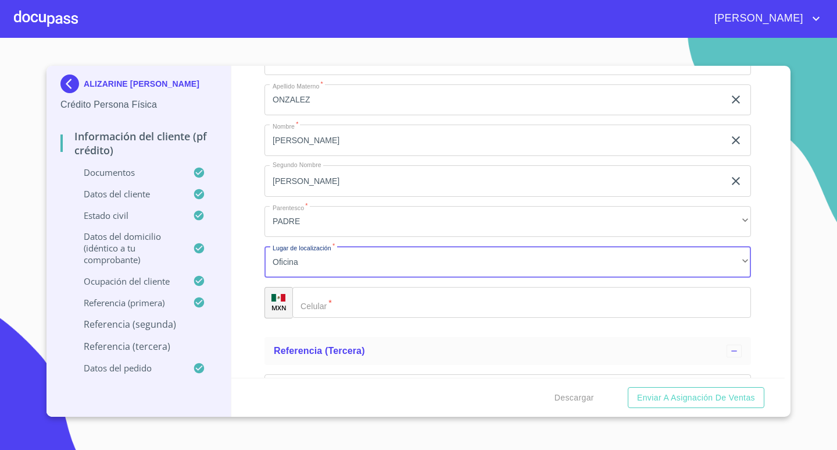
click at [353, 304] on input "Documento de identificación.   *" at bounding box center [522, 302] width 459 height 31
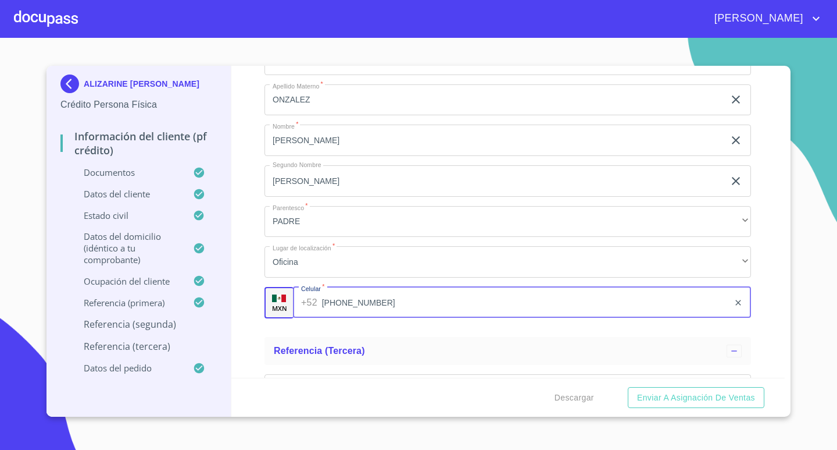
type input "[PHONE_NUMBER]"
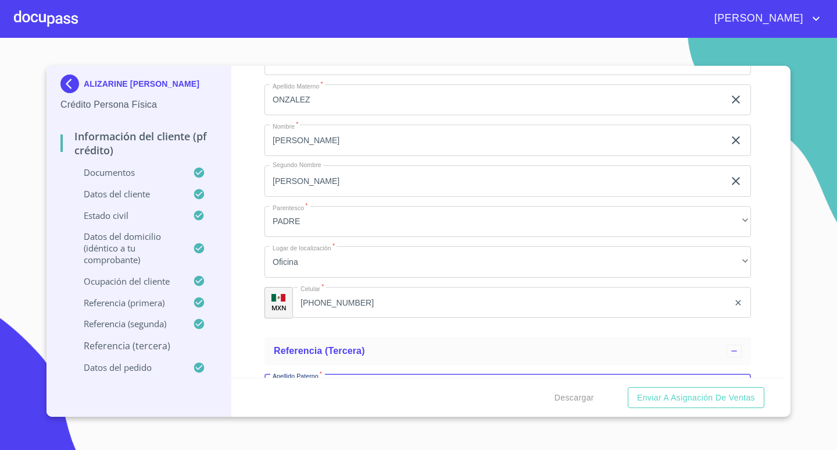
scroll to position [5497, 0]
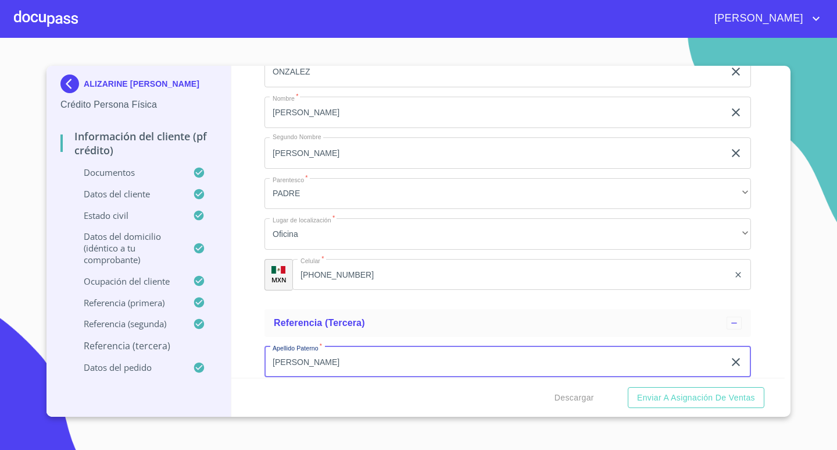
type input "[PERSON_NAME]"
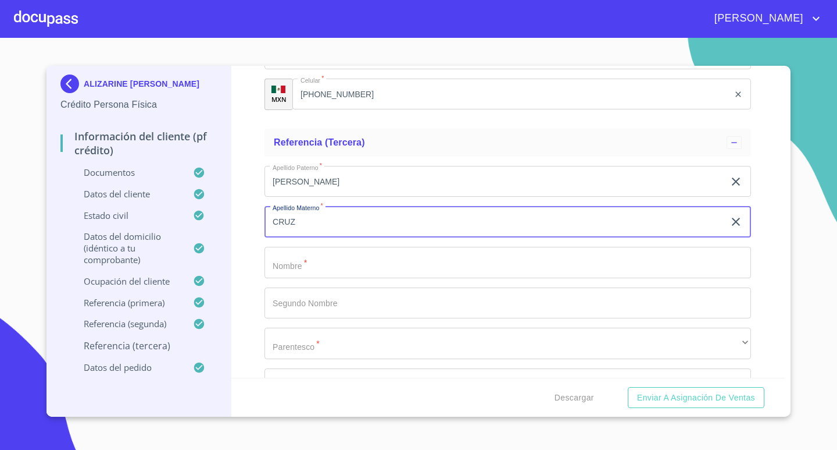
type input "CRUZ"
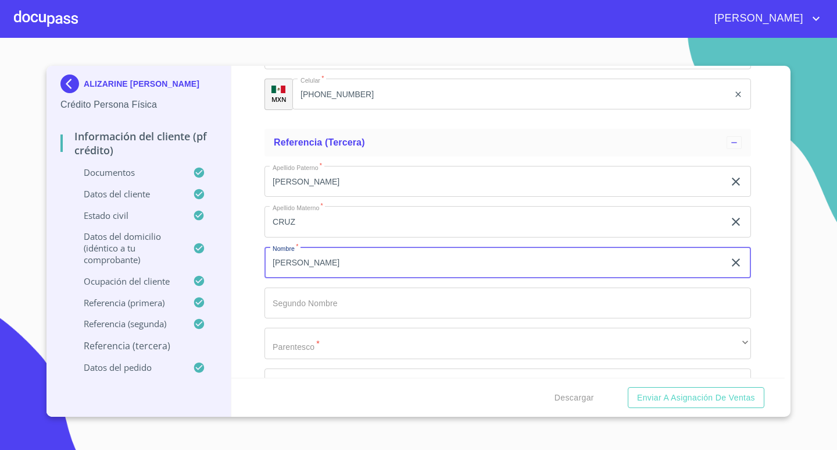
type input "[PERSON_NAME]"
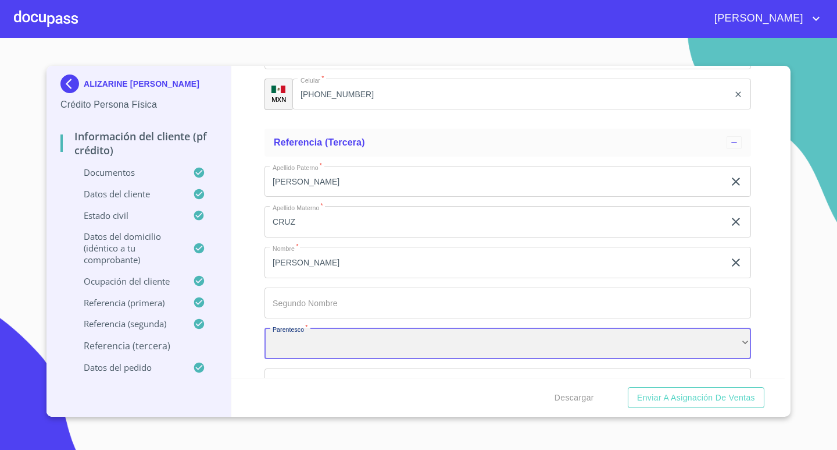
click at [336, 343] on div "​" at bounding box center [508, 342] width 487 height 31
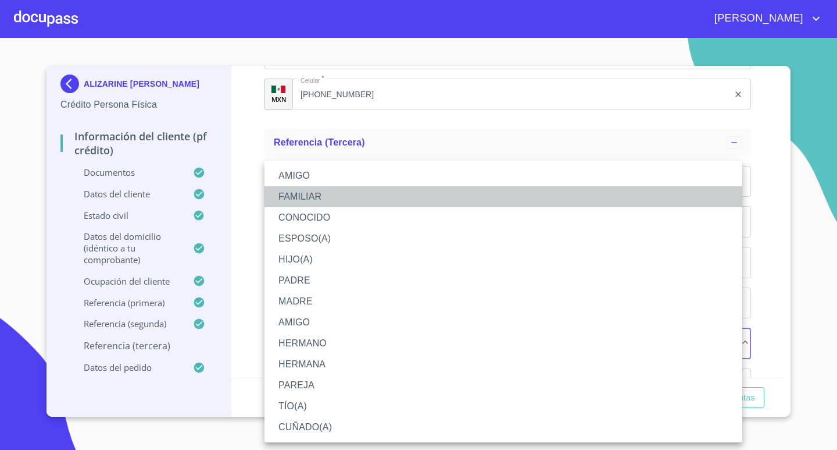
click at [315, 194] on li "FAMILIAR" at bounding box center [504, 196] width 478 height 21
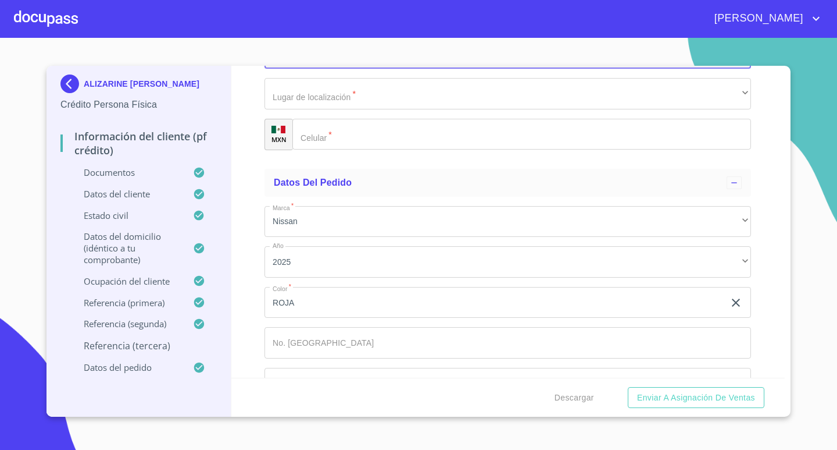
scroll to position [5968, 0]
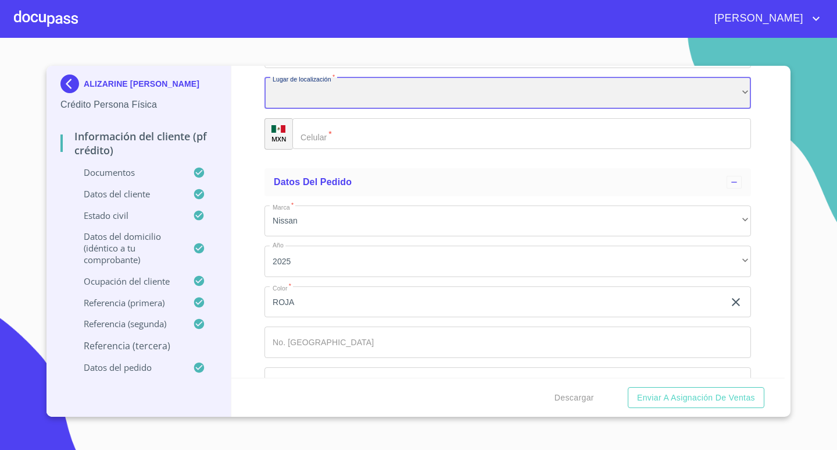
click at [338, 90] on div "​" at bounding box center [508, 92] width 487 height 31
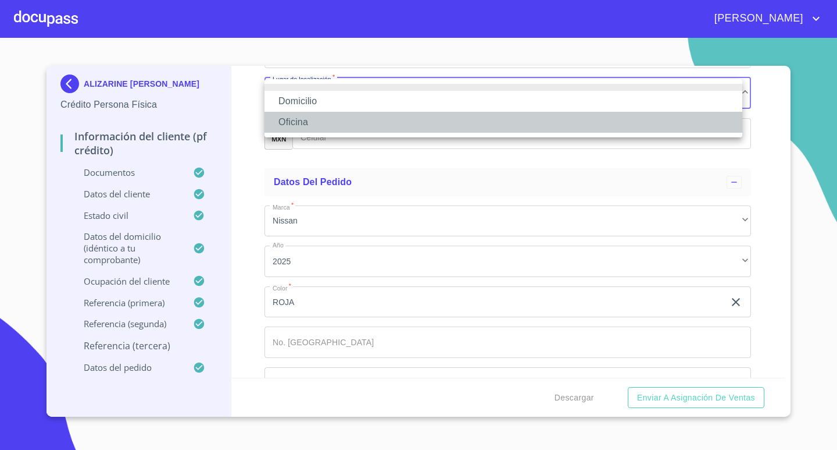
click at [345, 125] on li "Oficina" at bounding box center [504, 122] width 478 height 21
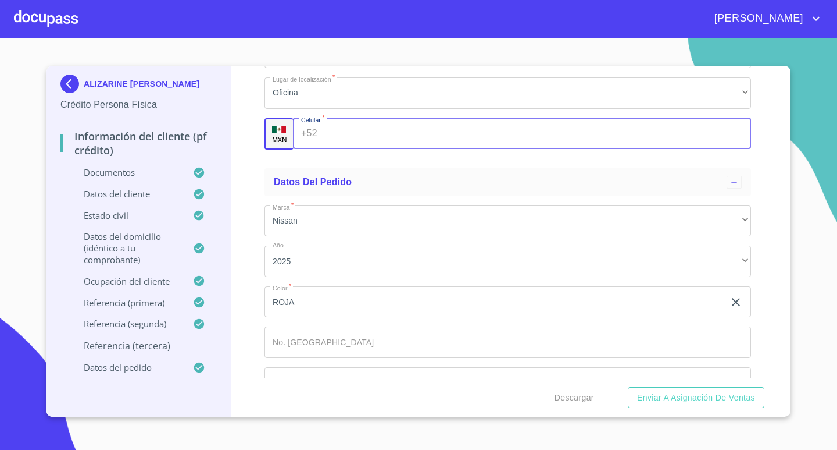
click at [388, 133] on input "Documento de identificación.   *" at bounding box center [537, 133] width 430 height 31
type input "[PHONE_NUMBER]"
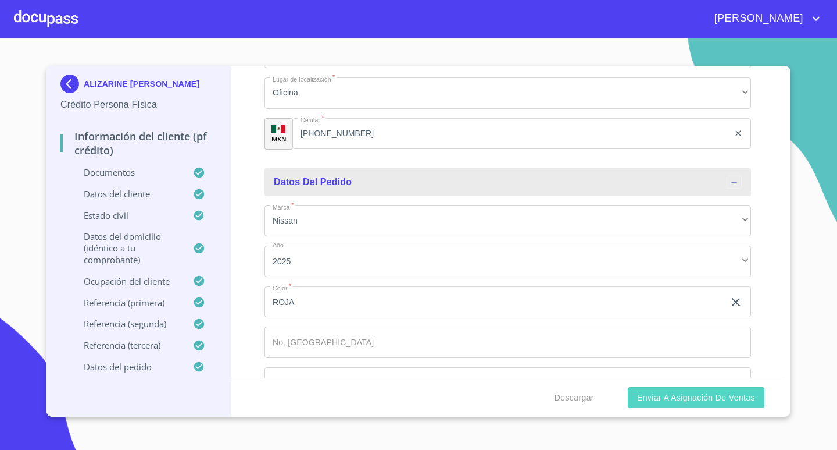
click at [650, 400] on span "Enviar a Asignación de Ventas" at bounding box center [696, 397] width 118 height 15
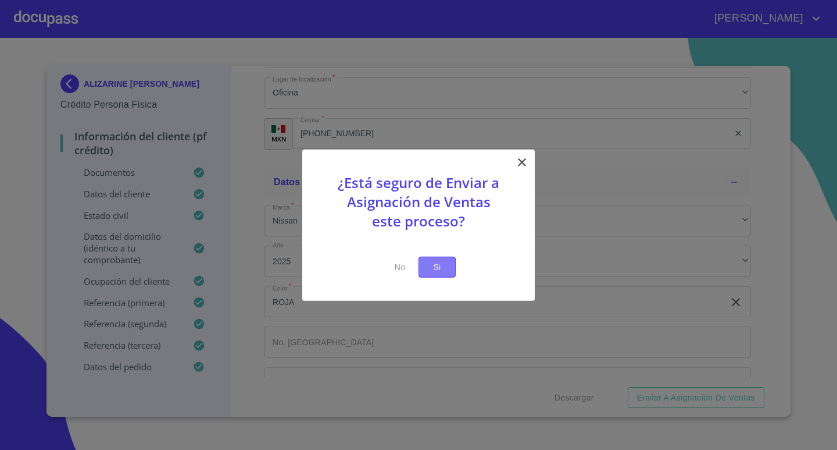
click at [434, 274] on button "Si" at bounding box center [437, 267] width 37 height 22
